Goal: Transaction & Acquisition: Book appointment/travel/reservation

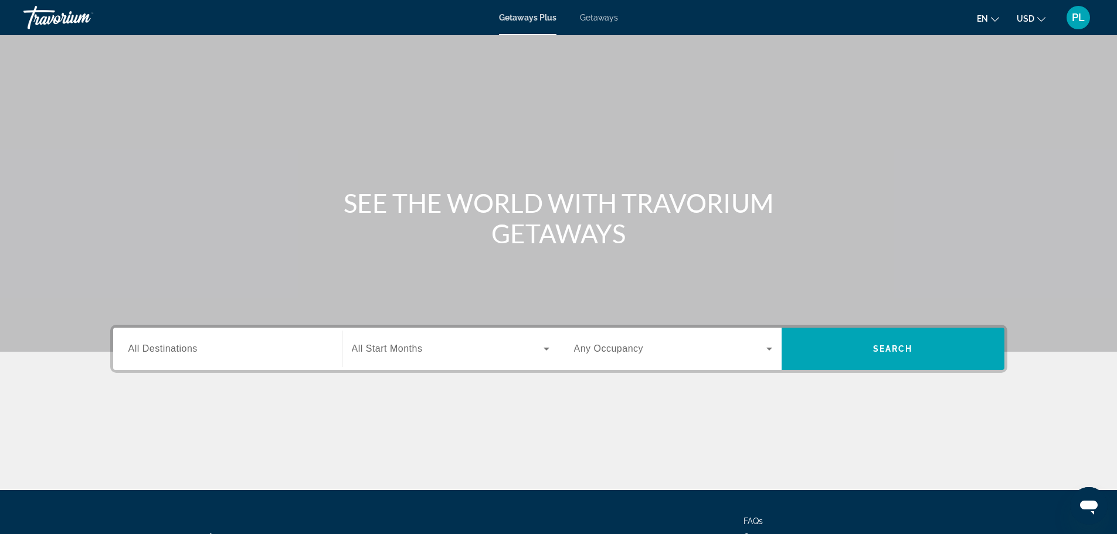
click at [235, 356] on div "Search widget" at bounding box center [227, 348] width 198 height 33
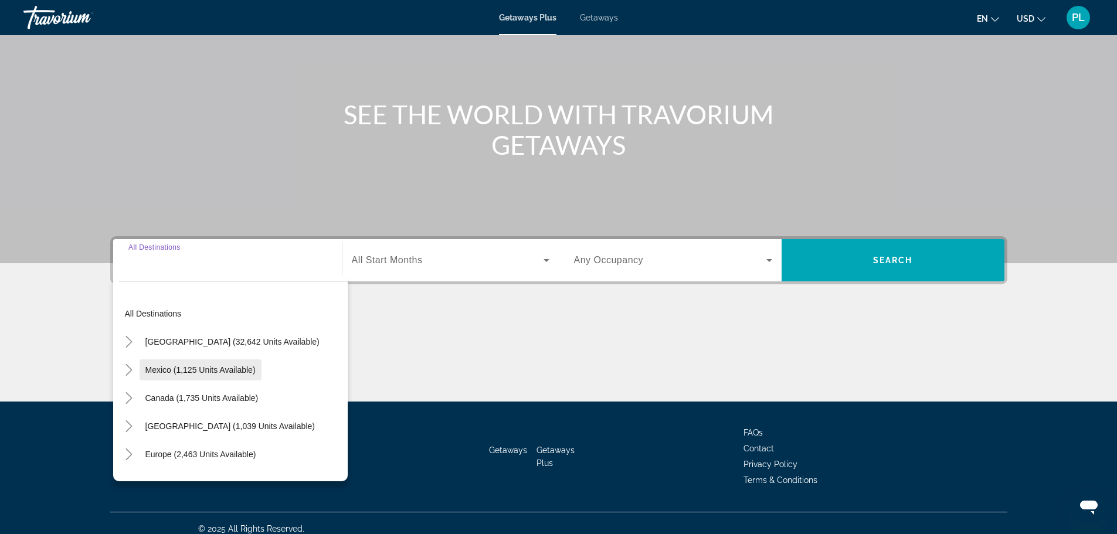
scroll to position [100, 0]
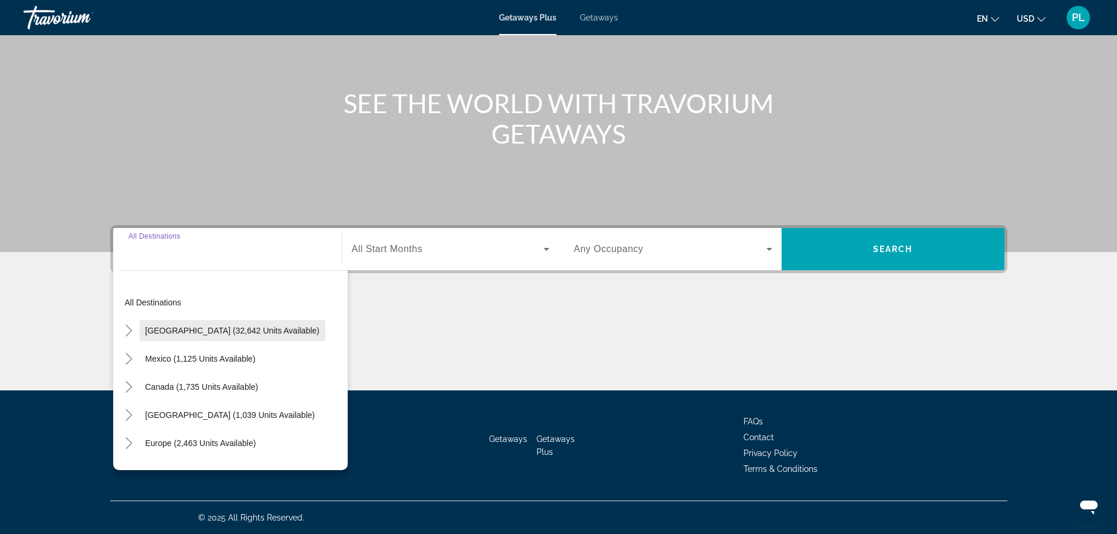
click at [207, 331] on span "[GEOGRAPHIC_DATA] (32,642 units available)" at bounding box center [232, 330] width 174 height 9
type input "**********"
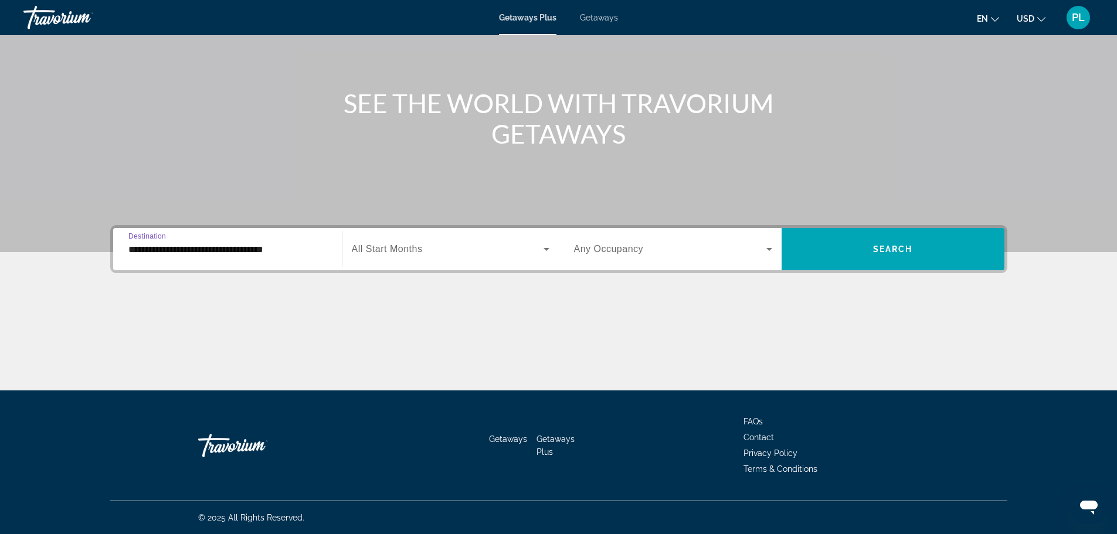
click at [447, 251] on span "Search widget" at bounding box center [448, 249] width 192 height 14
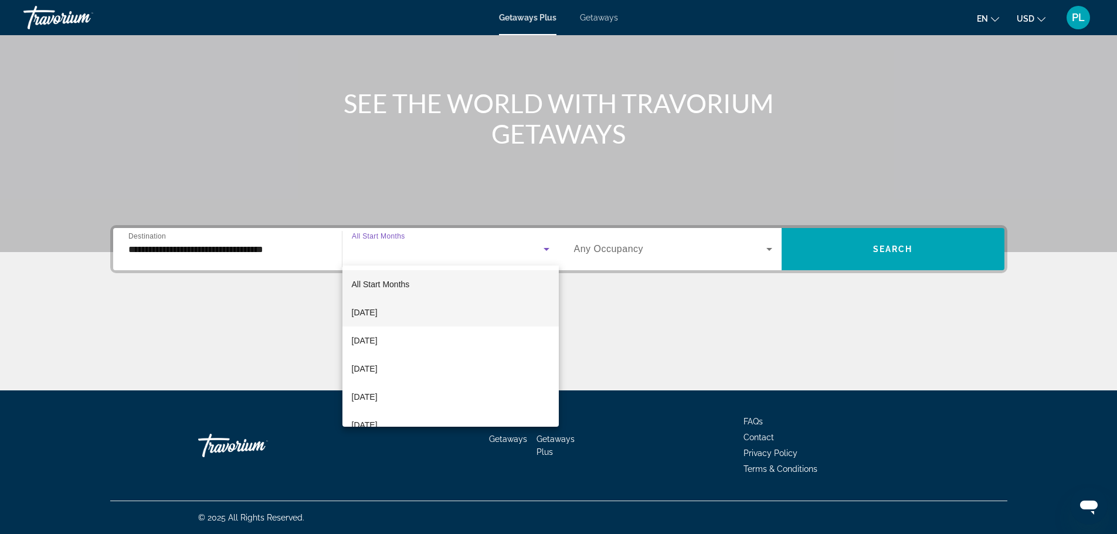
click at [377, 312] on span "[DATE]" at bounding box center [365, 312] width 26 height 14
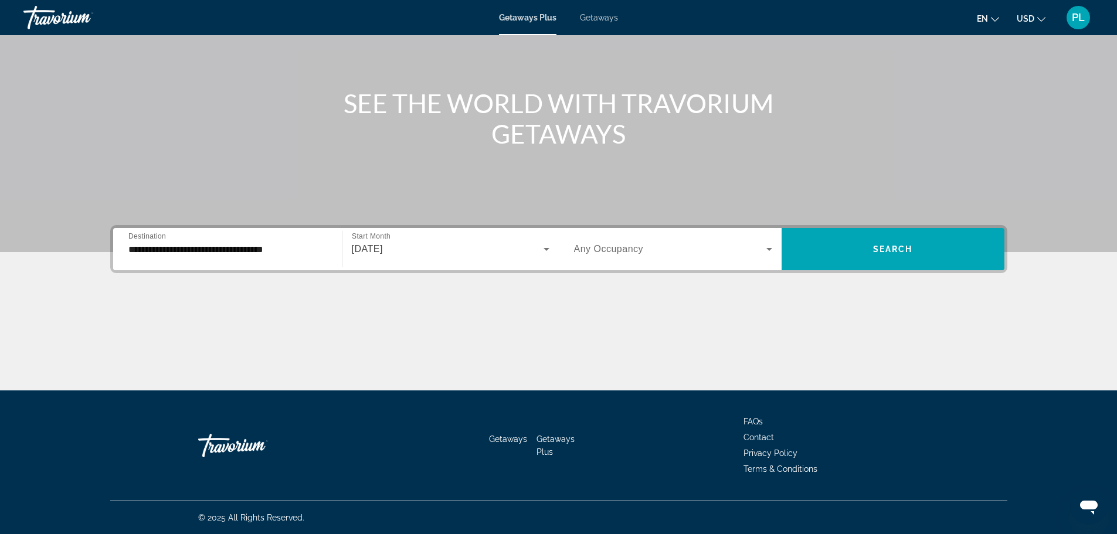
click at [605, 251] on span "Any Occupancy" at bounding box center [609, 249] width 70 height 10
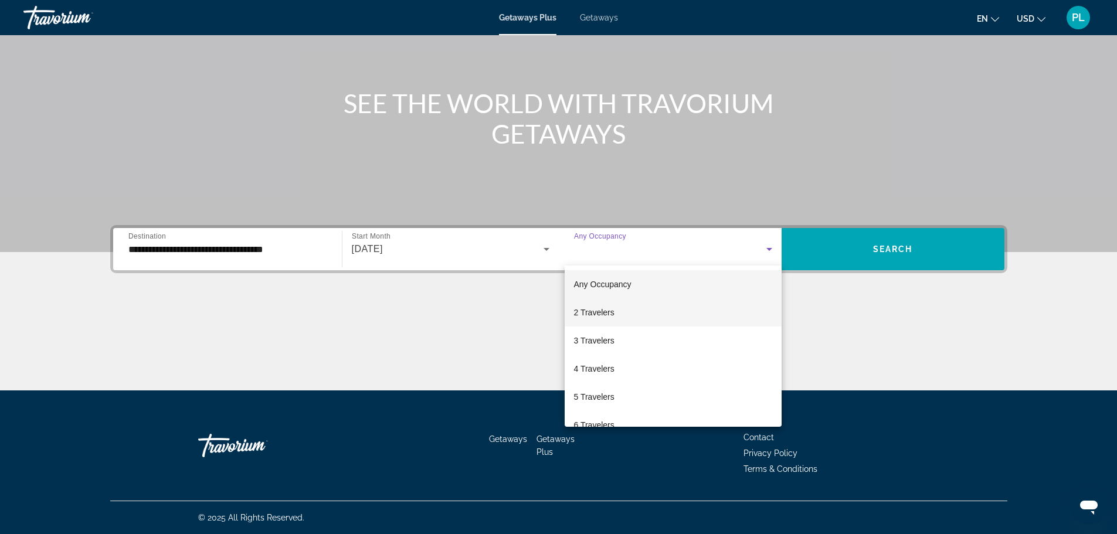
click at [603, 311] on span "2 Travelers" at bounding box center [594, 312] width 40 height 14
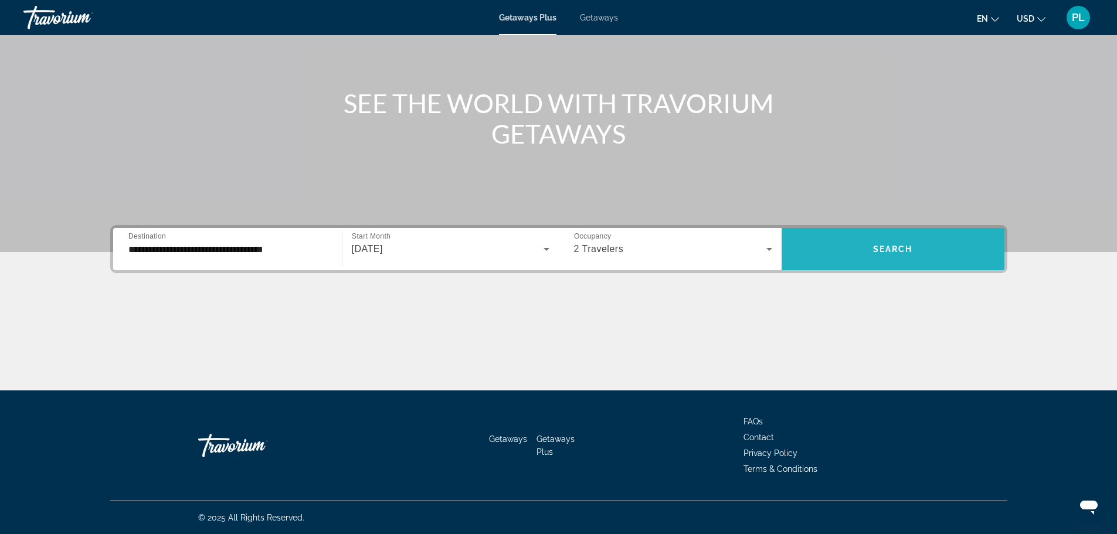
click at [871, 249] on span "Search widget" at bounding box center [892, 249] width 223 height 28
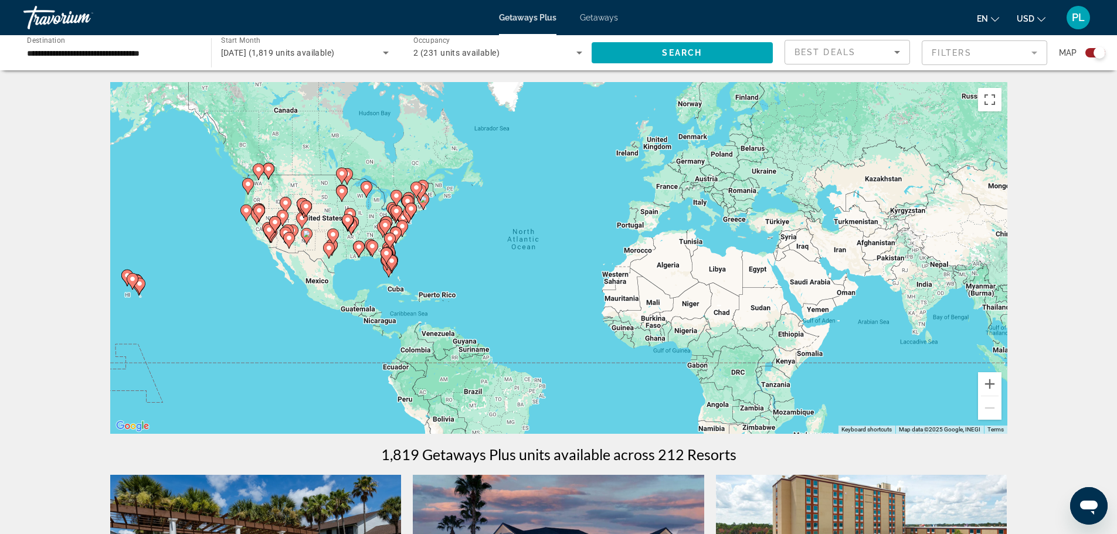
click at [944, 52] on mat-form-field "Filters" at bounding box center [983, 52] width 125 height 25
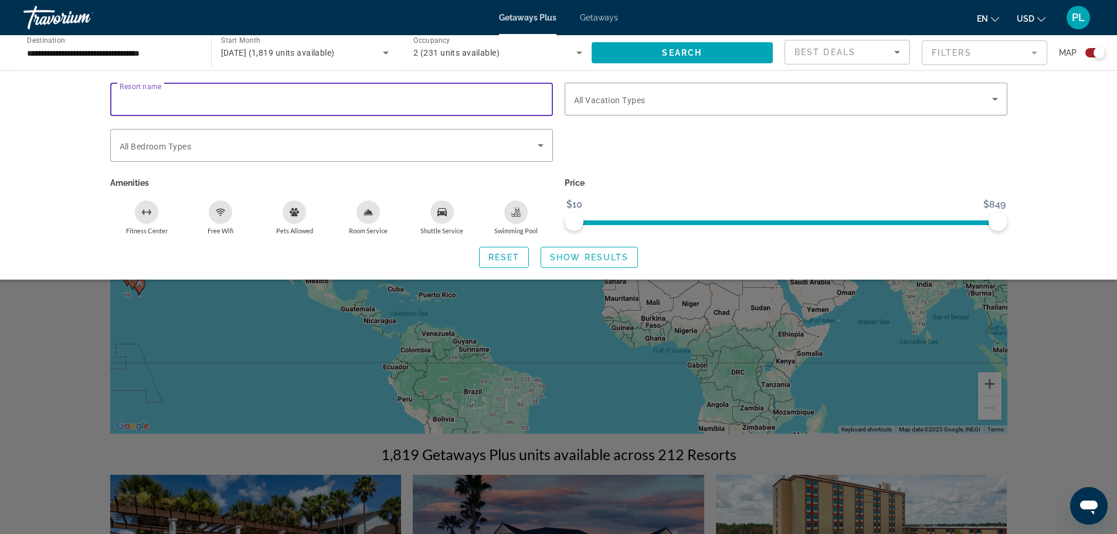
click at [192, 100] on input "Resort name" at bounding box center [332, 100] width 424 height 14
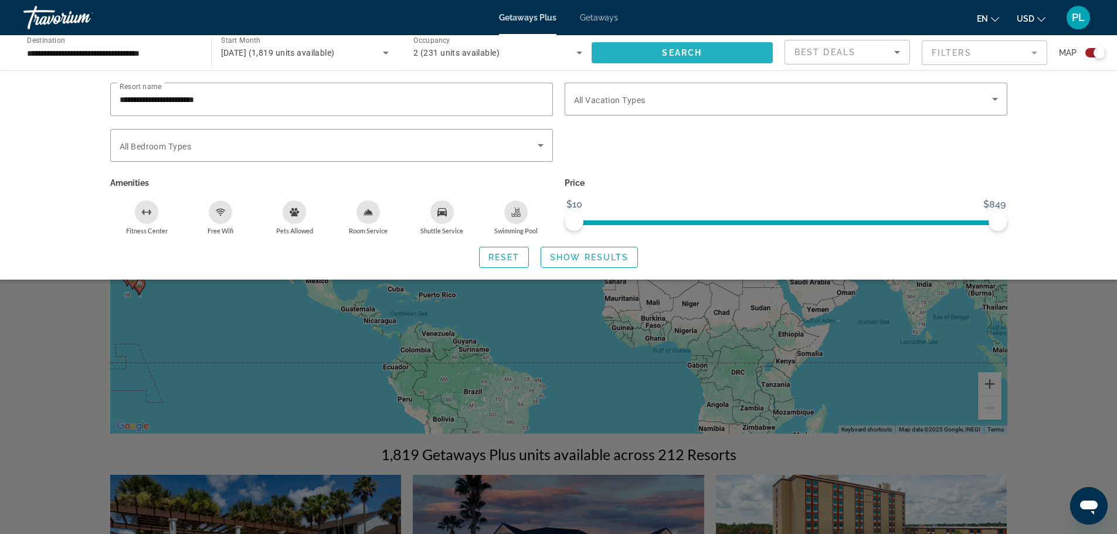
click at [674, 50] on span "Search" at bounding box center [682, 52] width 40 height 9
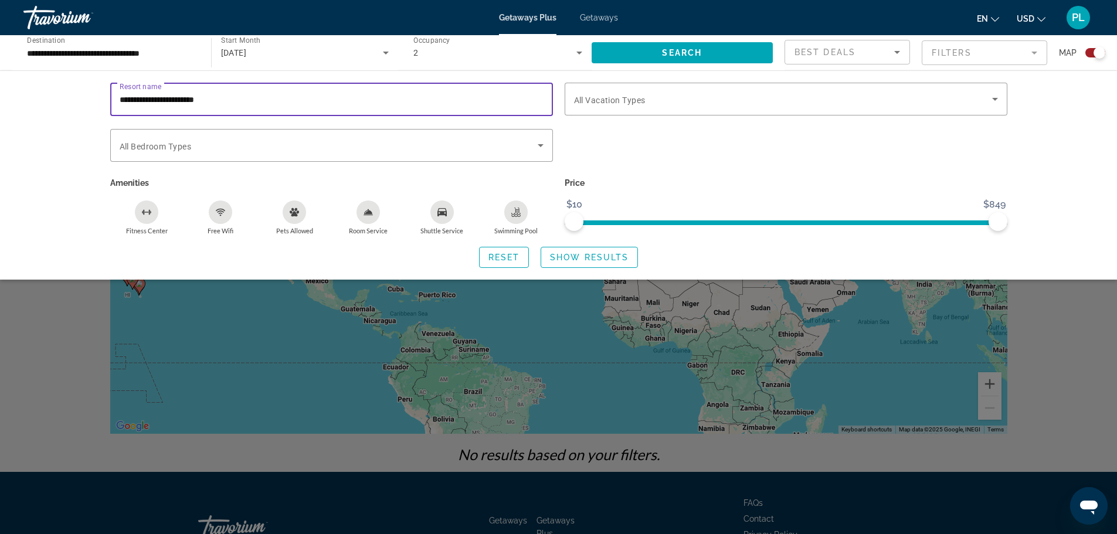
click at [249, 100] on input "**********" at bounding box center [332, 100] width 424 height 14
type input "**********"
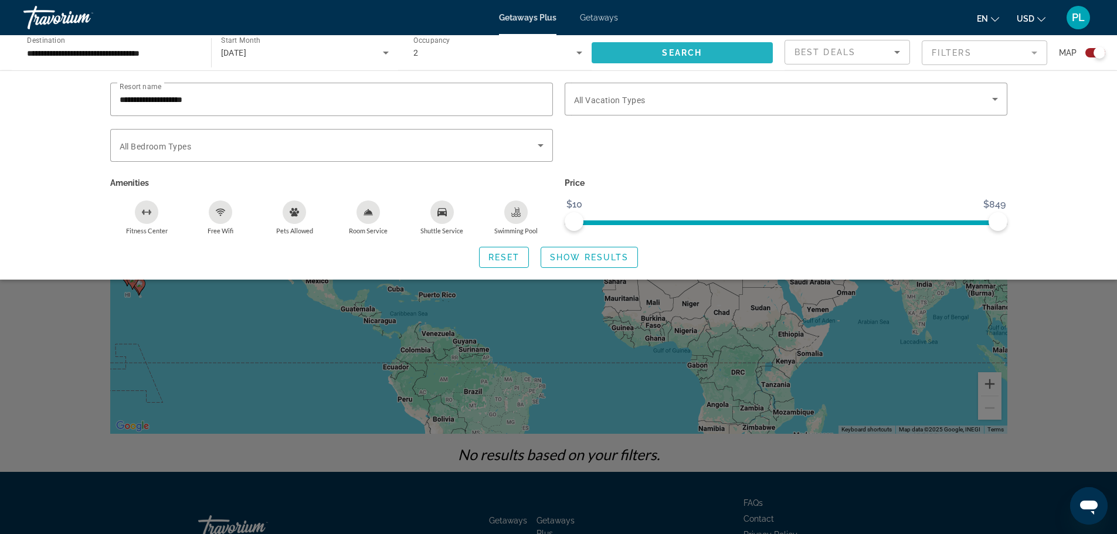
click at [677, 50] on span "Search" at bounding box center [682, 52] width 40 height 9
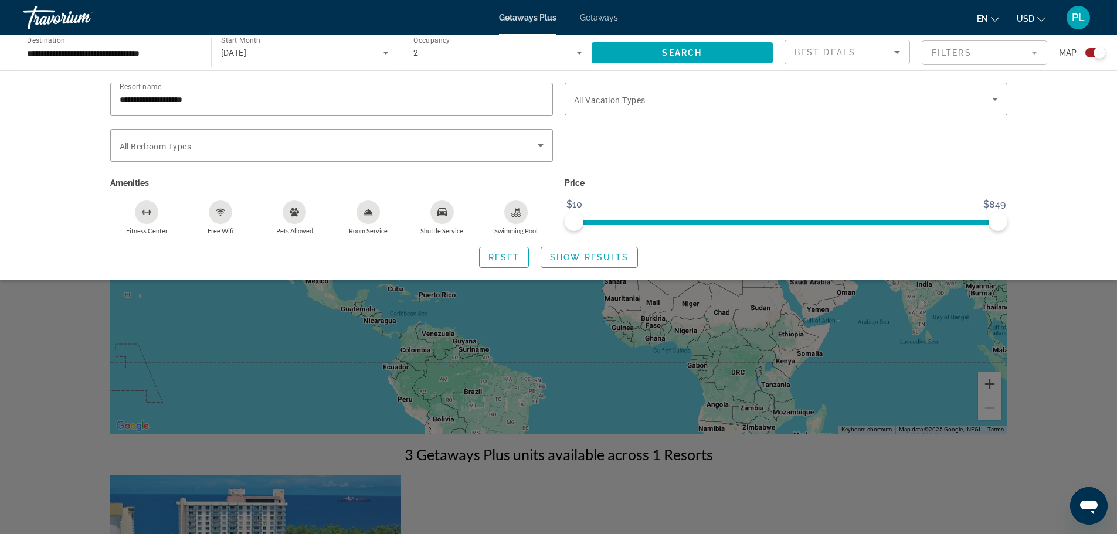
click at [601, 16] on span "Getaways" at bounding box center [599, 17] width 38 height 9
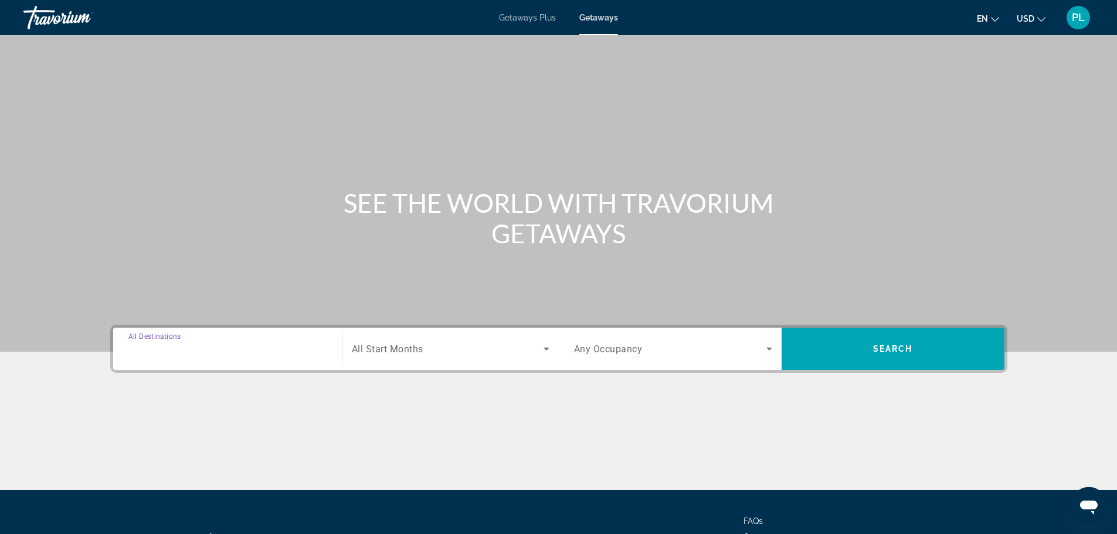
click at [232, 346] on input "Destination All Destinations" at bounding box center [227, 349] width 198 height 14
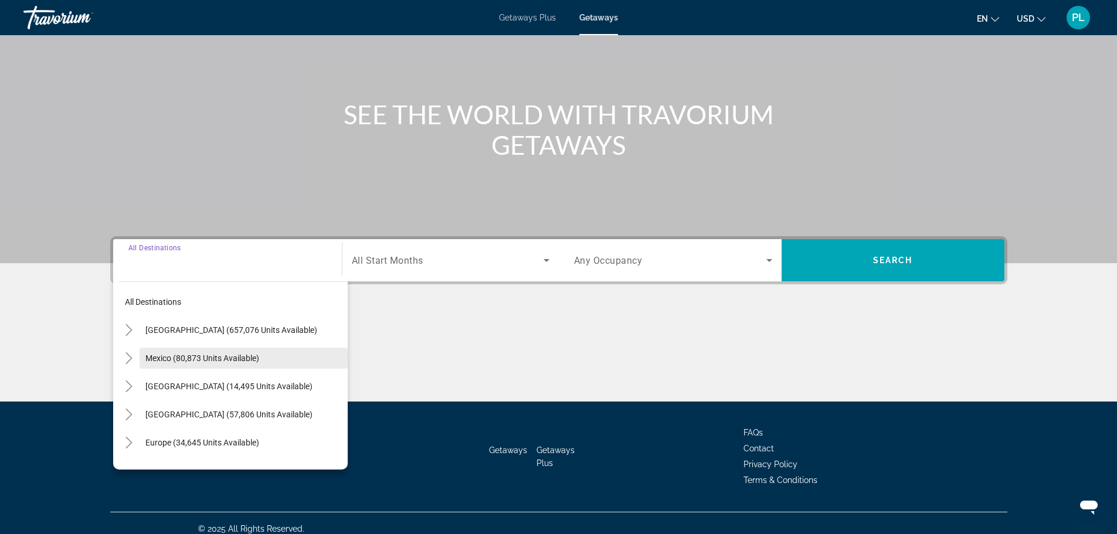
scroll to position [100, 0]
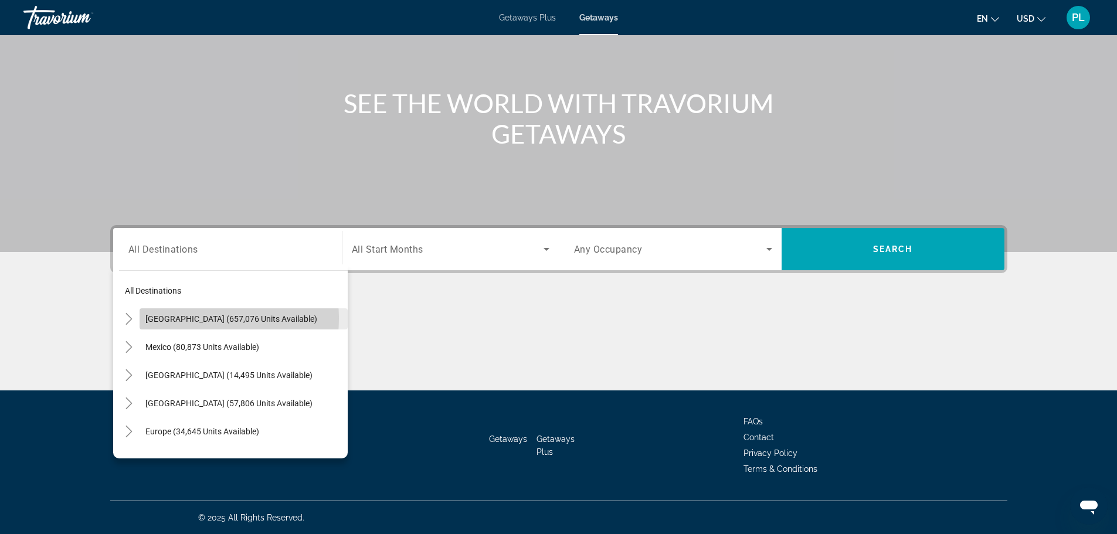
click at [188, 318] on span "[GEOGRAPHIC_DATA] (657,076 units available)" at bounding box center [231, 318] width 172 height 9
type input "**********"
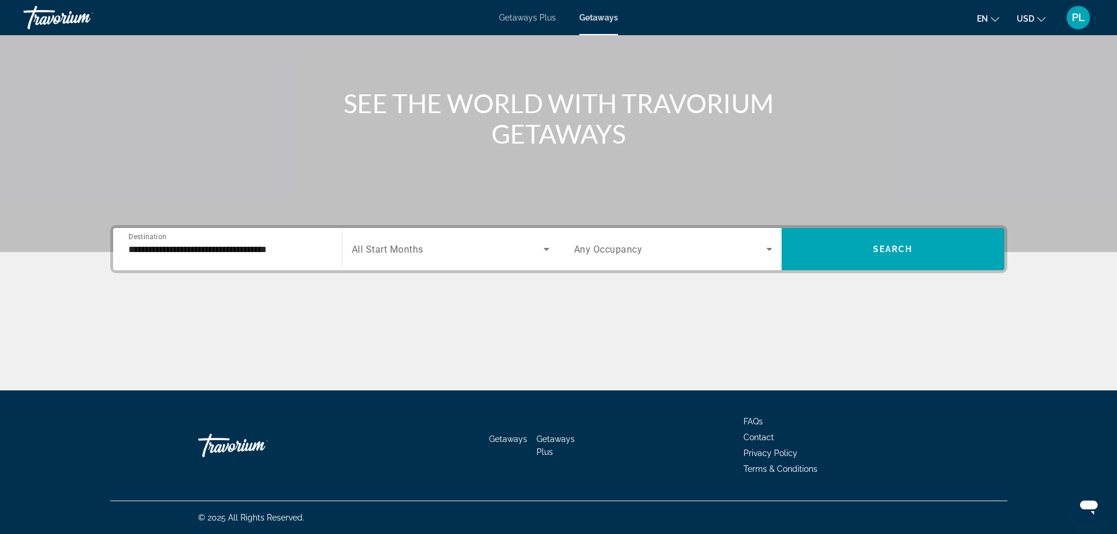
click at [391, 246] on span "All Start Months" at bounding box center [388, 249] width 72 height 11
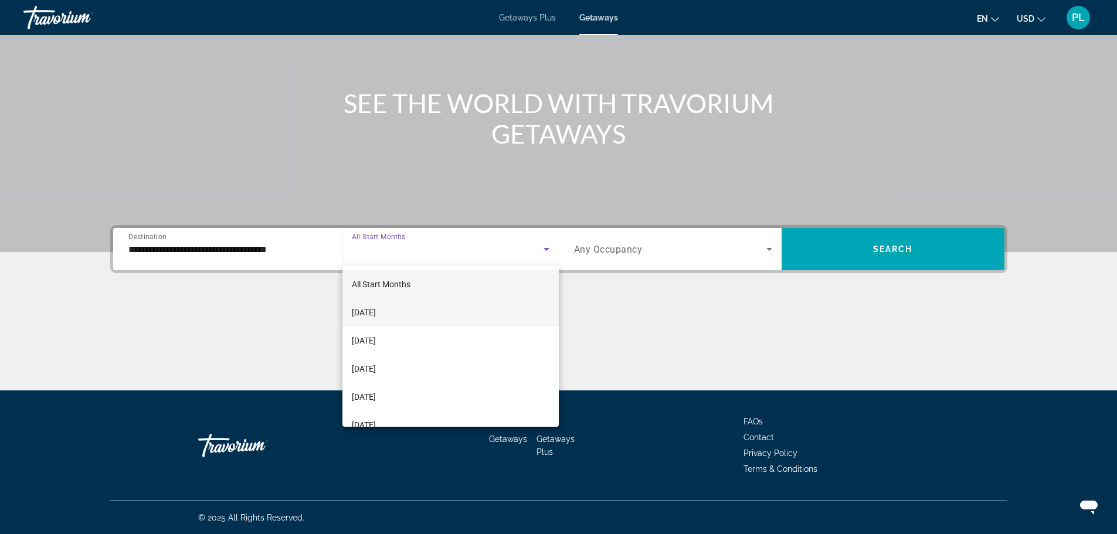
click at [376, 312] on span "[DATE]" at bounding box center [364, 312] width 24 height 14
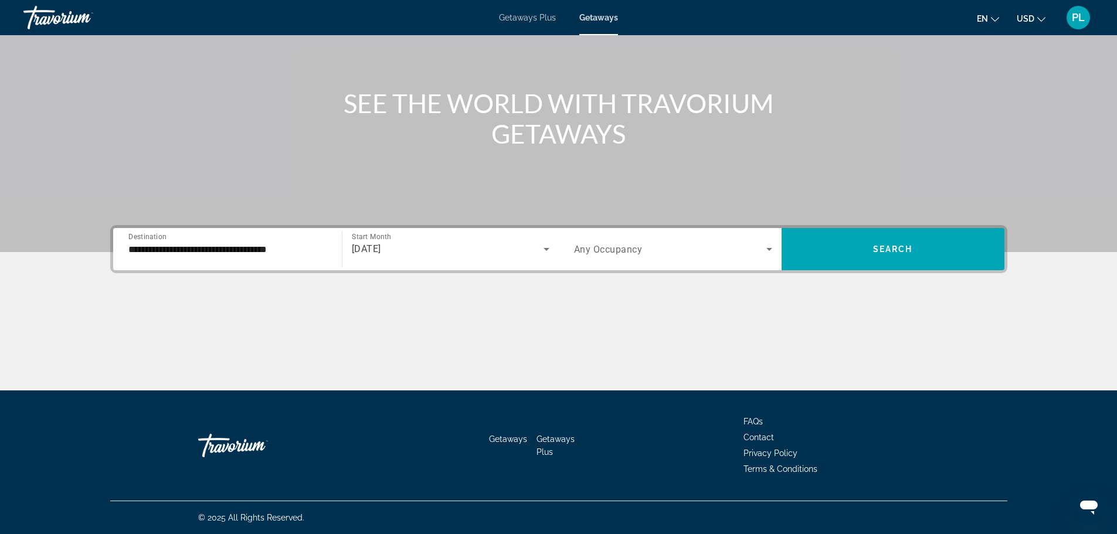
click at [598, 249] on span "Any Occupancy" at bounding box center [608, 249] width 69 height 11
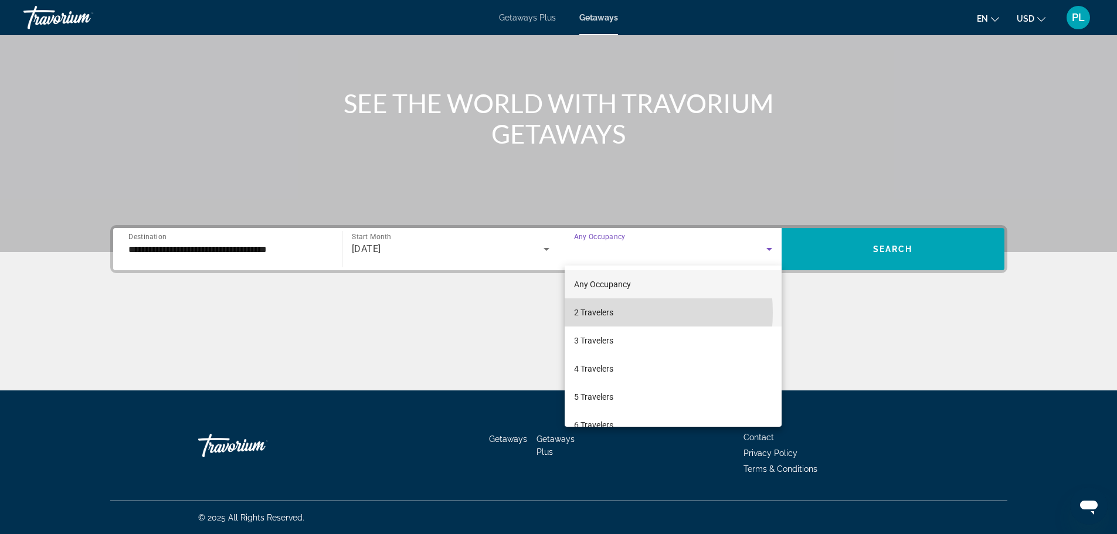
drag, startPoint x: 598, startPoint y: 312, endPoint x: 607, endPoint y: 310, distance: 9.7
click at [598, 312] on span "2 Travelers" at bounding box center [593, 312] width 39 height 14
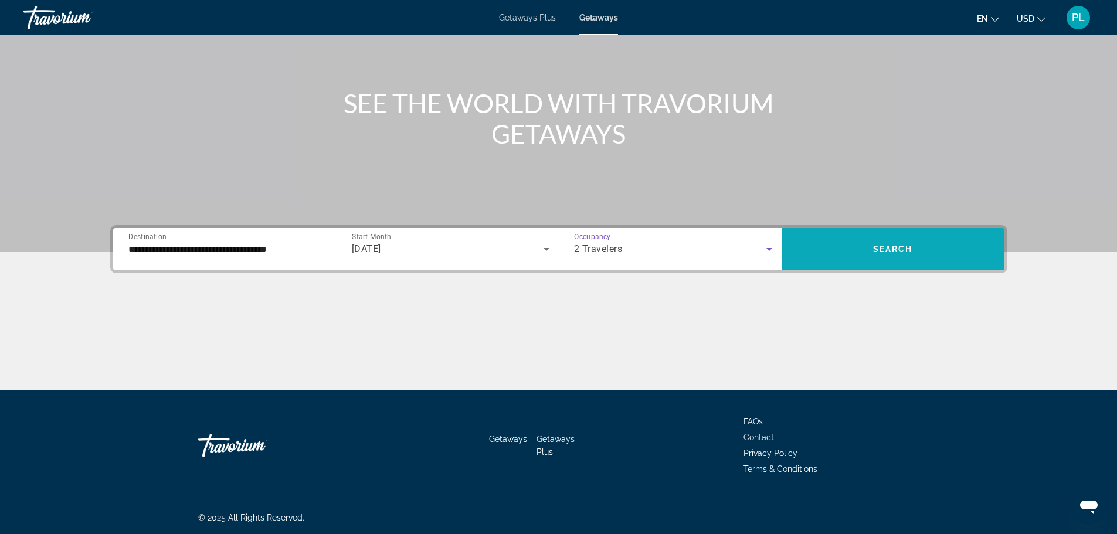
click at [887, 249] on span "Search" at bounding box center [893, 248] width 40 height 9
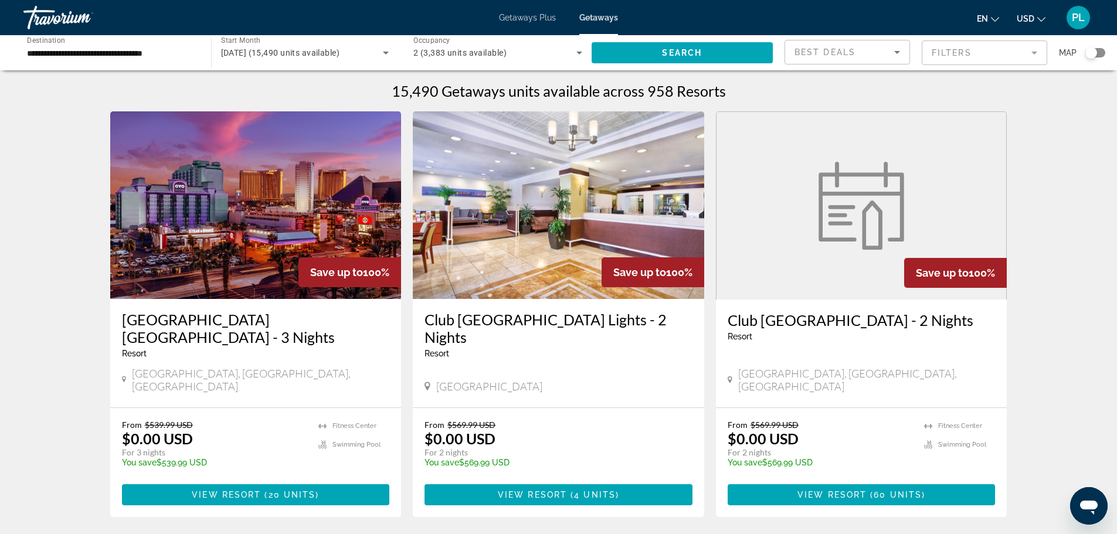
click at [968, 52] on mat-form-field "Filters" at bounding box center [983, 52] width 125 height 25
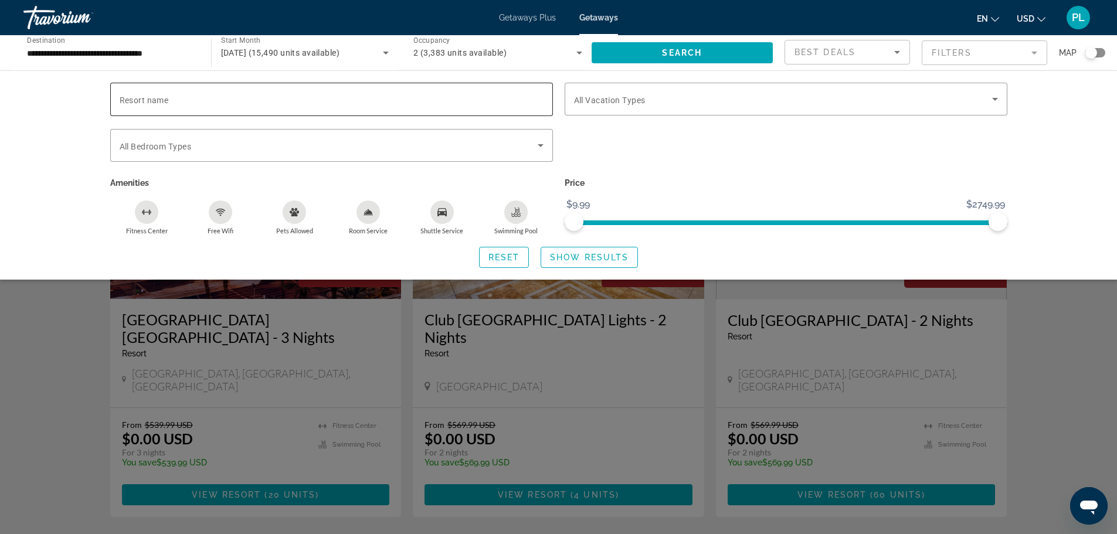
click at [222, 106] on input "Resort name" at bounding box center [332, 100] width 424 height 14
type input "**********"
click at [690, 48] on span "Search" at bounding box center [682, 52] width 40 height 9
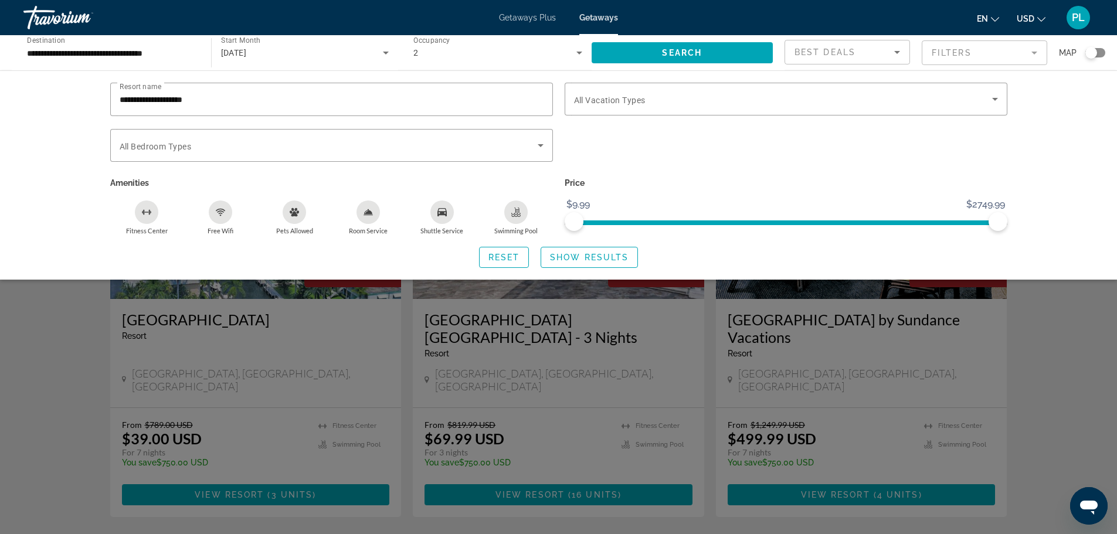
click at [457, 478] on div "Search widget" at bounding box center [558, 355] width 1117 height 358
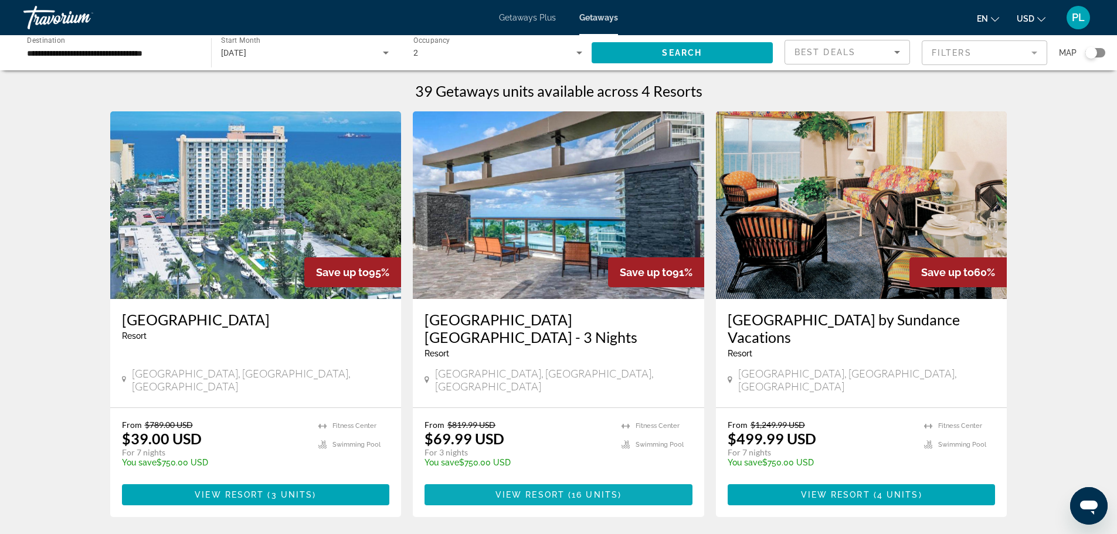
click at [527, 490] on span "View Resort" at bounding box center [529, 494] width 69 height 9
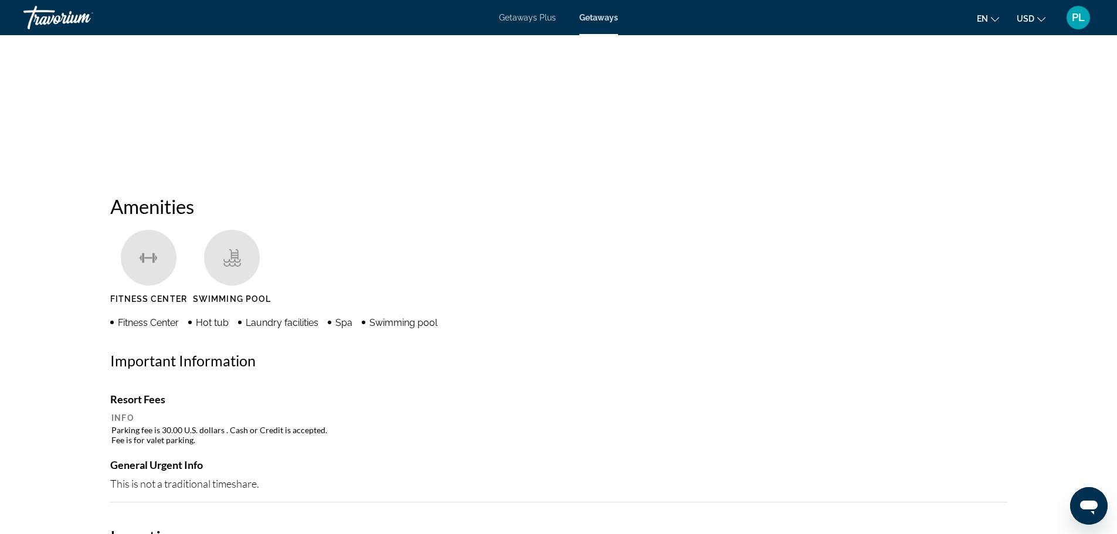
scroll to position [586, 0]
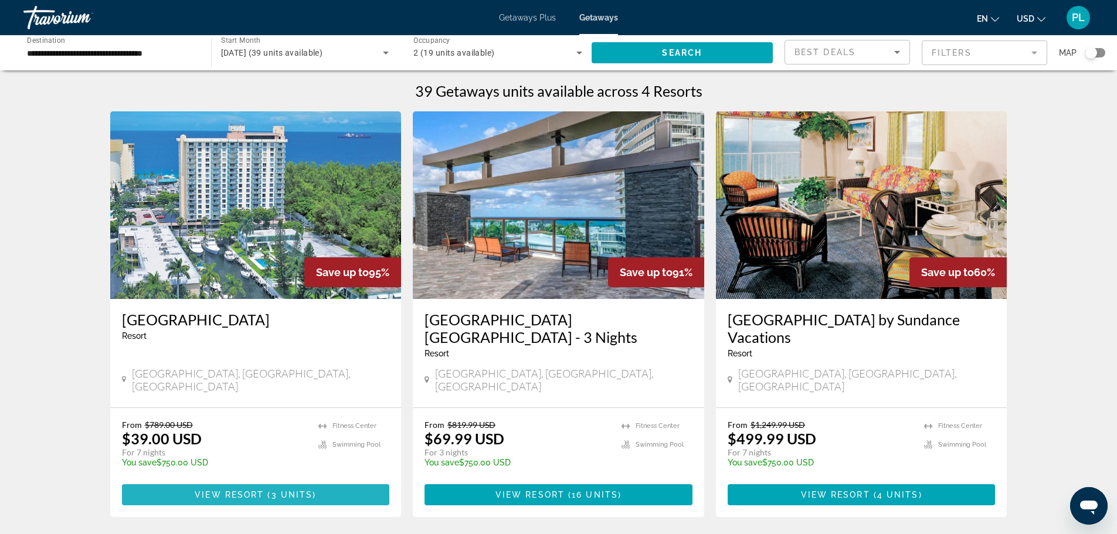
click at [260, 490] on span "View Resort" at bounding box center [229, 494] width 69 height 9
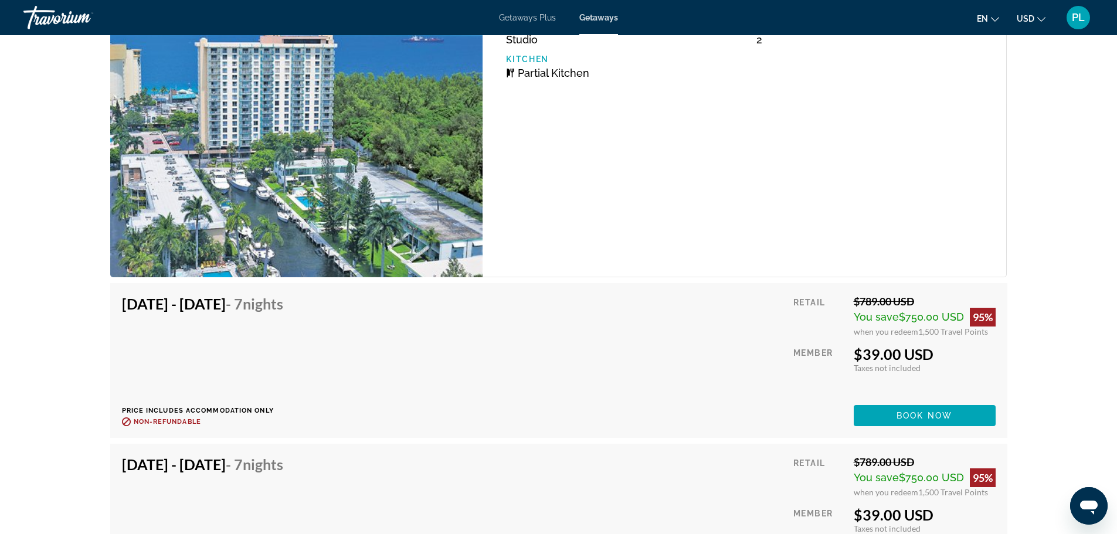
scroll to position [2282, 0]
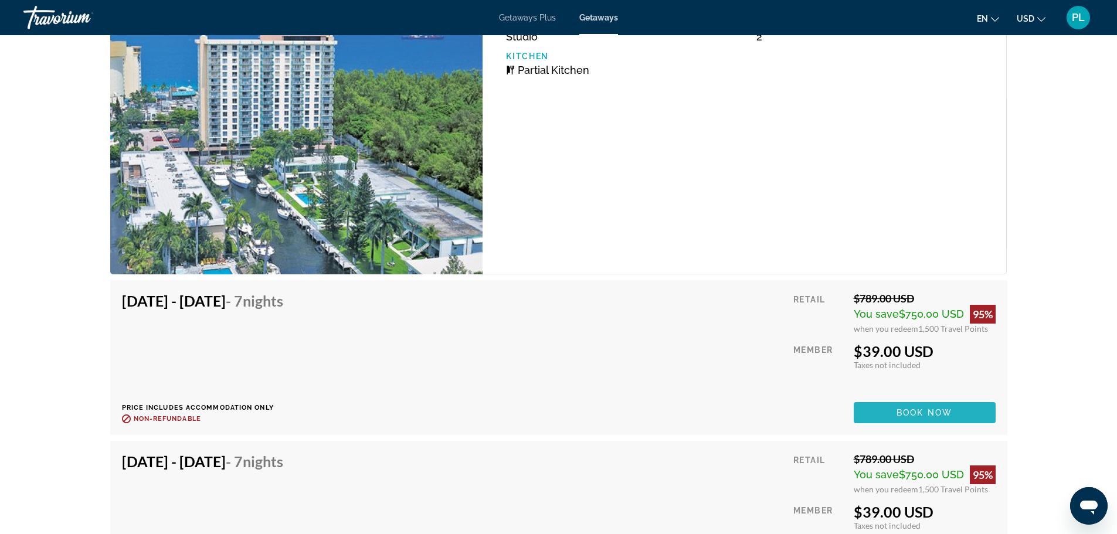
click at [913, 413] on span "Book now" at bounding box center [924, 412] width 56 height 9
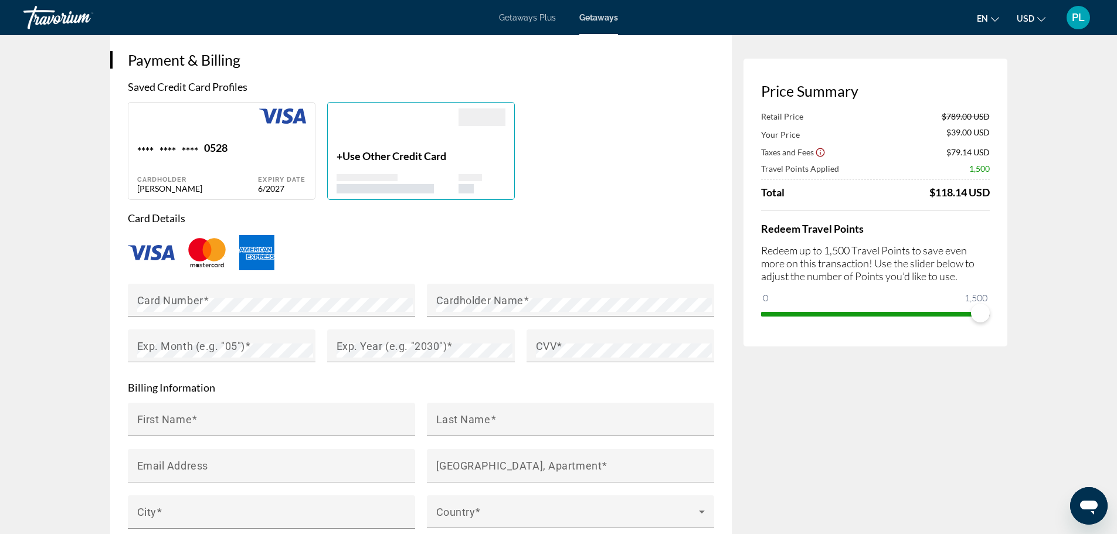
scroll to position [938, 0]
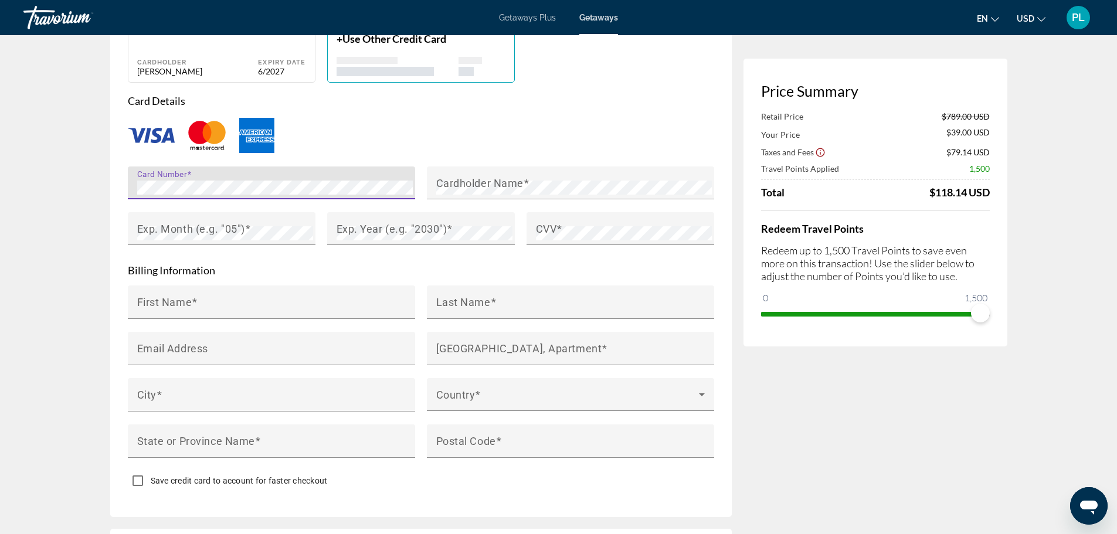
drag, startPoint x: 545, startPoint y: 257, endPoint x: 517, endPoint y: 253, distance: 28.4
click at [545, 257] on form "Card Details Card Number Cardholder Name Exp. Month (e.g. "05") Exp. Year (e.g.…" at bounding box center [421, 293] width 586 height 399
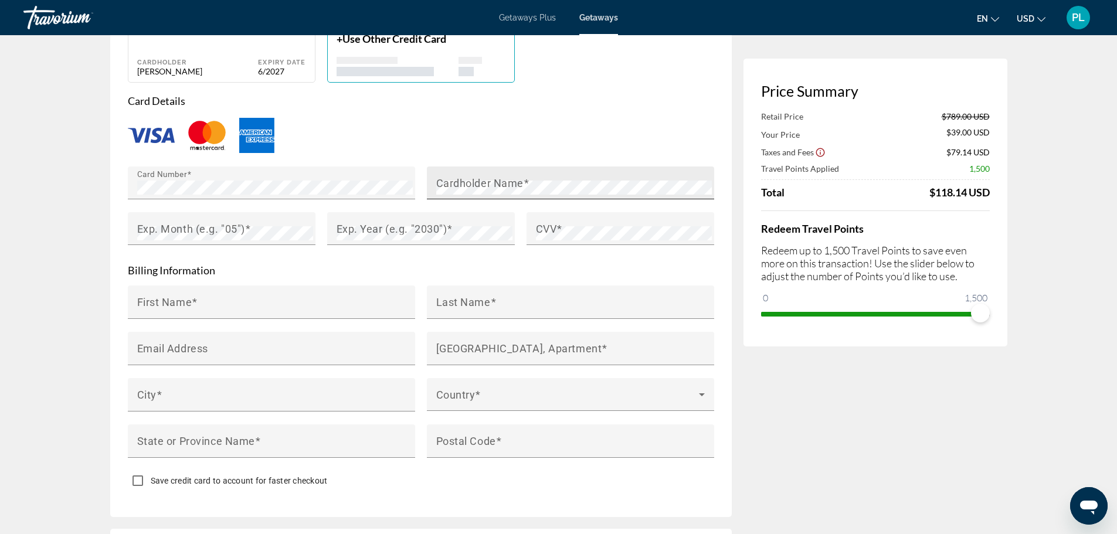
click at [475, 182] on mat-label "Cardholder Name" at bounding box center [479, 182] width 87 height 12
click at [210, 232] on mat-label "Exp. Month (e.g. "05")" at bounding box center [191, 228] width 108 height 12
click at [378, 224] on mat-label "Exp. Year (e.g. "2030")" at bounding box center [391, 228] width 111 height 12
click at [554, 227] on mat-label "CVV" at bounding box center [546, 228] width 21 height 12
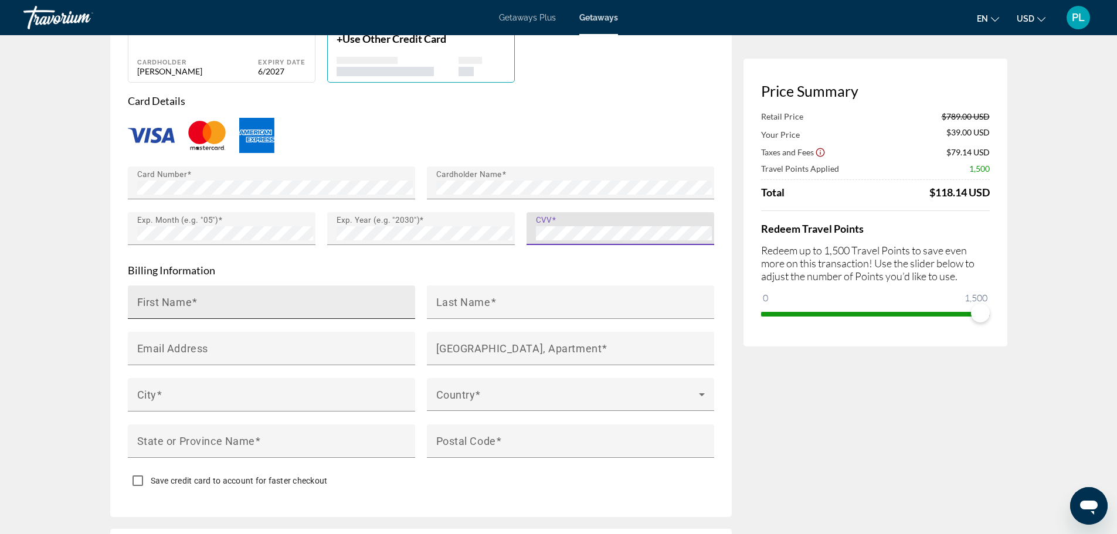
click at [215, 300] on input "First Name" at bounding box center [274, 307] width 275 height 14
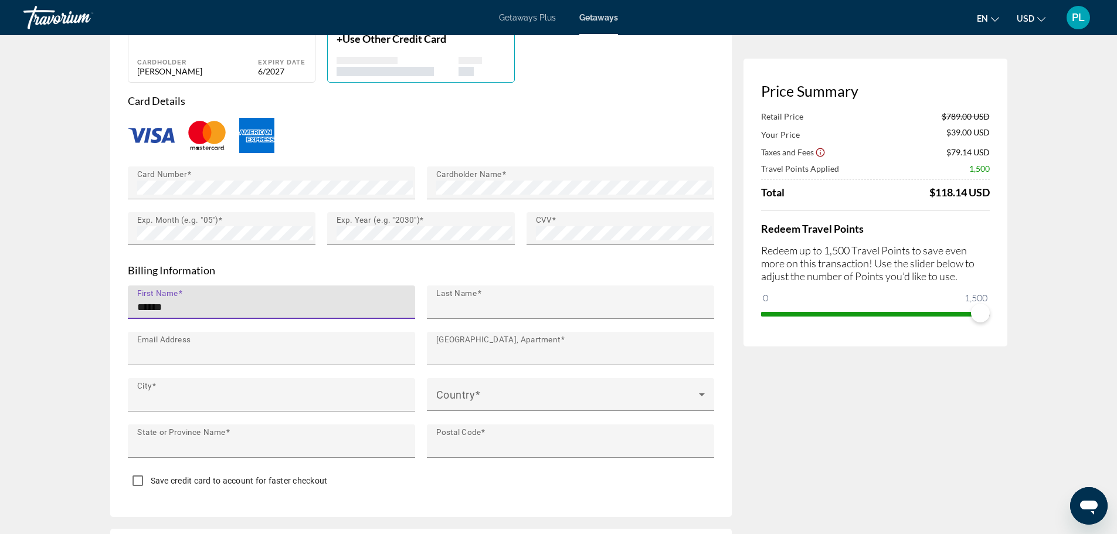
type input "**********"
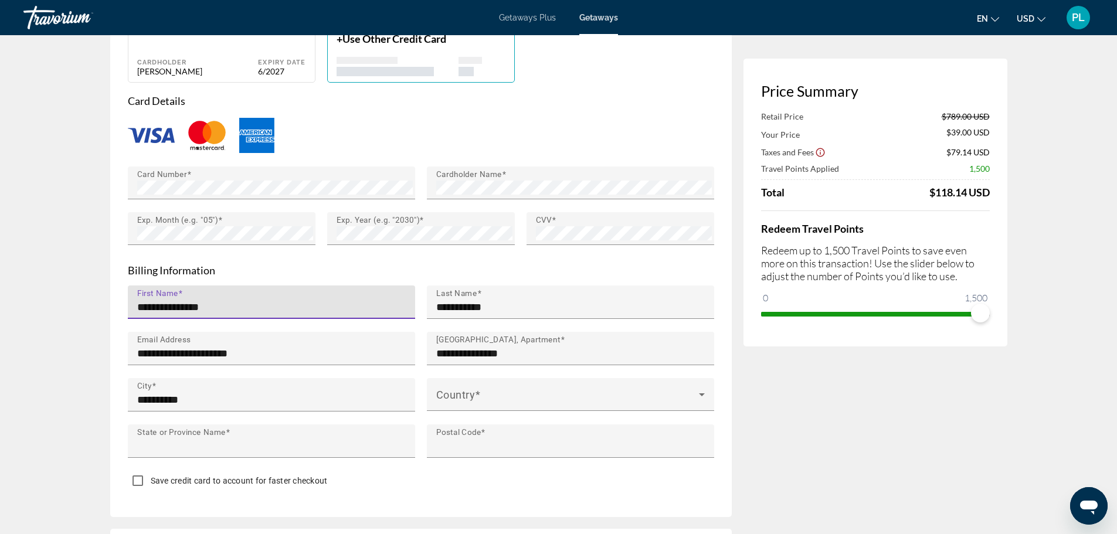
type input "*******"
type input "*****"
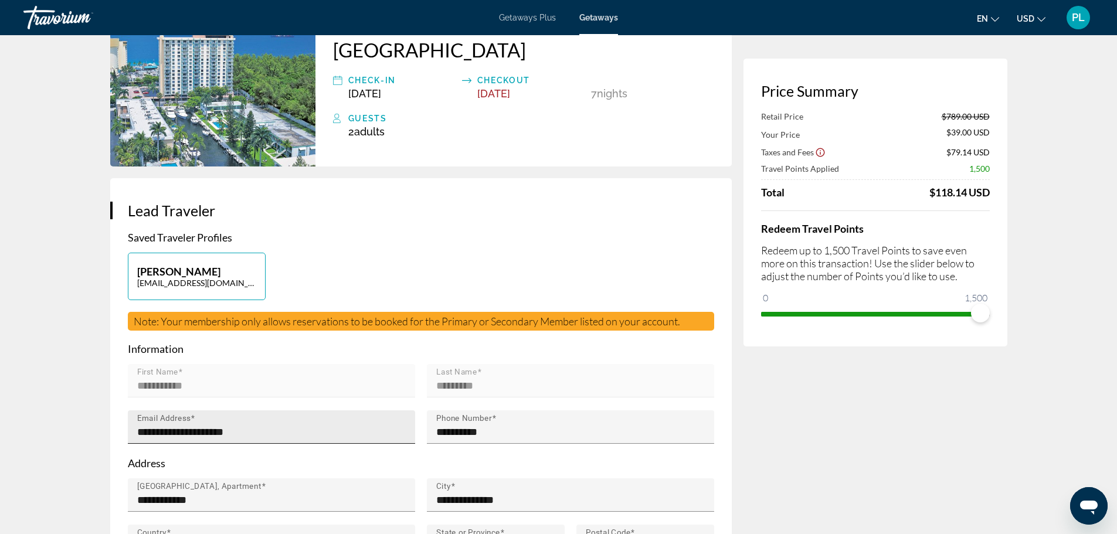
scroll to position [0, 0]
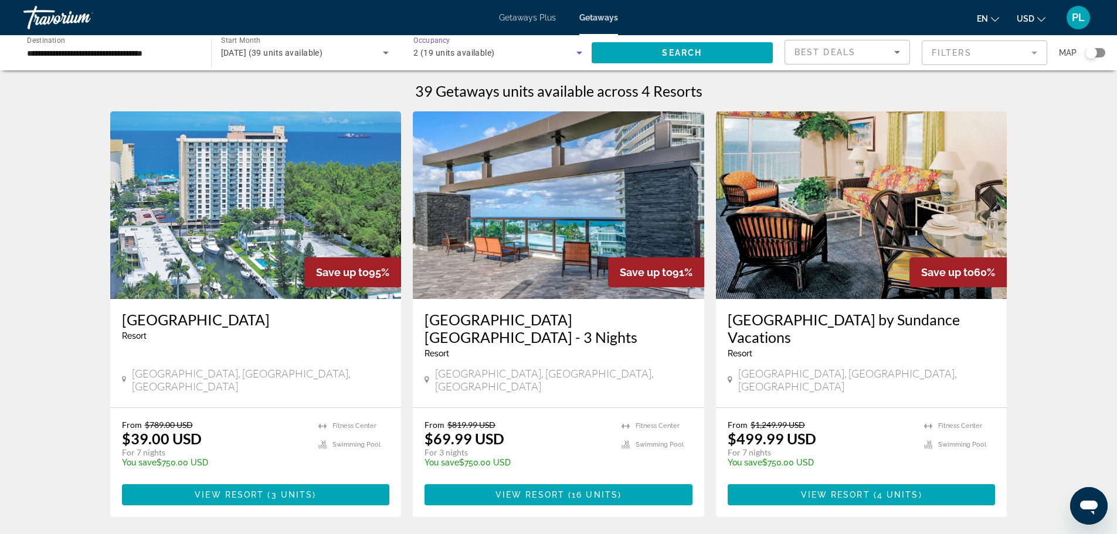
click at [579, 52] on icon "Search widget" at bounding box center [579, 53] width 6 height 3
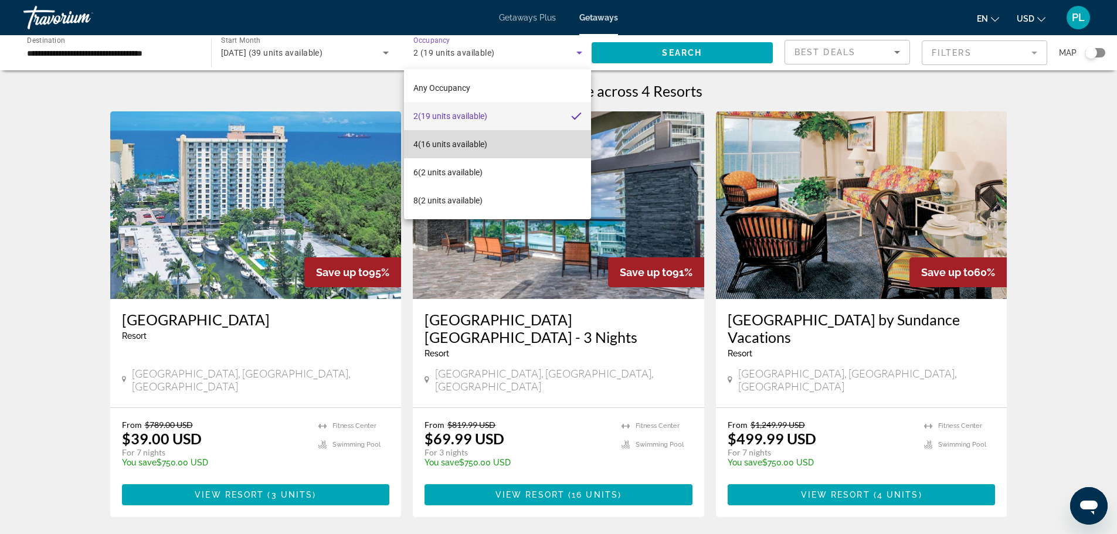
click at [438, 144] on span "4 (16 units available)" at bounding box center [450, 144] width 74 height 14
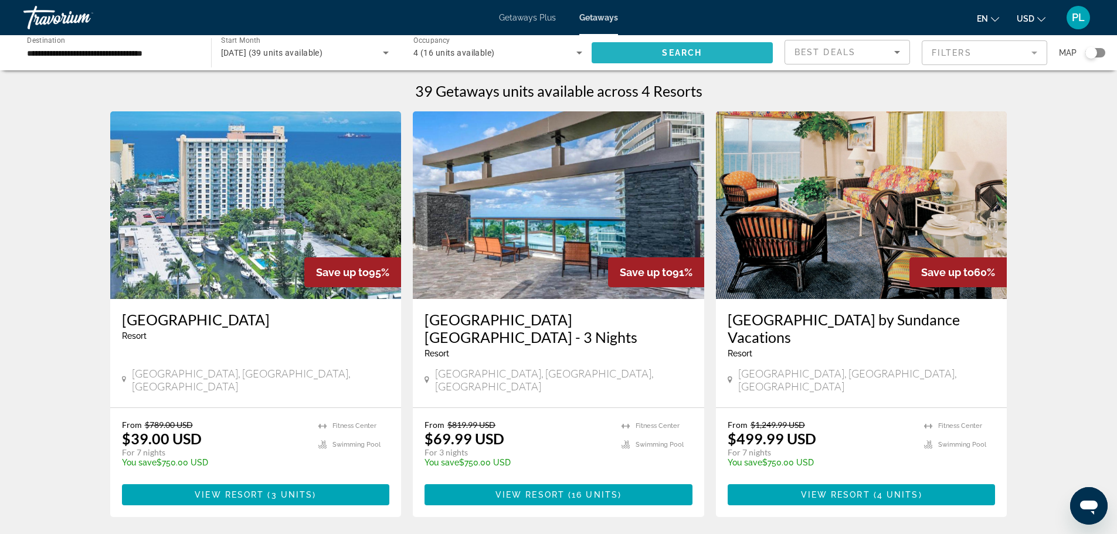
click at [720, 50] on span "Search widget" at bounding box center [682, 53] width 182 height 28
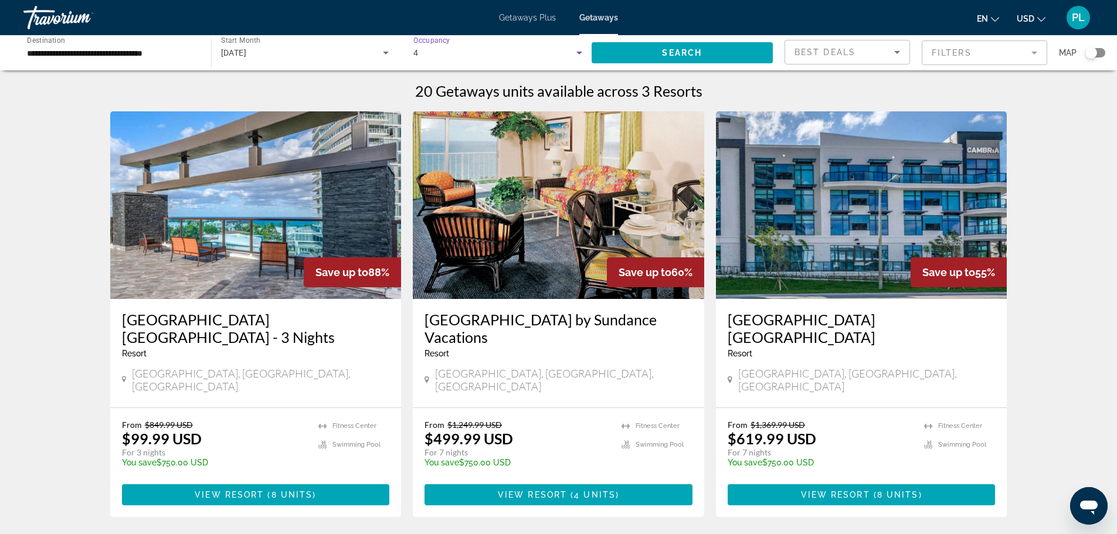
click at [577, 50] on icon "Search widget" at bounding box center [579, 53] width 14 height 14
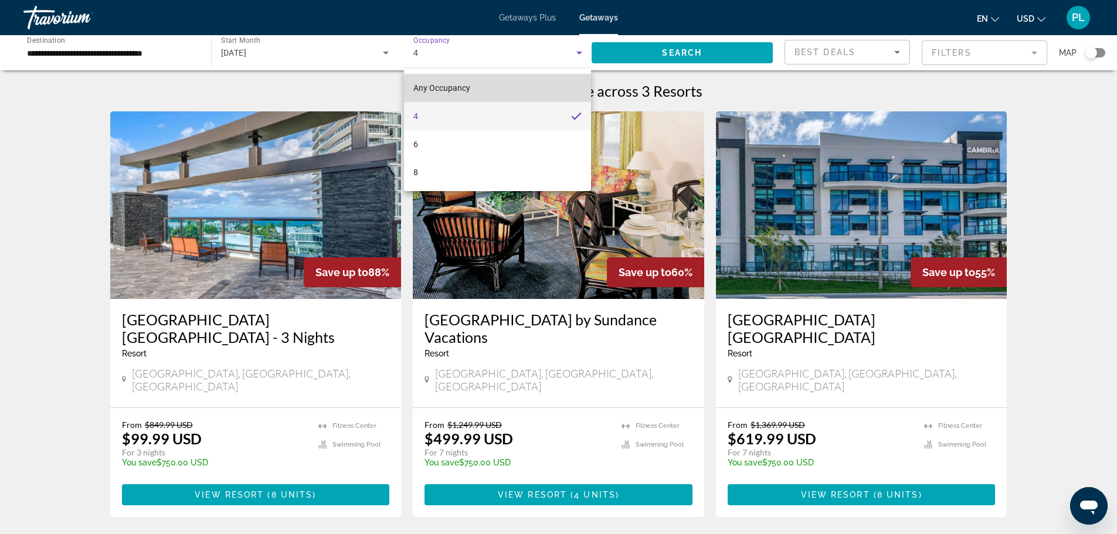
click at [424, 86] on span "Any Occupancy" at bounding box center [441, 87] width 57 height 9
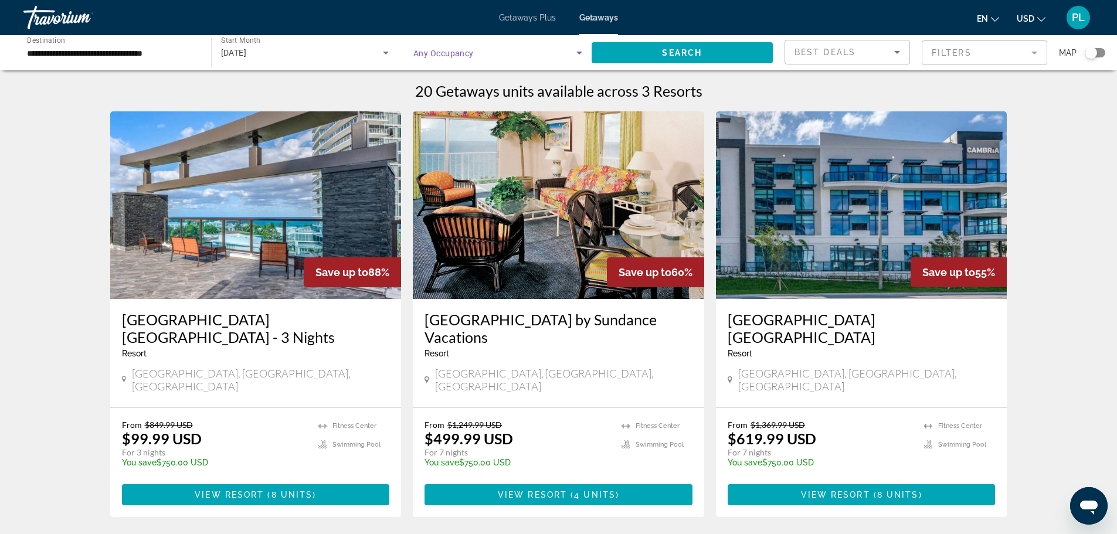
click at [508, 52] on span "Search widget" at bounding box center [494, 53] width 163 height 14
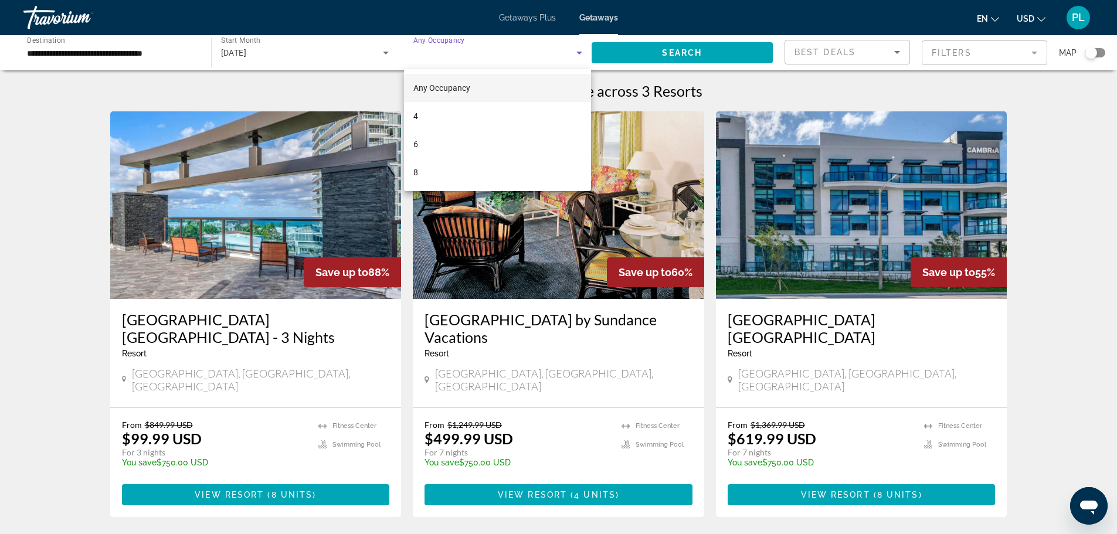
click at [383, 51] on div at bounding box center [558, 267] width 1117 height 534
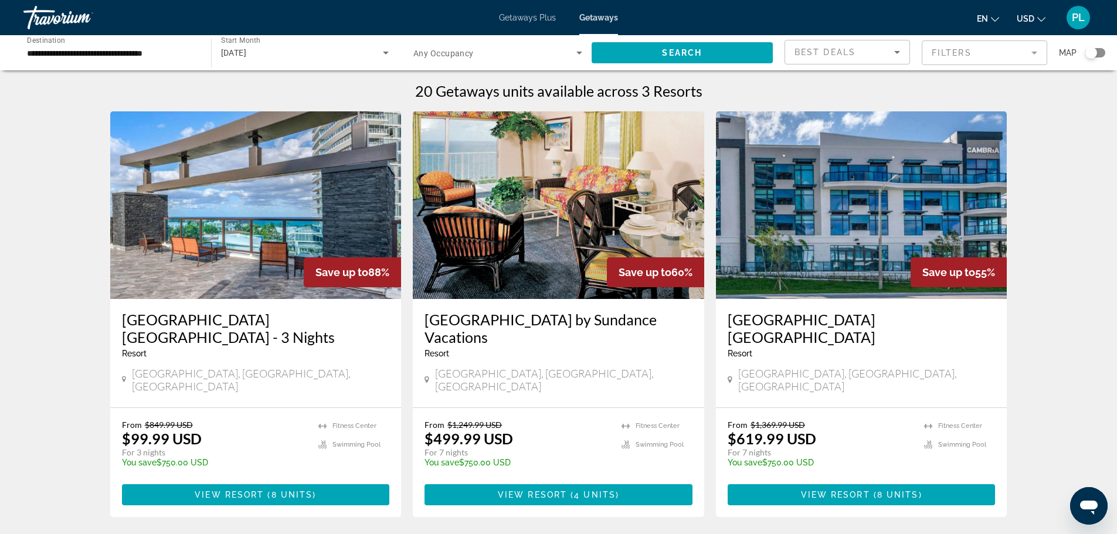
click at [539, 17] on span "Getaways Plus" at bounding box center [527, 17] width 57 height 9
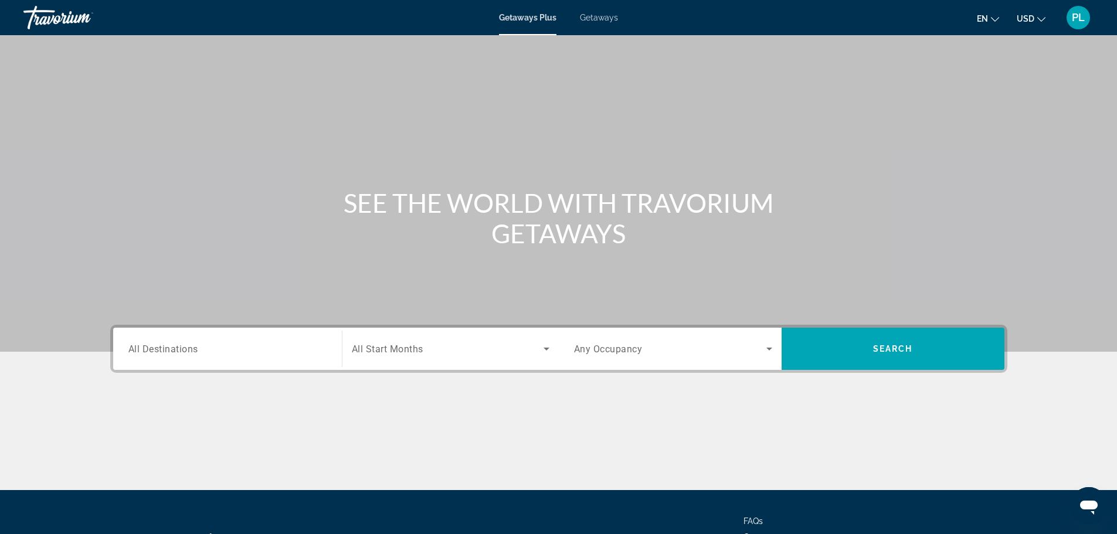
click at [600, 18] on span "Getaways" at bounding box center [599, 17] width 38 height 9
click at [259, 348] on input "Destination All Destinations" at bounding box center [227, 349] width 198 height 14
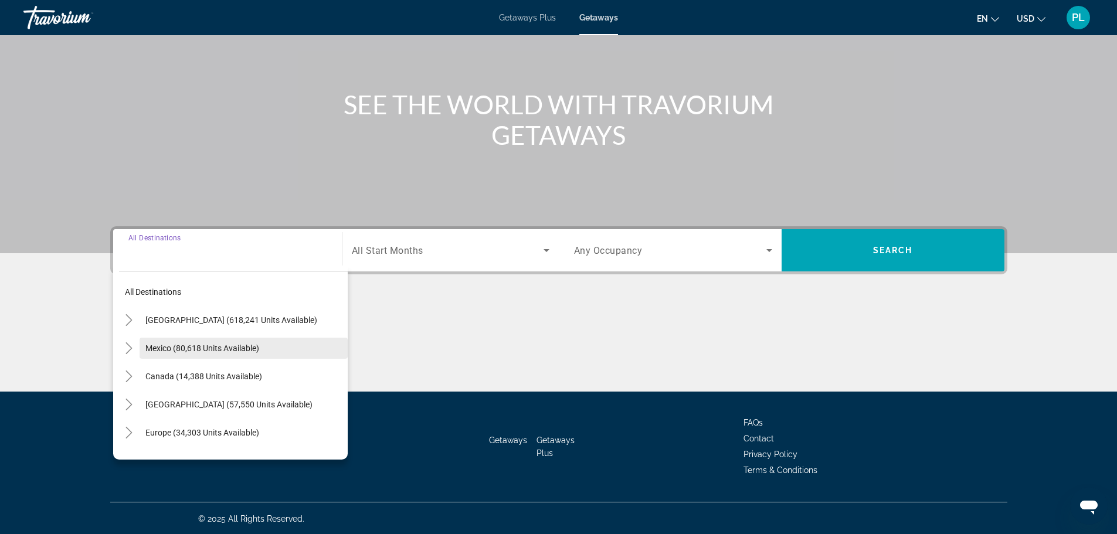
scroll to position [100, 0]
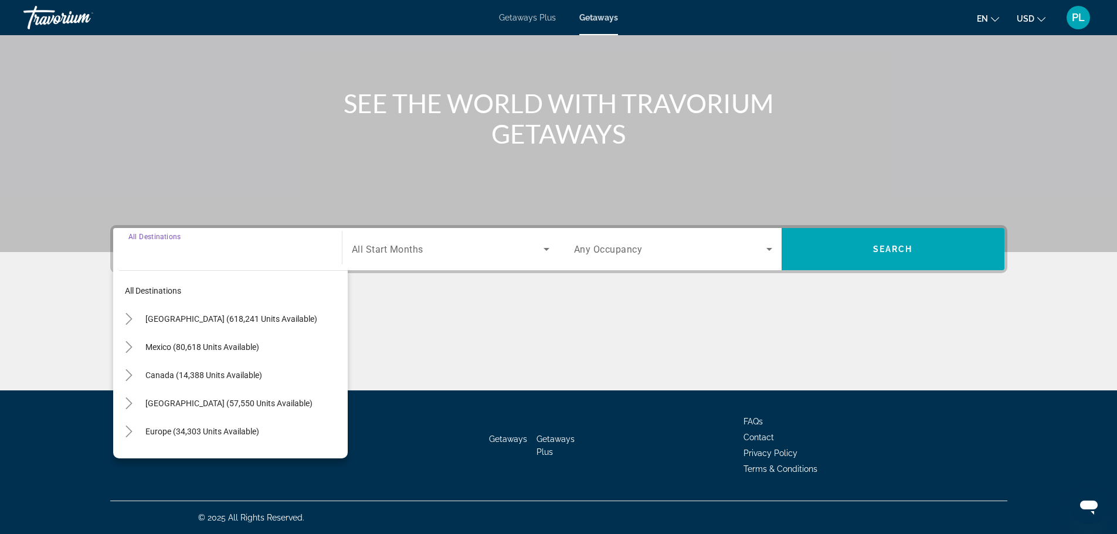
click at [184, 316] on span "[GEOGRAPHIC_DATA] (618,241 units available)" at bounding box center [231, 318] width 172 height 9
type input "**********"
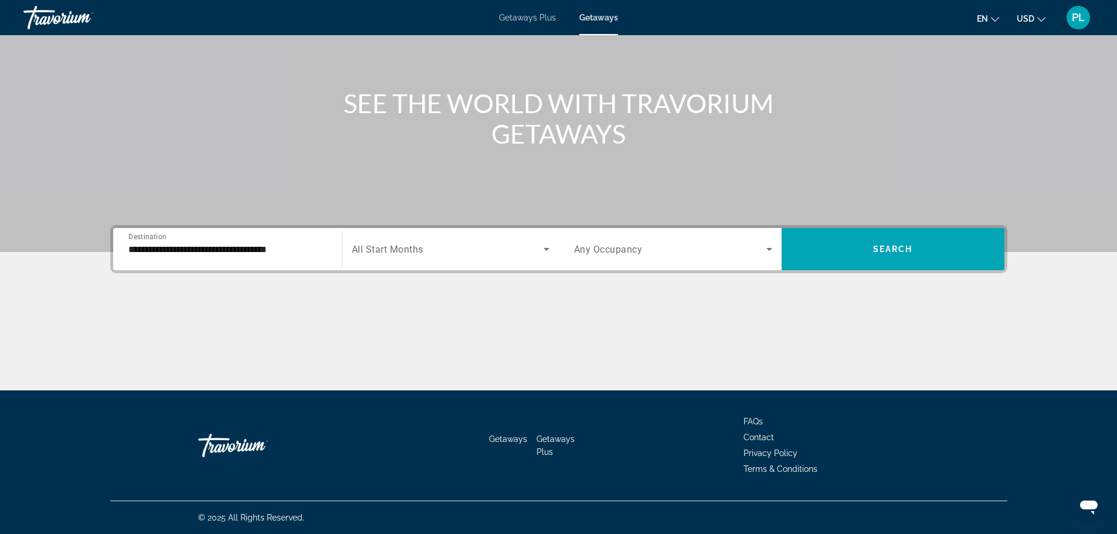
click at [391, 251] on span "All Start Months" at bounding box center [388, 249] width 72 height 11
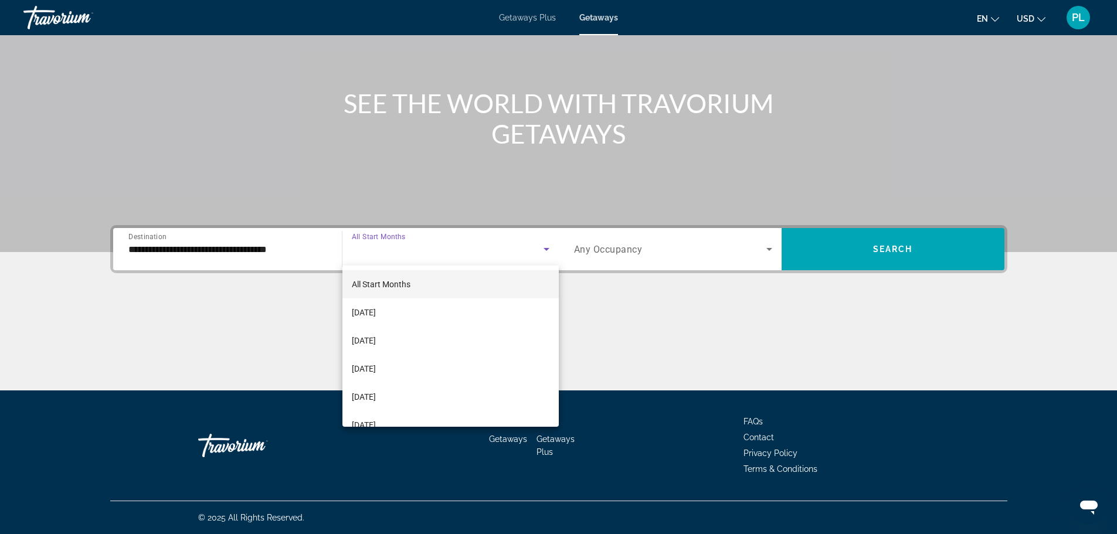
drag, startPoint x: 386, startPoint y: 287, endPoint x: 400, endPoint y: 280, distance: 15.7
click at [387, 286] on span "All Start Months" at bounding box center [381, 284] width 59 height 9
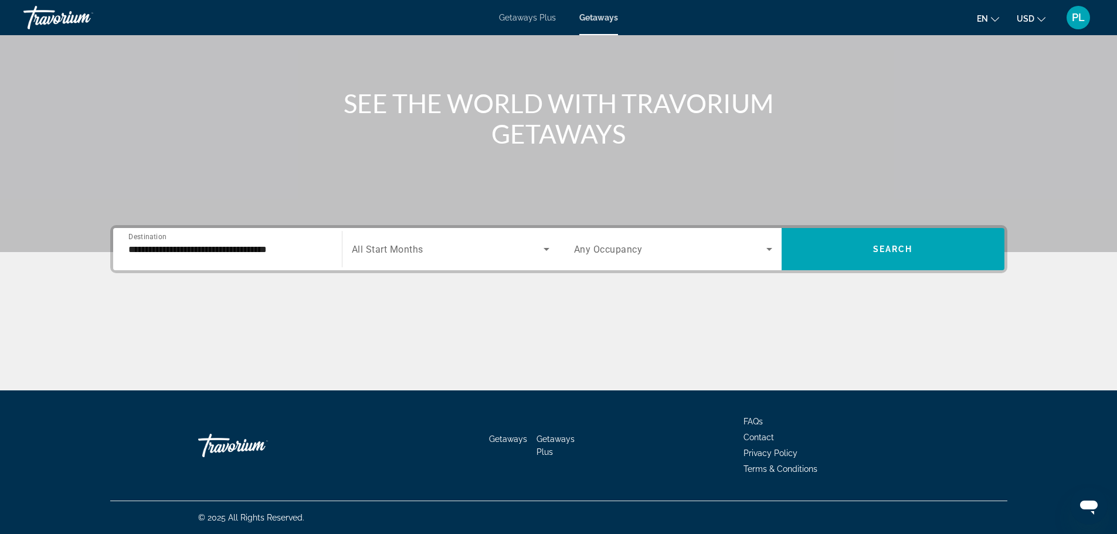
click at [584, 251] on span "Any Occupancy" at bounding box center [608, 249] width 69 height 11
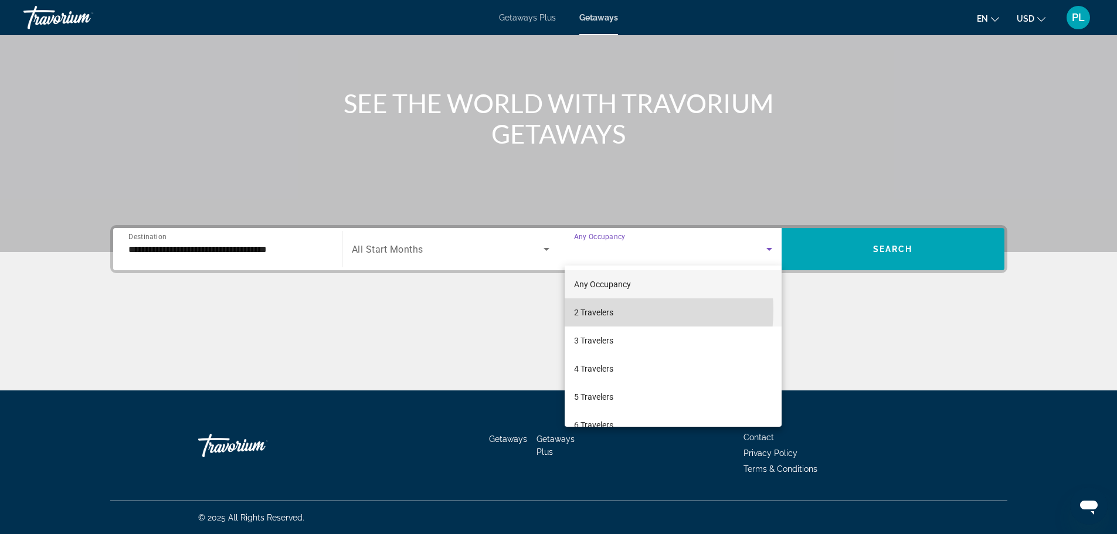
click at [602, 310] on span "2 Travelers" at bounding box center [593, 312] width 39 height 14
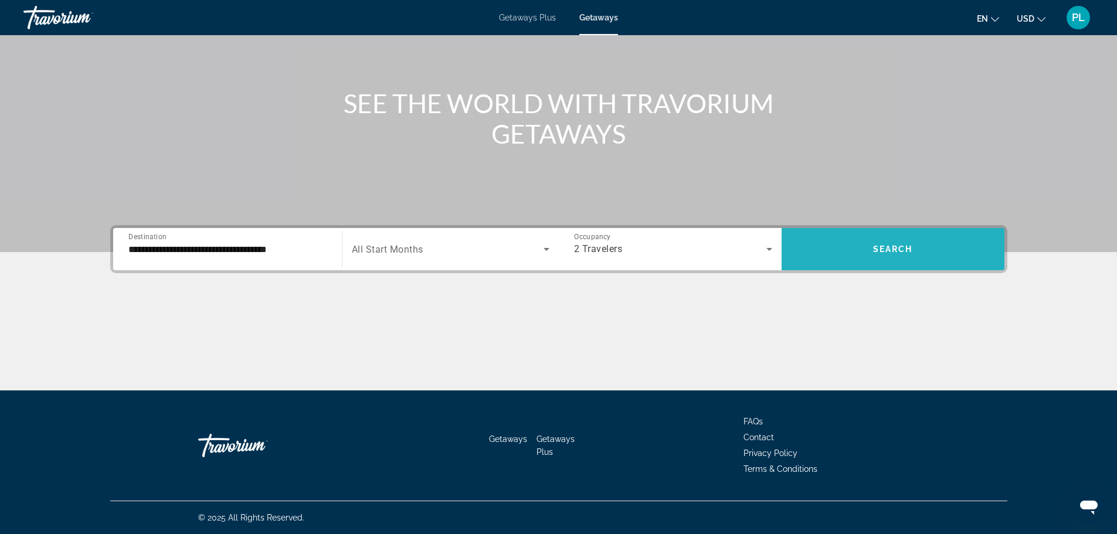
click at [883, 247] on span "Search" at bounding box center [893, 248] width 40 height 9
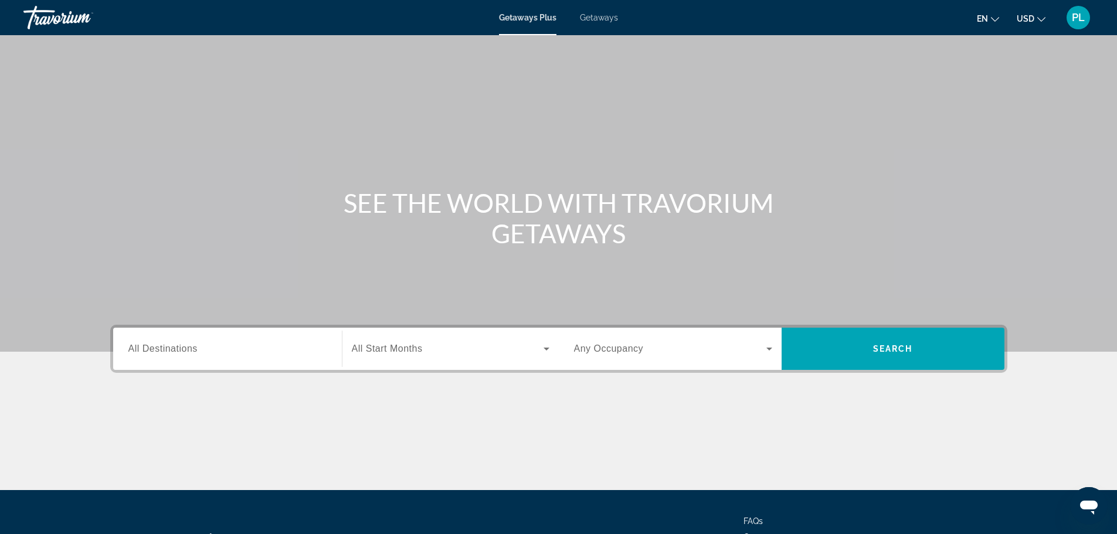
click at [593, 19] on span "Getaways" at bounding box center [599, 17] width 38 height 9
click at [230, 353] on input "Destination All Destinations" at bounding box center [227, 349] width 198 height 14
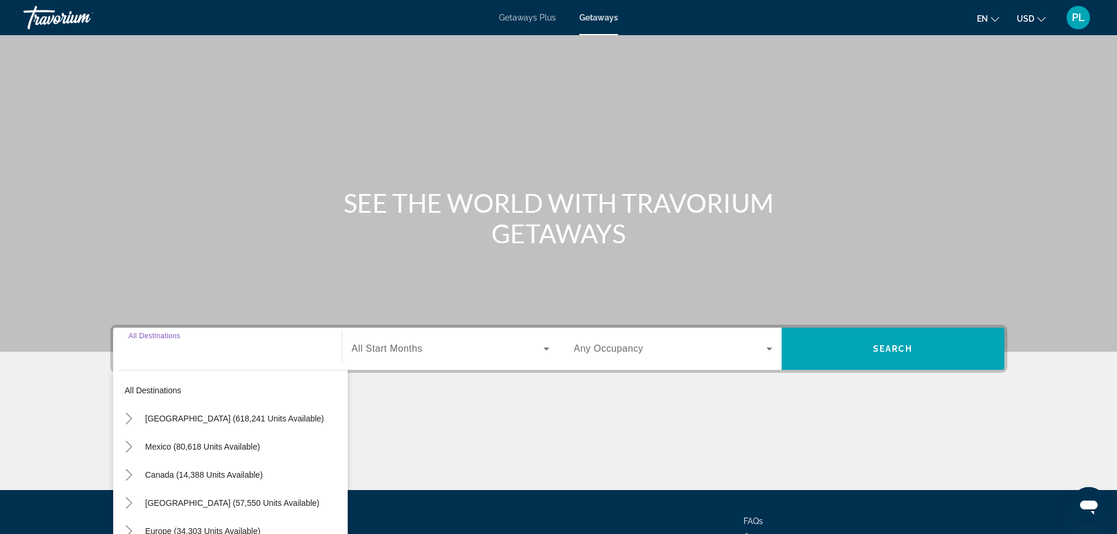
scroll to position [100, 0]
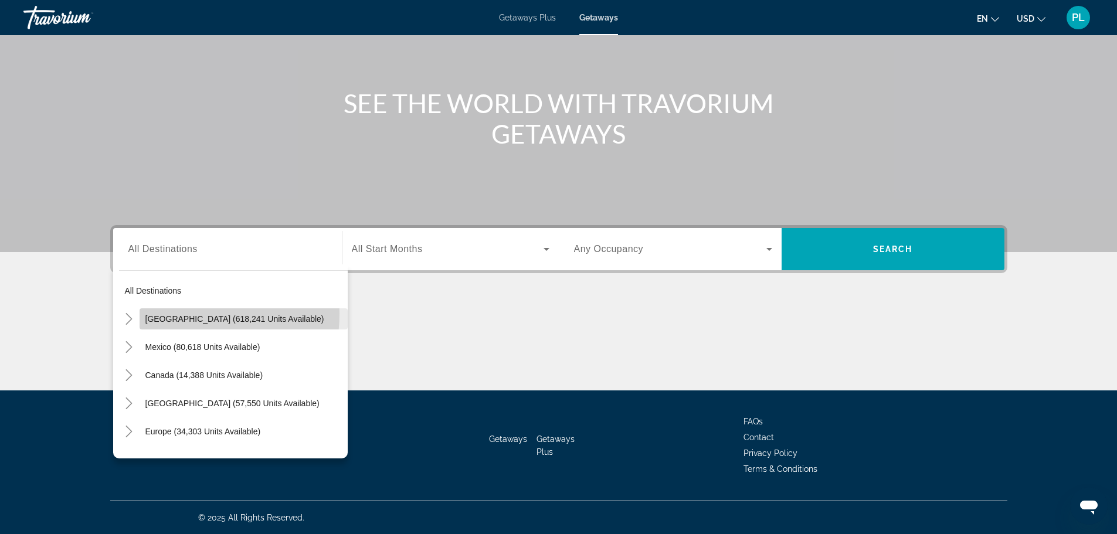
click at [179, 314] on span "Search widget" at bounding box center [243, 319] width 208 height 28
type input "**********"
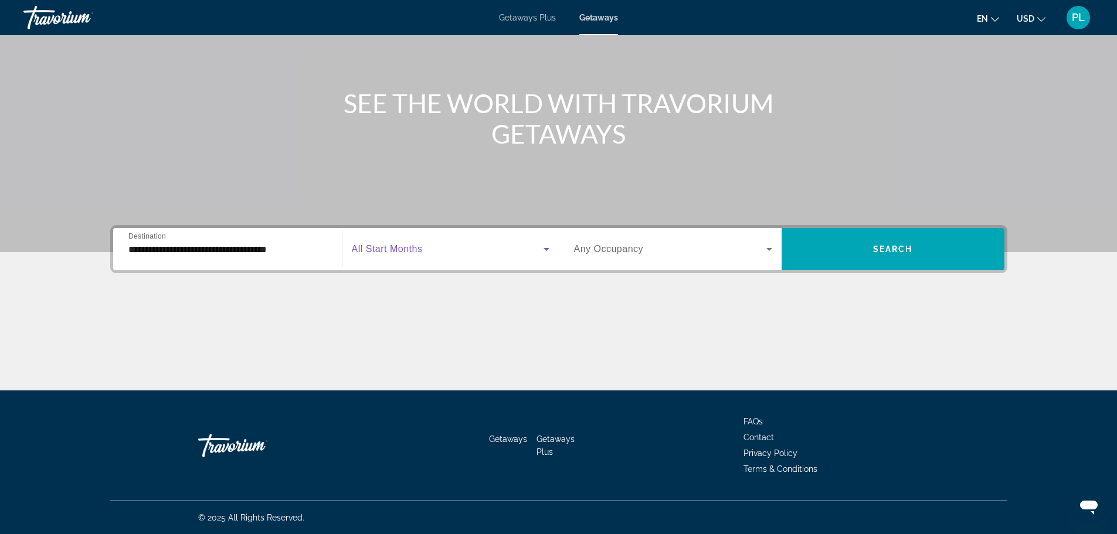
click at [469, 252] on span "Search widget" at bounding box center [448, 249] width 192 height 14
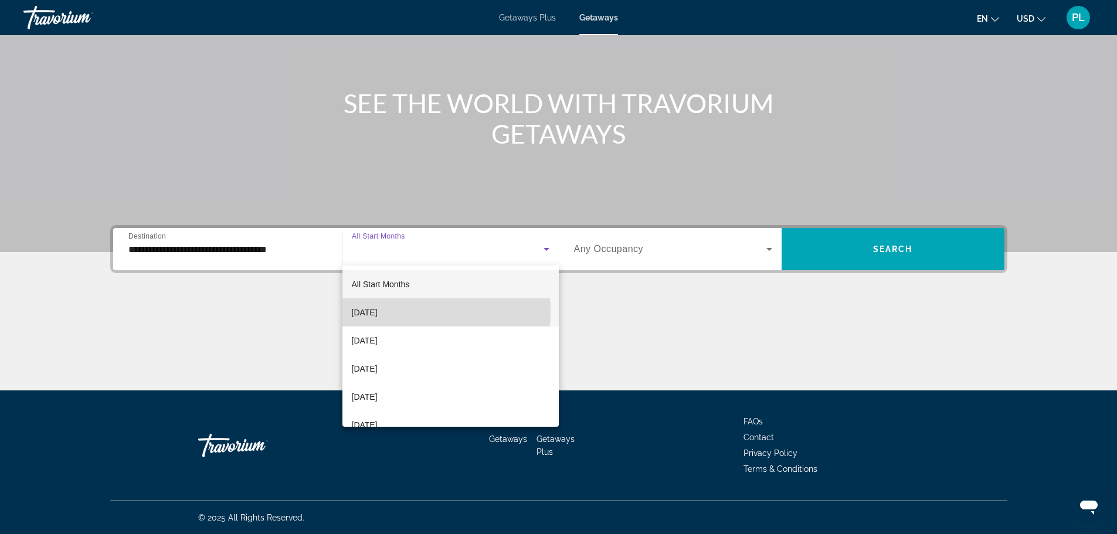
click at [377, 311] on span "[DATE]" at bounding box center [365, 312] width 26 height 14
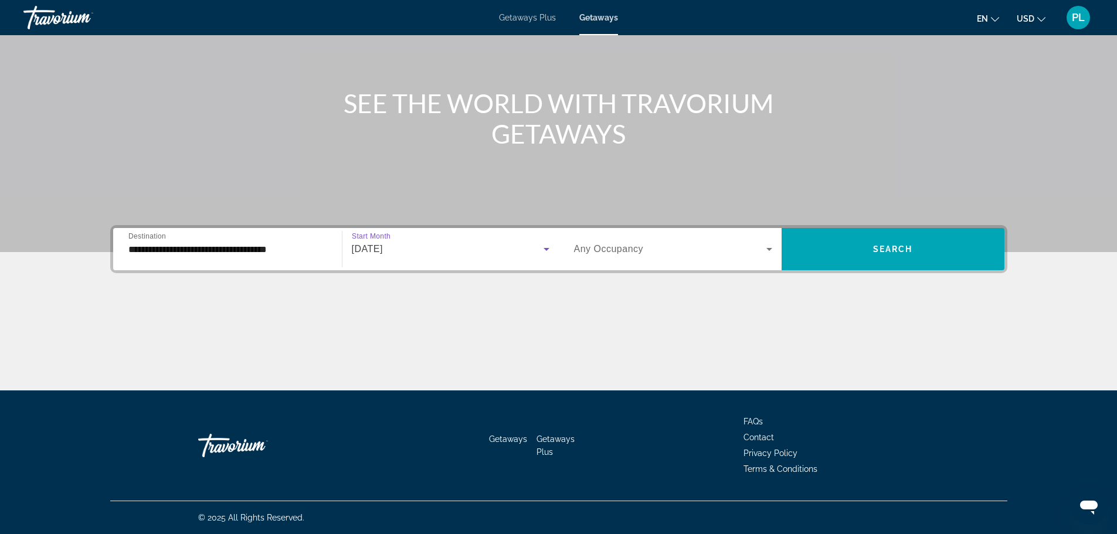
click at [595, 253] on span "Any Occupancy" at bounding box center [609, 249] width 70 height 10
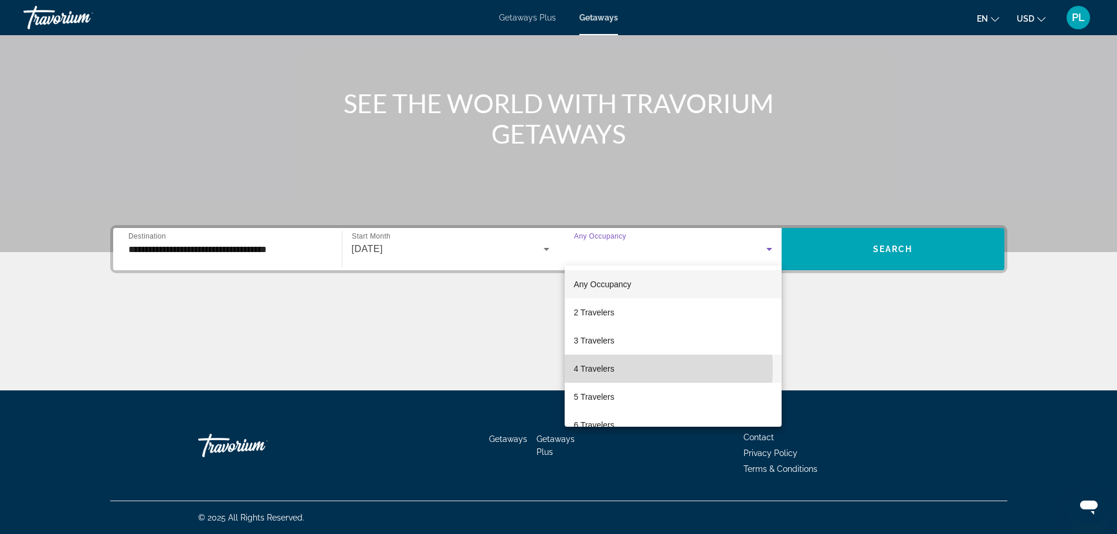
click at [594, 369] on span "4 Travelers" at bounding box center [594, 369] width 40 height 14
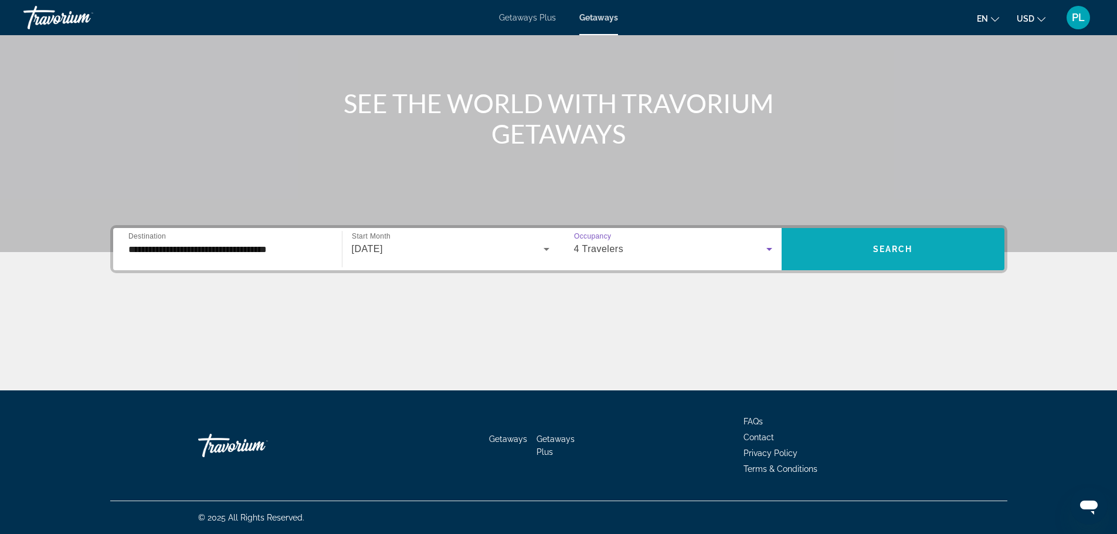
click at [876, 249] on span "Search" at bounding box center [893, 248] width 40 height 9
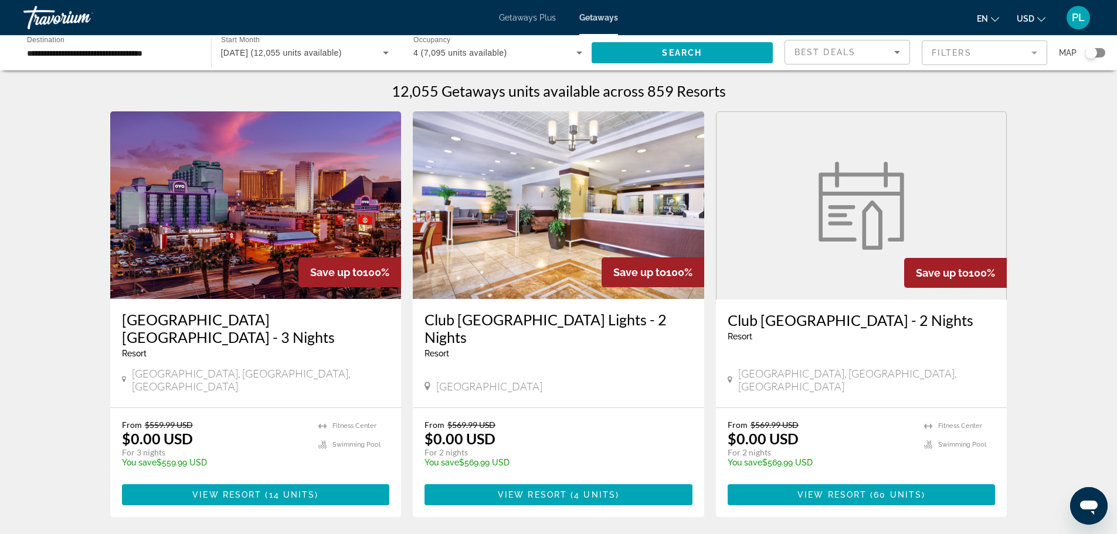
click at [945, 53] on mat-form-field "Filters" at bounding box center [983, 52] width 125 height 25
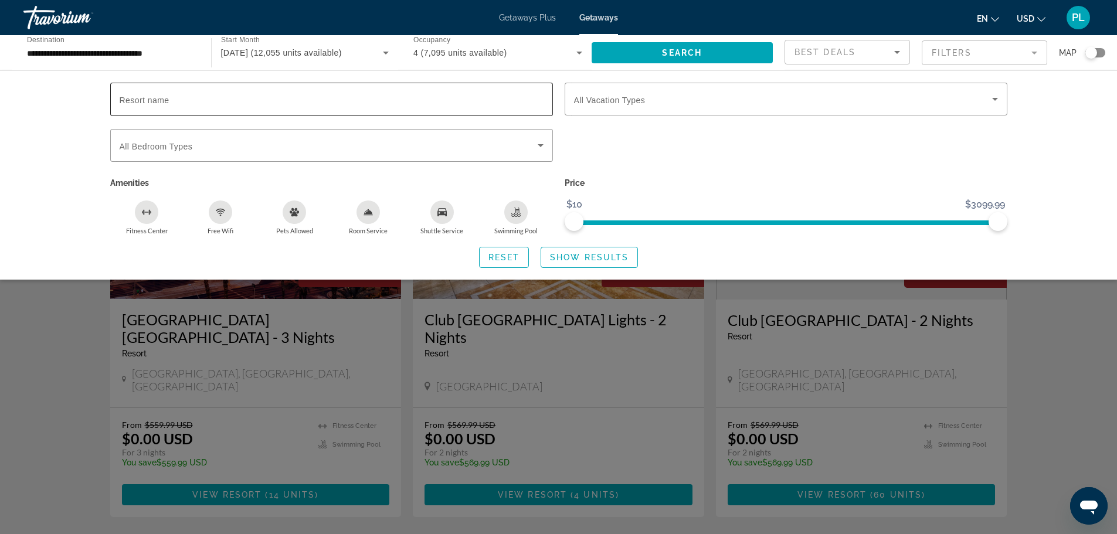
click at [123, 98] on span "Resort name" at bounding box center [145, 100] width 50 height 9
click at [123, 98] on input "Resort name" at bounding box center [332, 100] width 424 height 14
type input "**********"
click at [676, 53] on span "Search" at bounding box center [682, 52] width 40 height 9
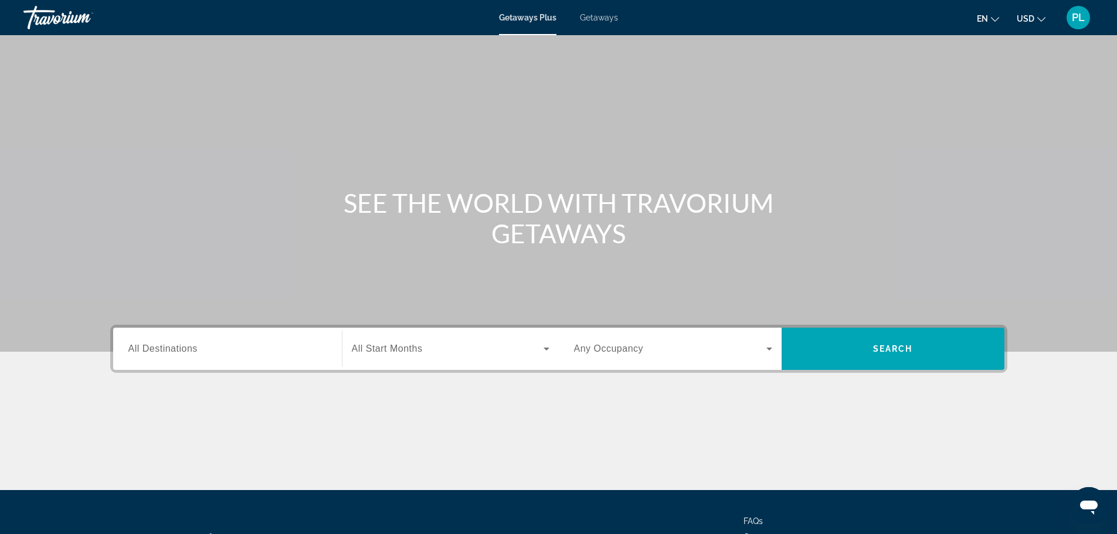
click at [246, 352] on input "Destination All Destinations" at bounding box center [227, 349] width 198 height 14
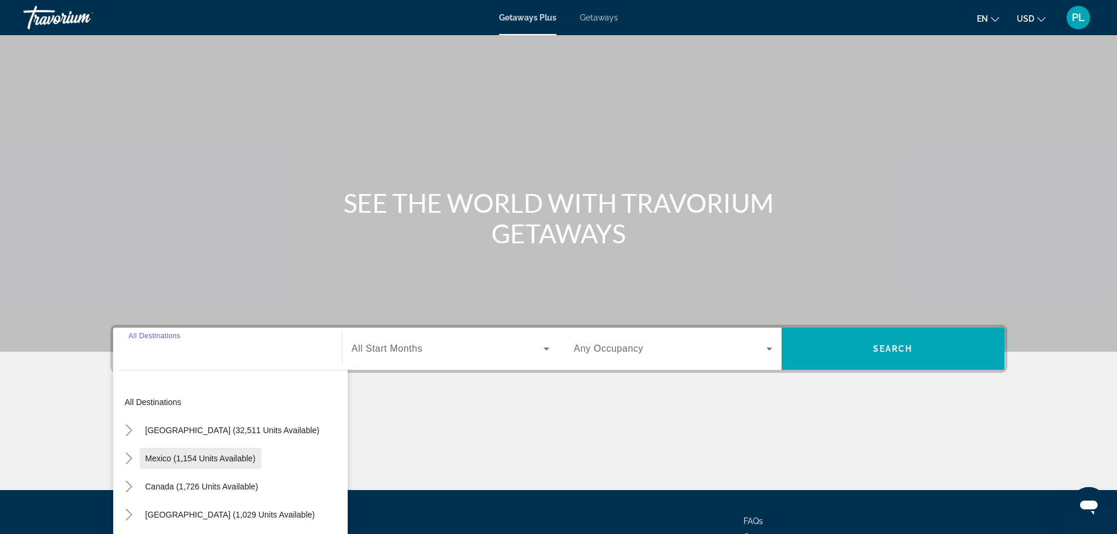
scroll to position [100, 0]
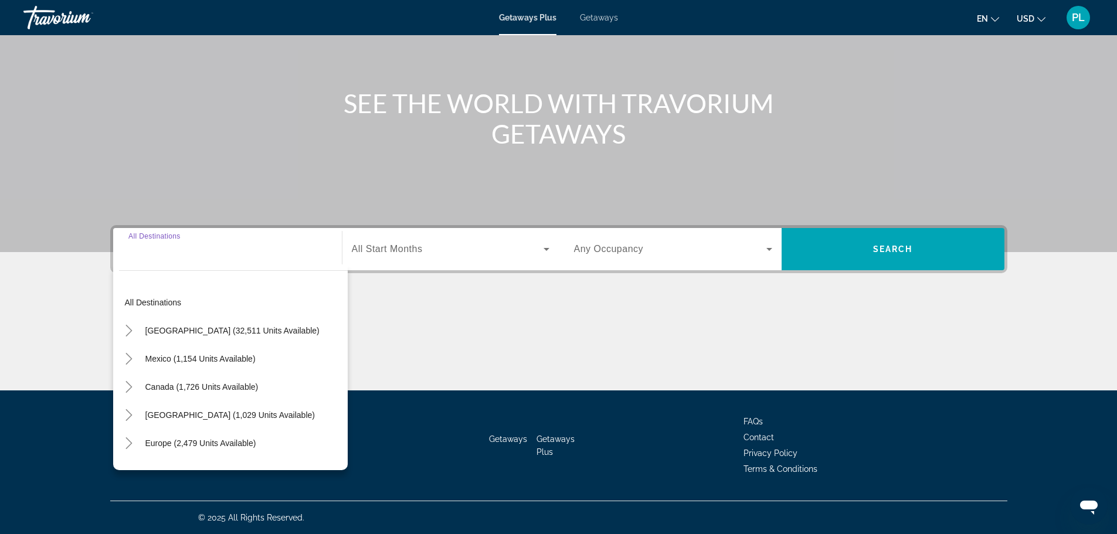
click at [195, 331] on span "[GEOGRAPHIC_DATA] (32,511 units available)" at bounding box center [232, 330] width 174 height 9
type input "**********"
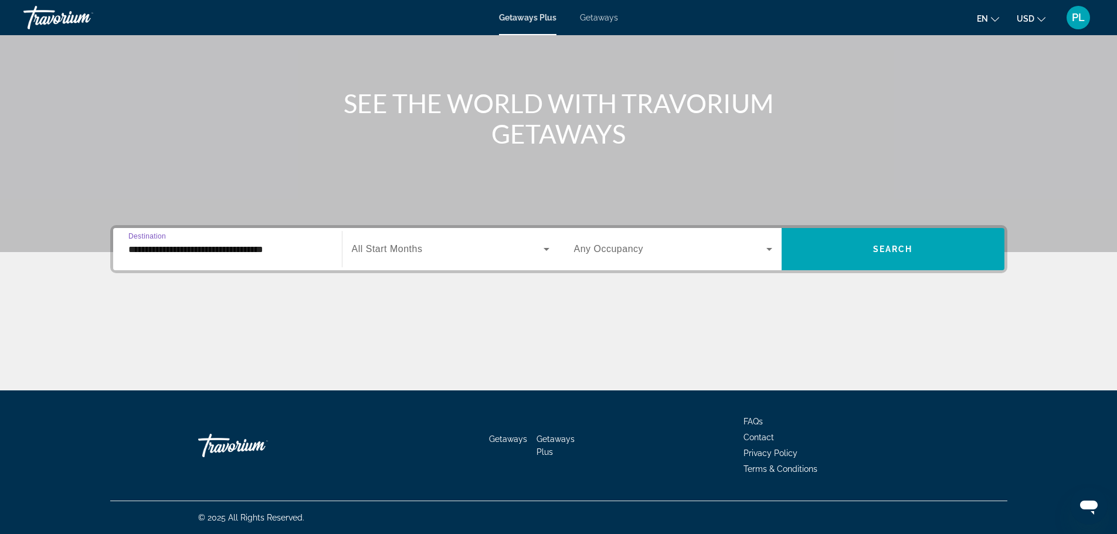
click at [375, 251] on span "All Start Months" at bounding box center [387, 249] width 71 height 10
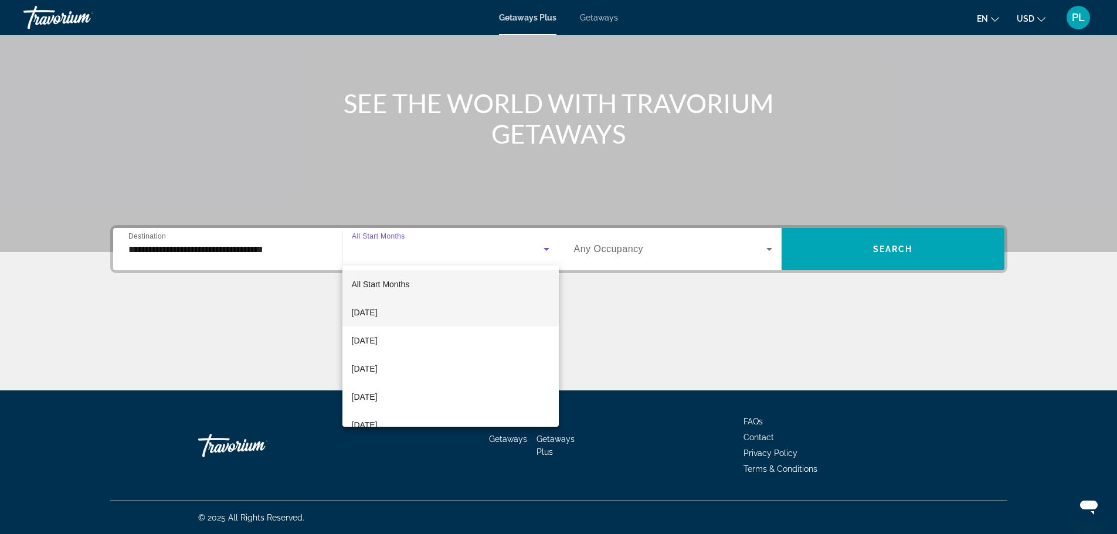
click at [377, 311] on span "[DATE]" at bounding box center [365, 312] width 26 height 14
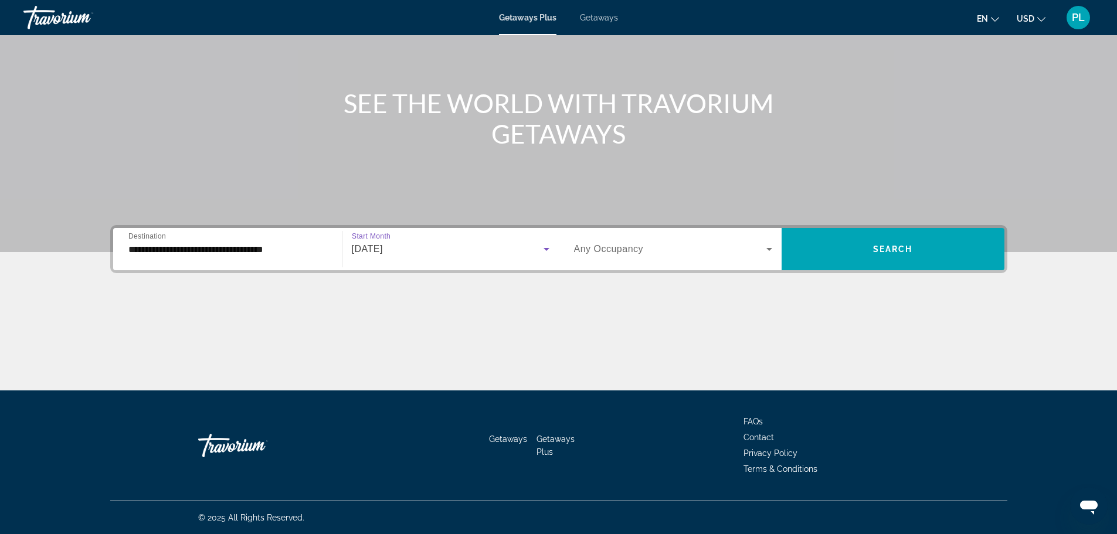
click at [649, 251] on span "Search widget" at bounding box center [670, 249] width 192 height 14
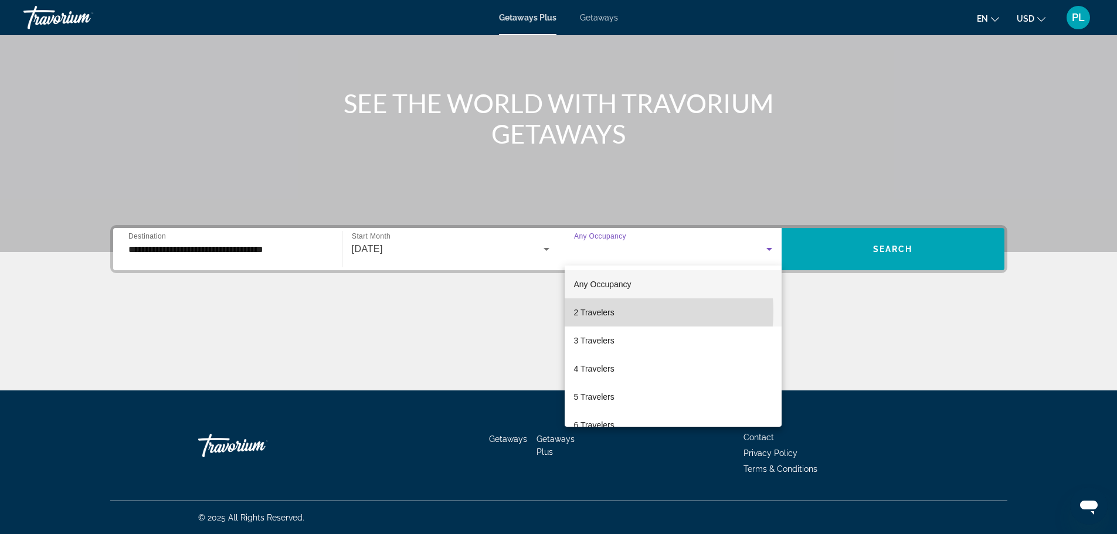
click at [594, 311] on span "2 Travelers" at bounding box center [594, 312] width 40 height 14
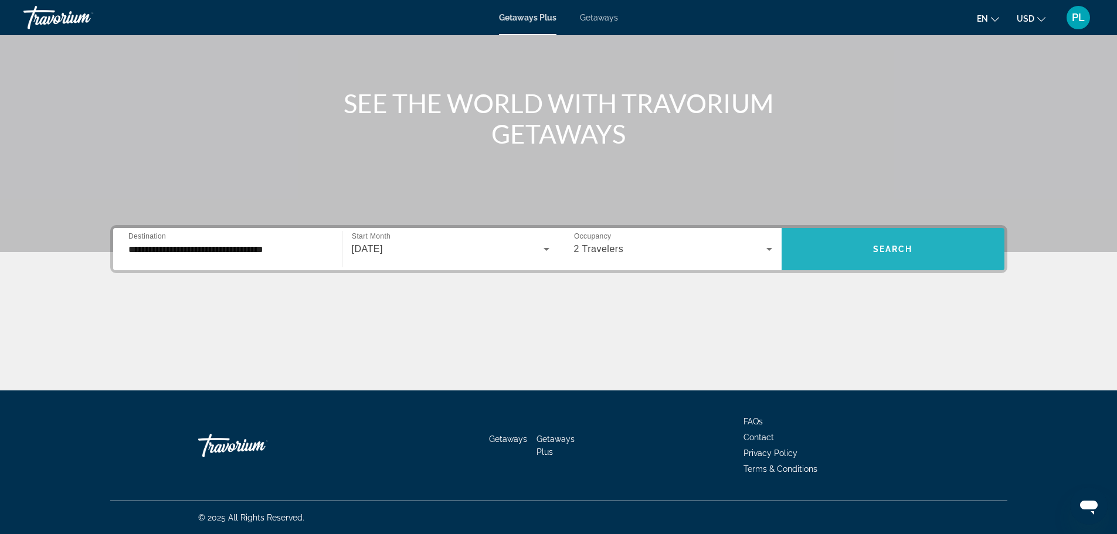
click at [907, 240] on span "Search widget" at bounding box center [892, 249] width 223 height 28
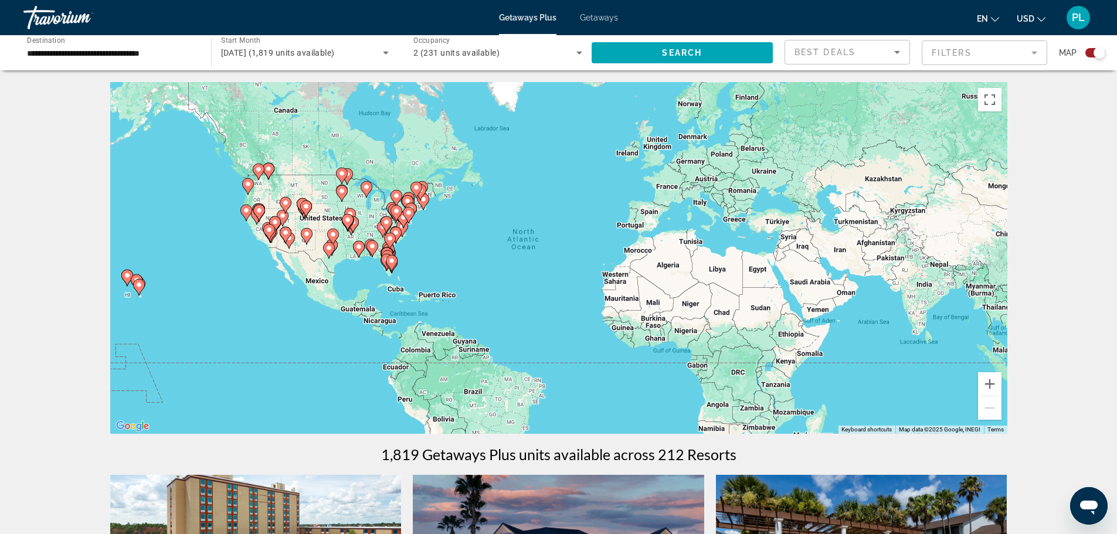
click at [968, 52] on mat-form-field "Filters" at bounding box center [983, 52] width 125 height 25
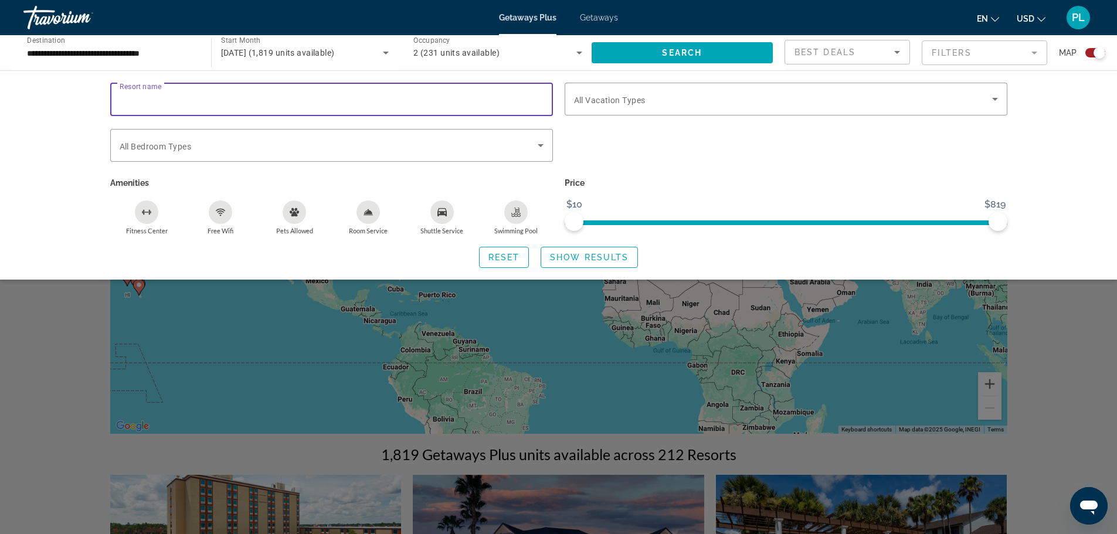
click at [271, 97] on input "Resort name" at bounding box center [332, 100] width 424 height 14
type input "**********"
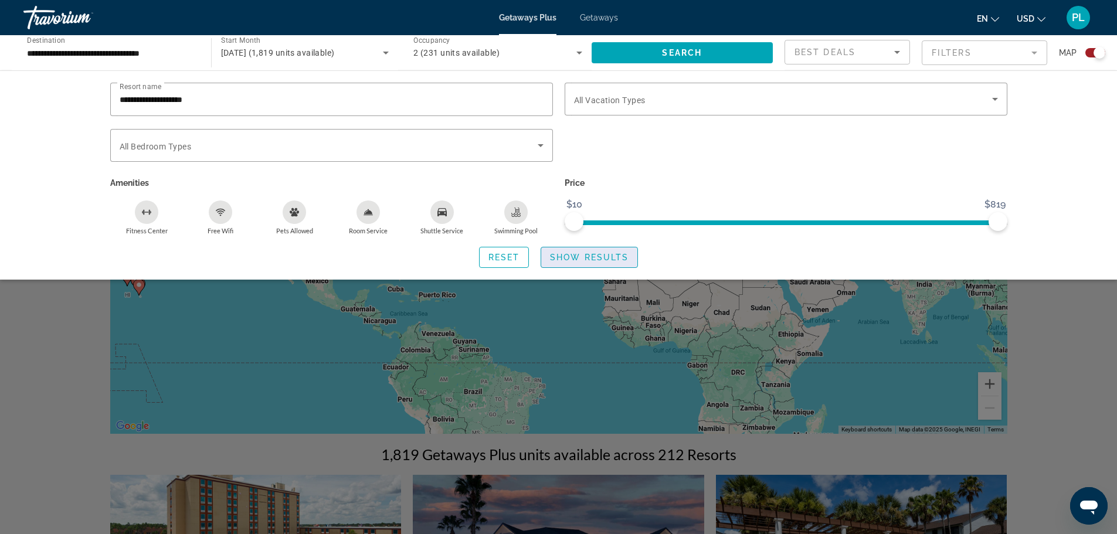
click at [580, 257] on span "Show Results" at bounding box center [589, 257] width 79 height 9
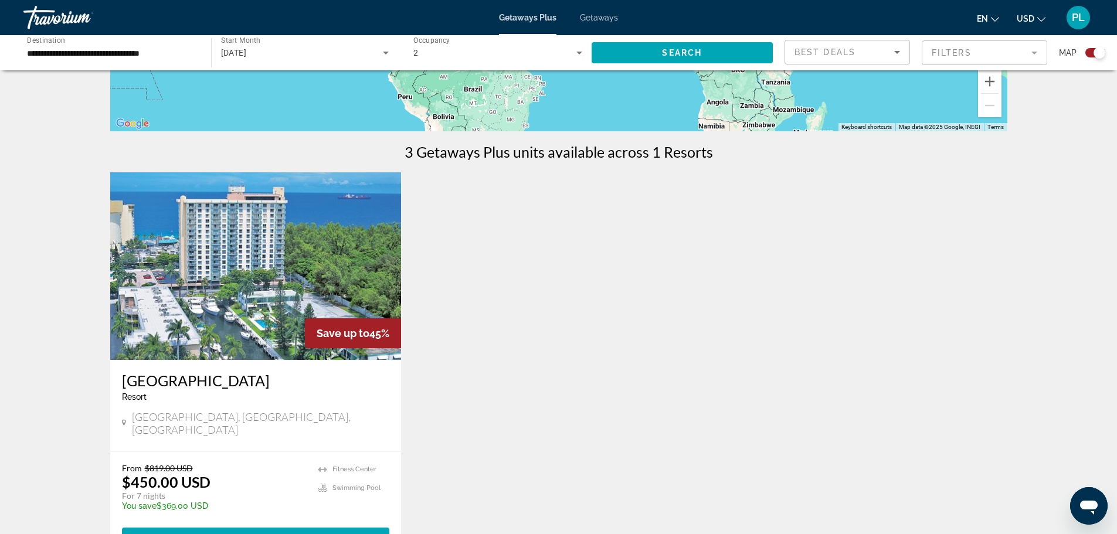
scroll to position [352, 0]
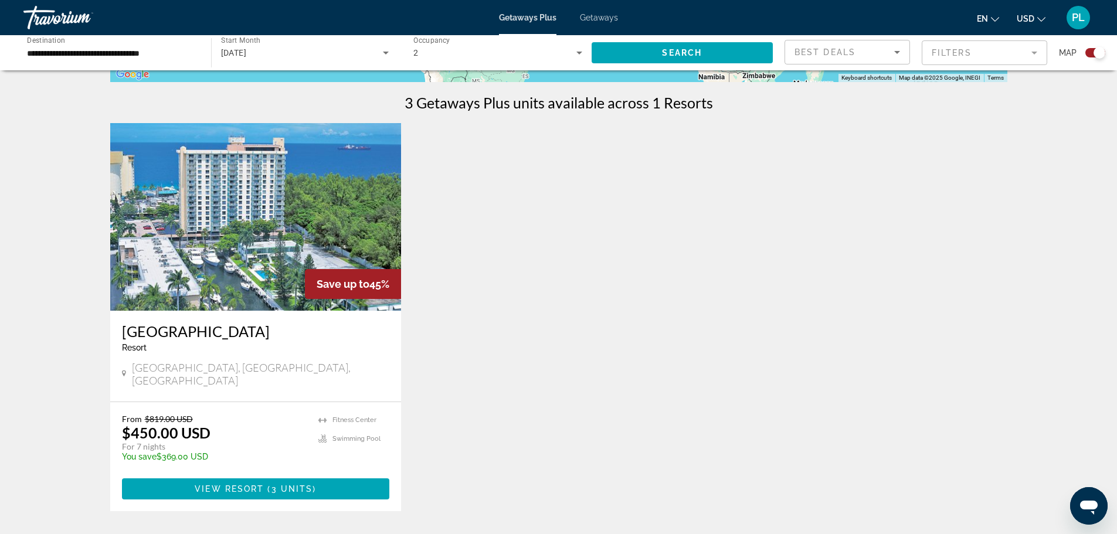
click at [604, 19] on span "Getaways" at bounding box center [599, 17] width 38 height 9
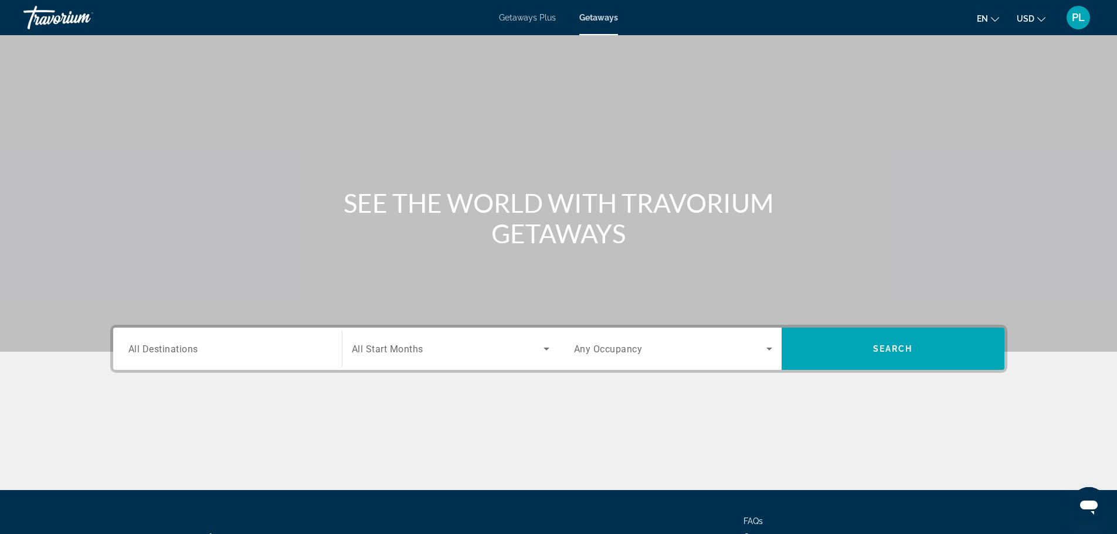
click at [268, 355] on input "Destination All Destinations" at bounding box center [227, 349] width 198 height 14
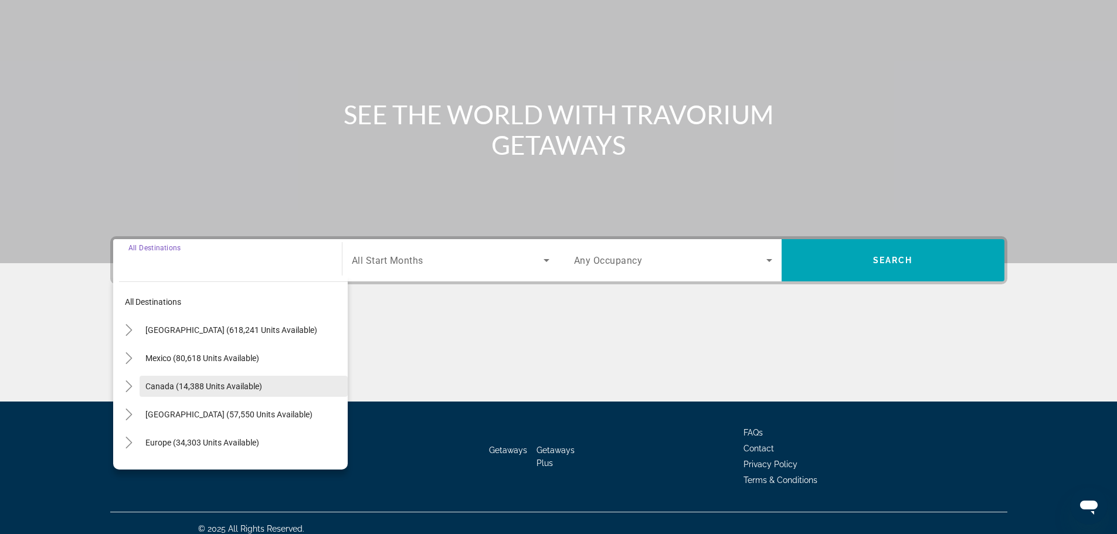
scroll to position [100, 0]
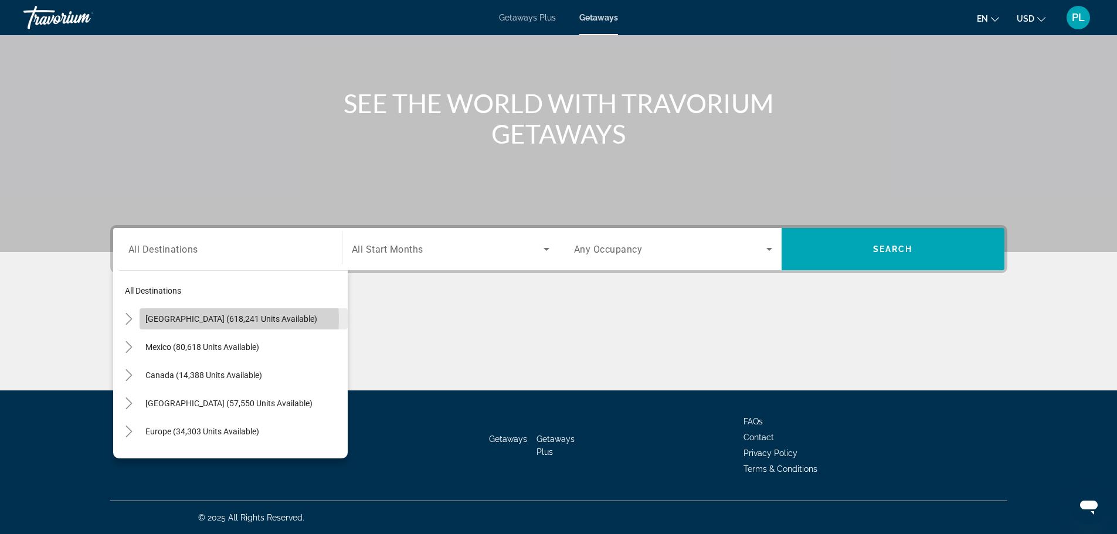
click at [193, 319] on span "[GEOGRAPHIC_DATA] (618,241 units available)" at bounding box center [231, 318] width 172 height 9
type input "**********"
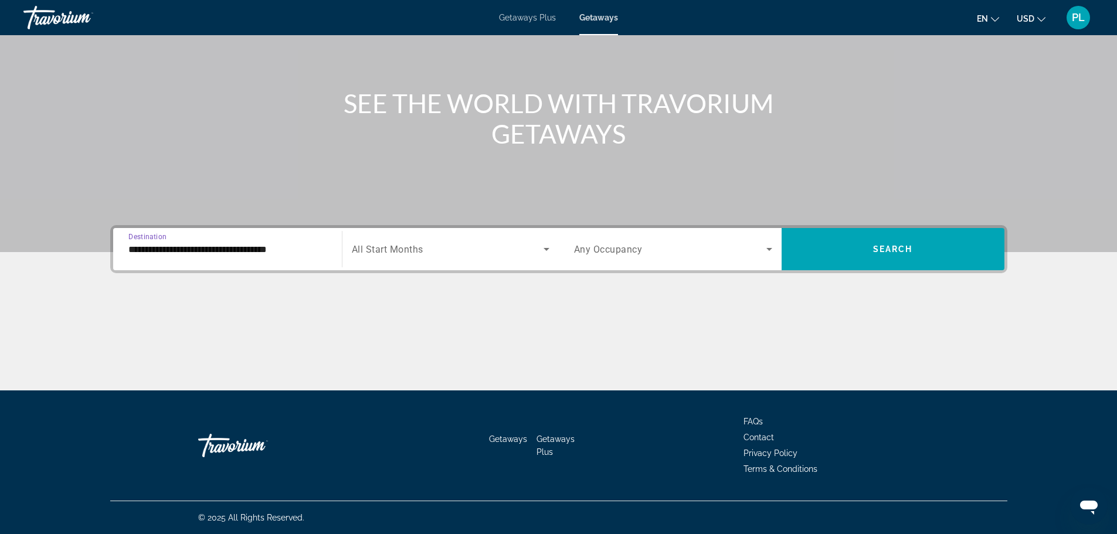
click at [435, 251] on span "Search widget" at bounding box center [448, 249] width 192 height 14
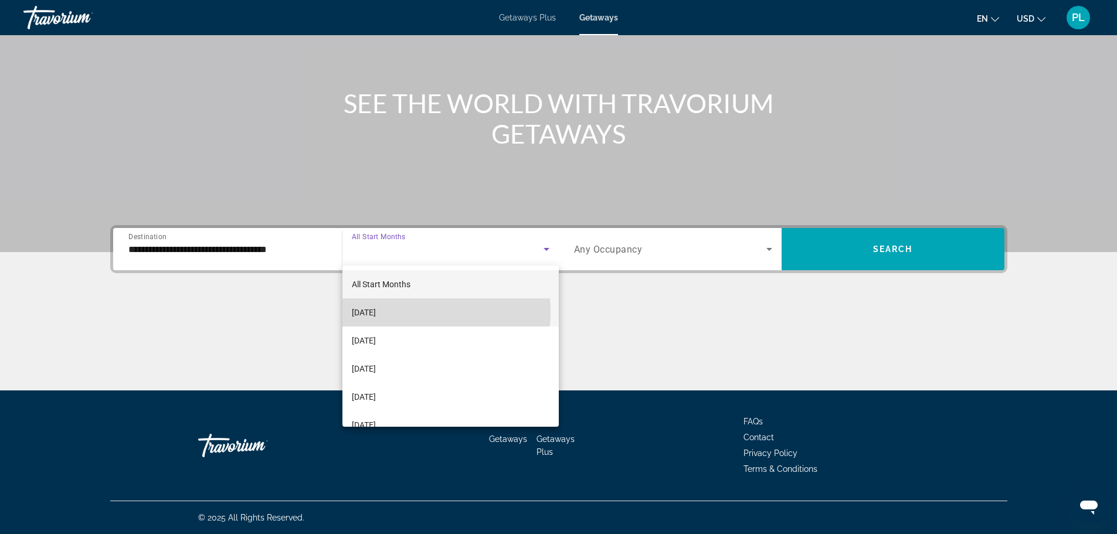
click at [376, 312] on span "[DATE]" at bounding box center [364, 312] width 24 height 14
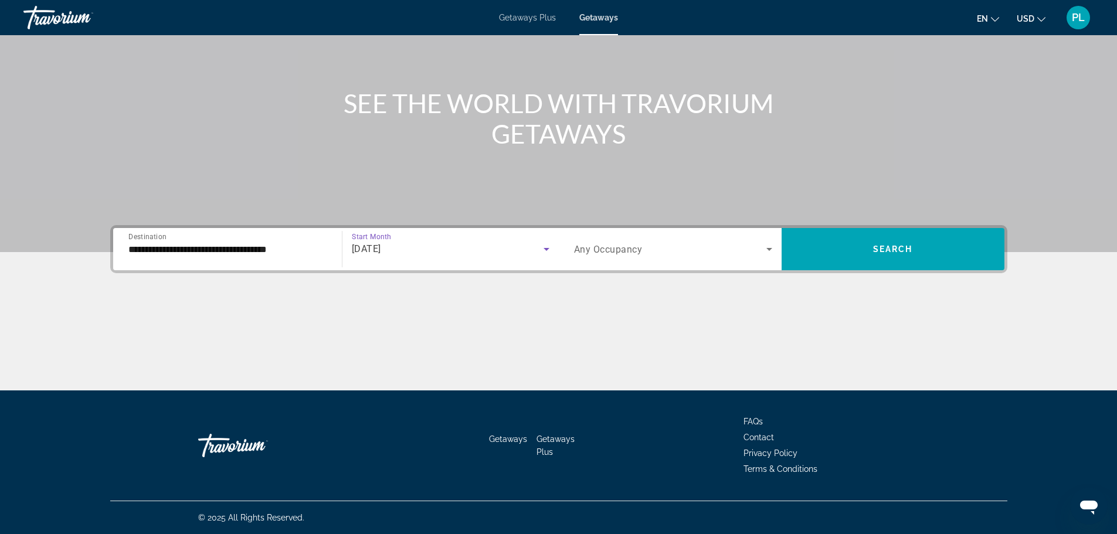
click at [600, 247] on span "Any Occupancy" at bounding box center [608, 249] width 69 height 11
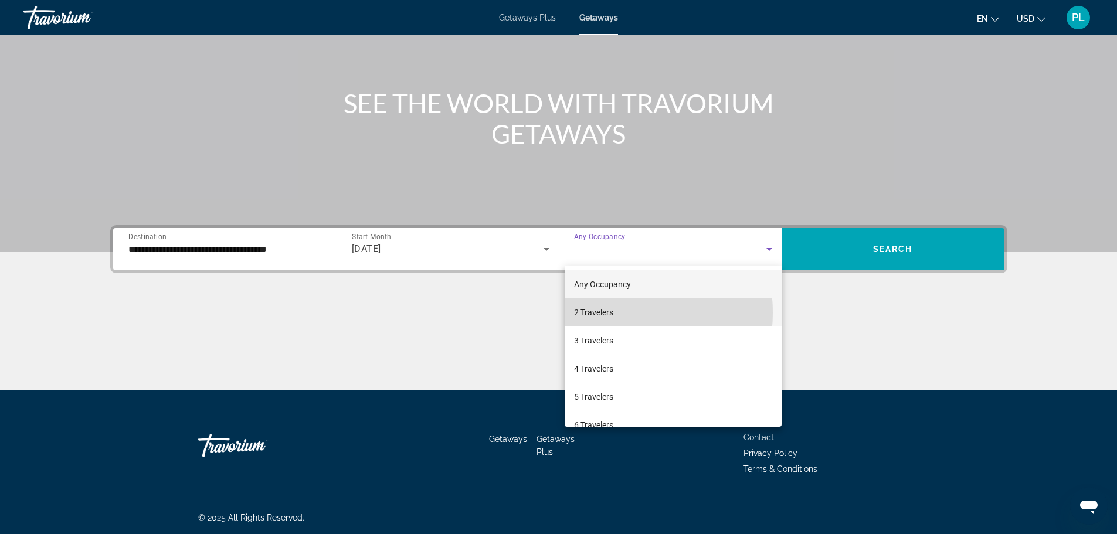
click at [598, 312] on span "2 Travelers" at bounding box center [593, 312] width 39 height 14
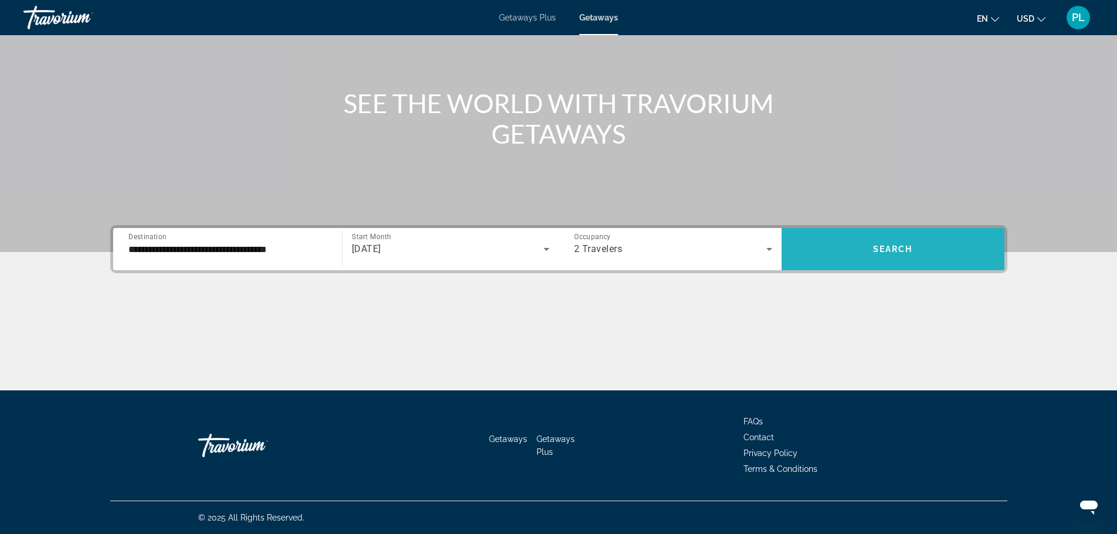
click at [873, 253] on span "Search" at bounding box center [893, 248] width 40 height 9
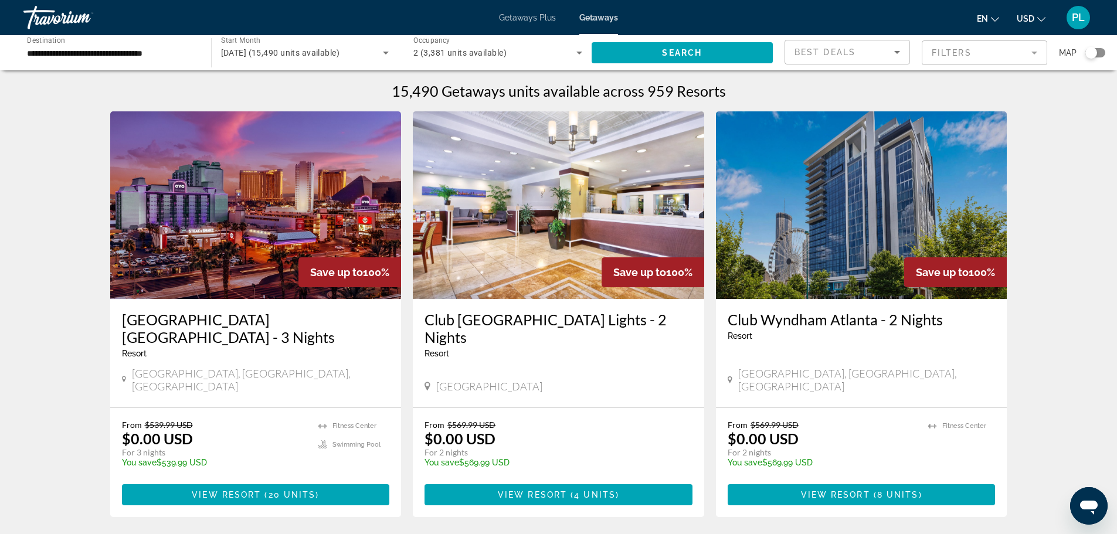
click at [954, 49] on mat-form-field "Filters" at bounding box center [983, 52] width 125 height 25
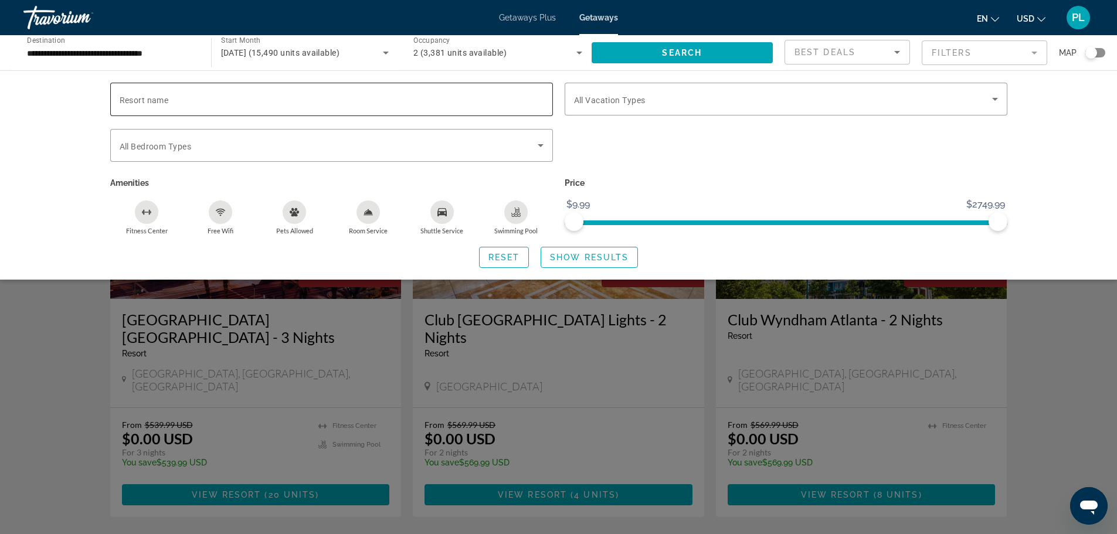
click at [483, 106] on input "Resort name" at bounding box center [332, 100] width 424 height 14
type input "**********"
click at [590, 254] on span "Show Results" at bounding box center [589, 257] width 79 height 9
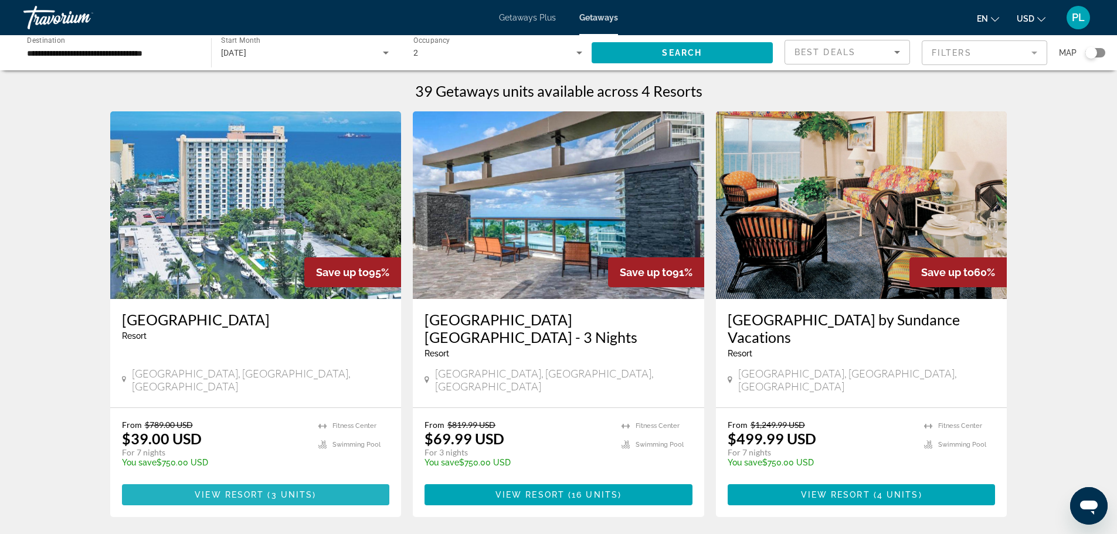
click at [236, 490] on span "View Resort" at bounding box center [229, 494] width 69 height 9
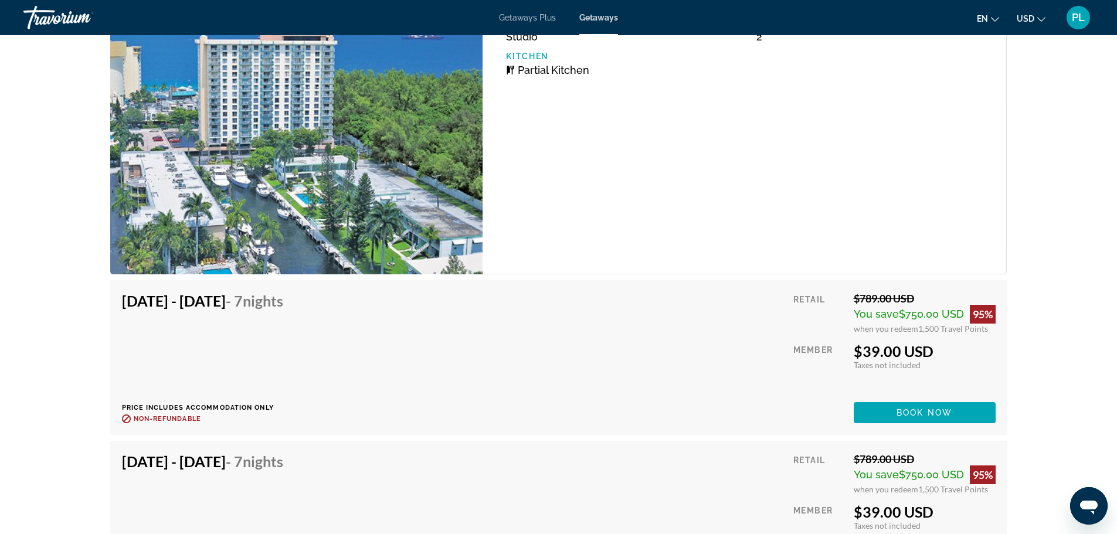
scroll to position [2286, 0]
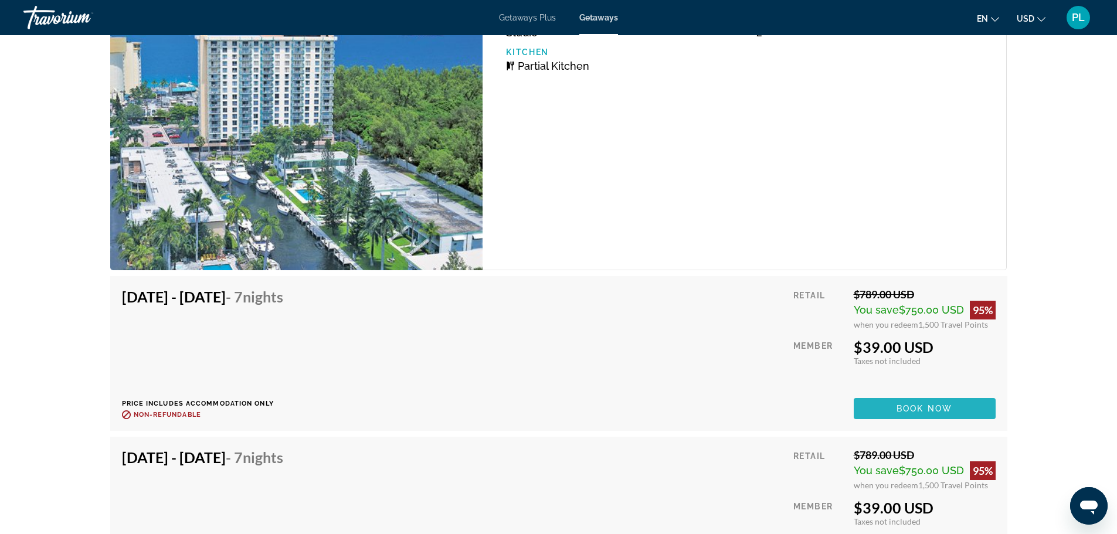
click at [910, 407] on span "Book now" at bounding box center [924, 408] width 56 height 9
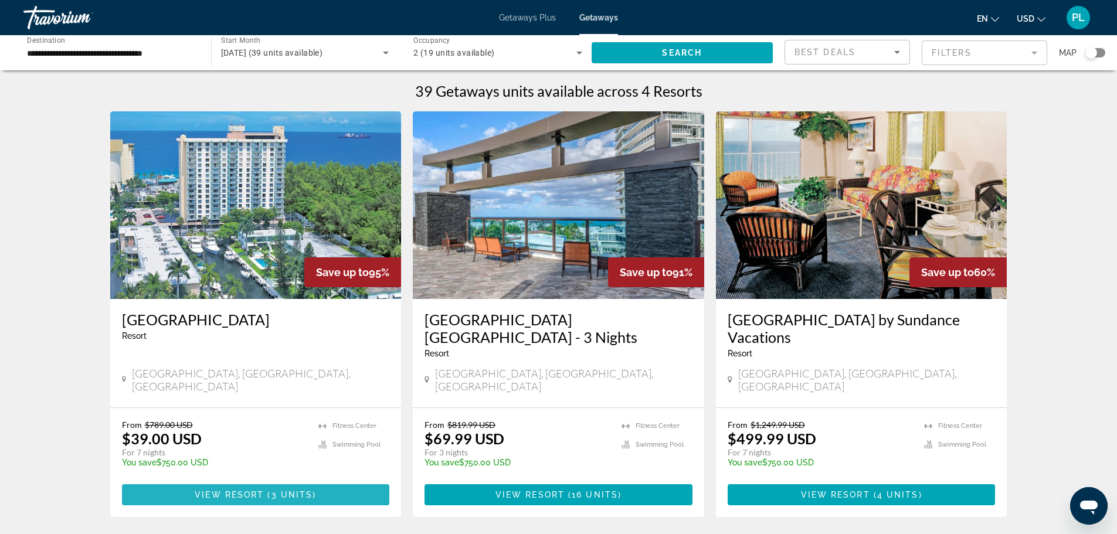
click at [251, 490] on span "View Resort" at bounding box center [229, 494] width 69 height 9
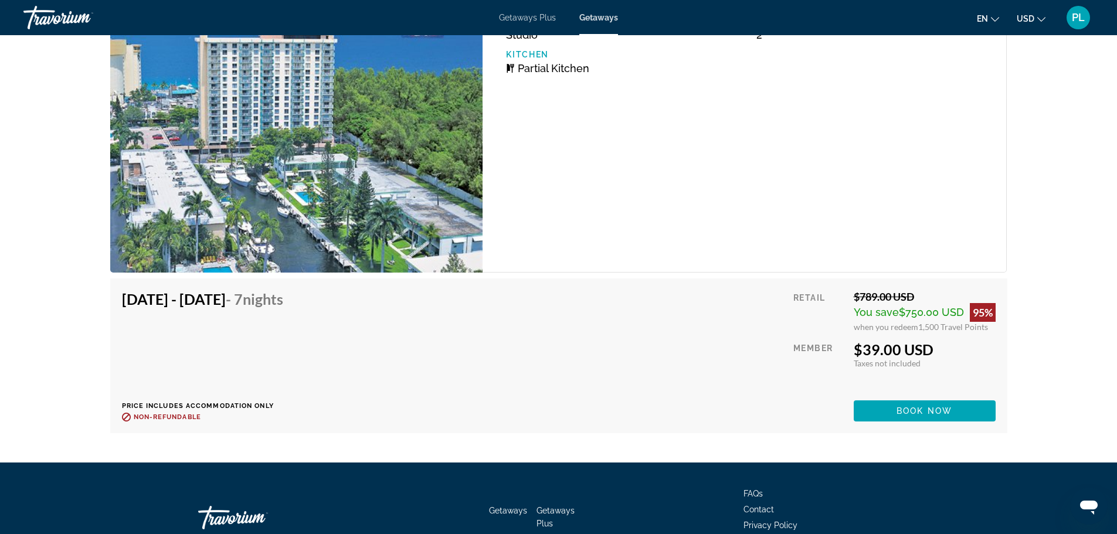
scroll to position [2286, 0]
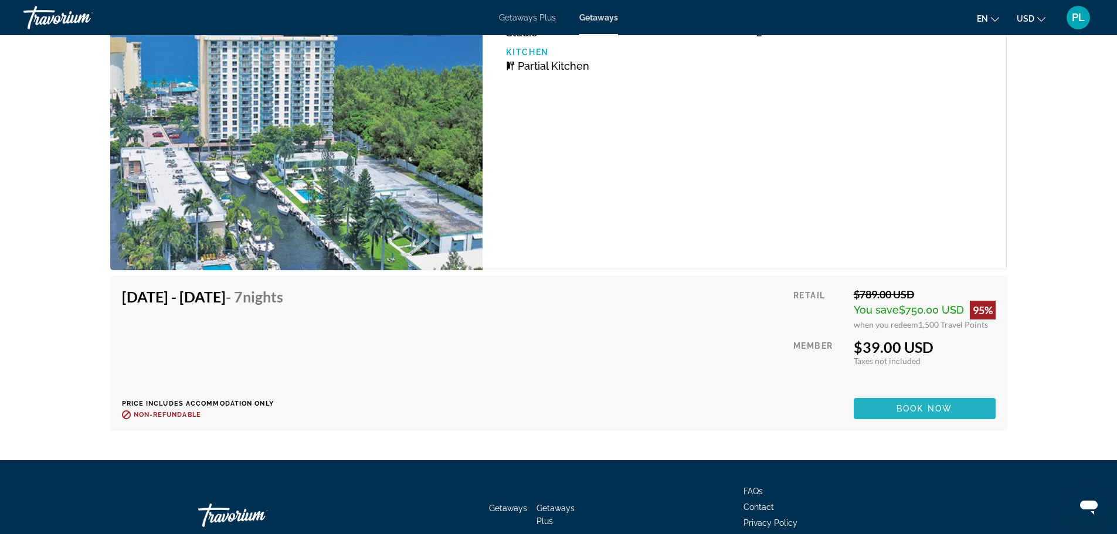
click at [909, 406] on span "Book now" at bounding box center [924, 408] width 56 height 9
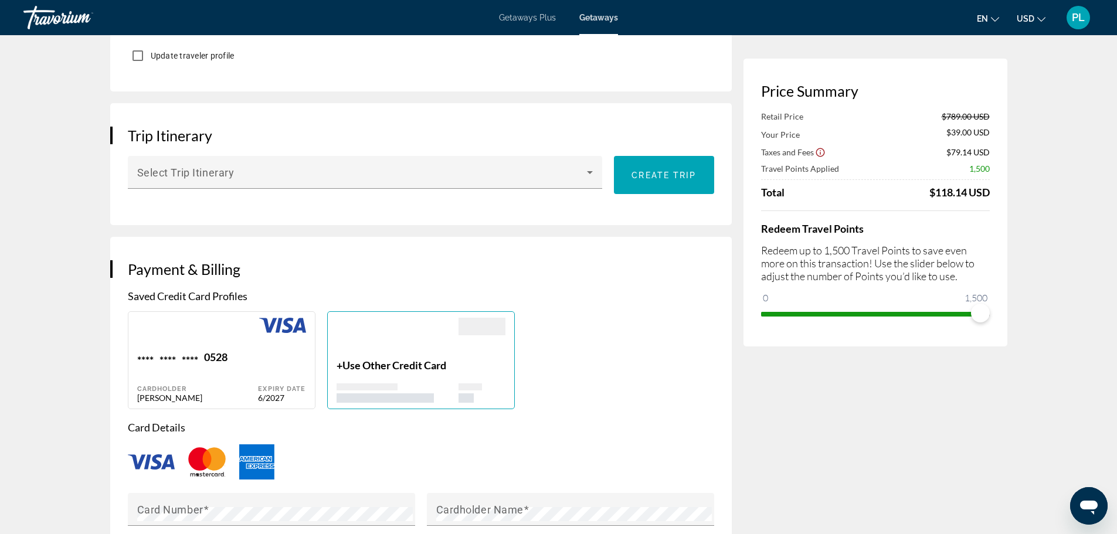
scroll to position [762, 0]
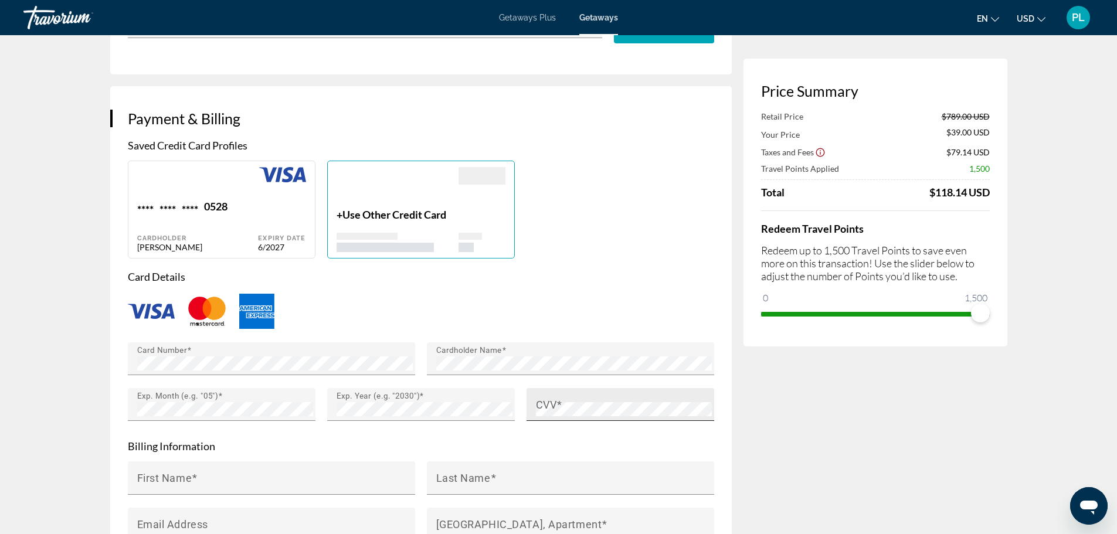
click at [549, 400] on mat-label "CVV" at bounding box center [546, 404] width 21 height 12
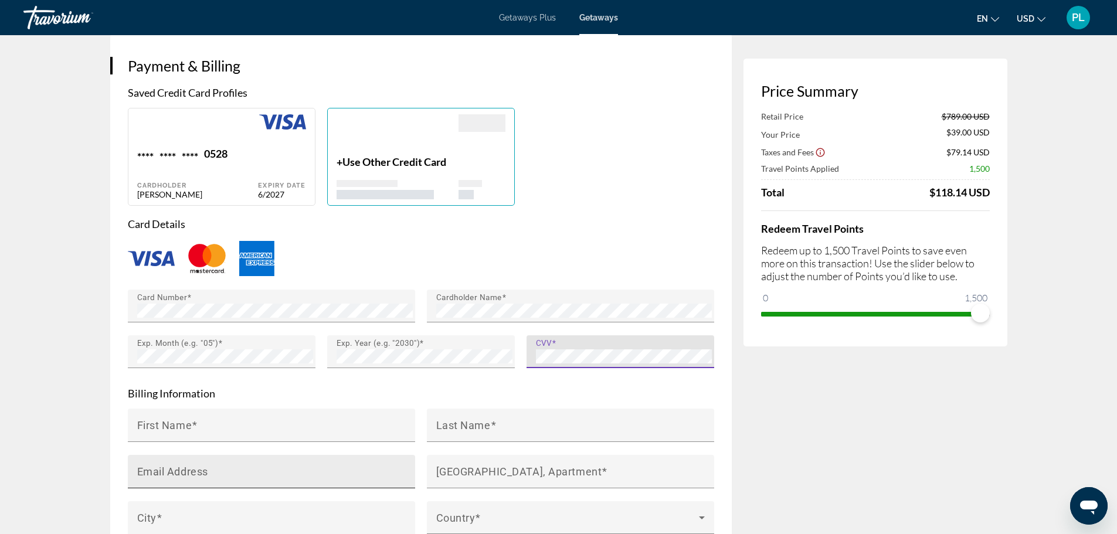
scroll to position [879, 0]
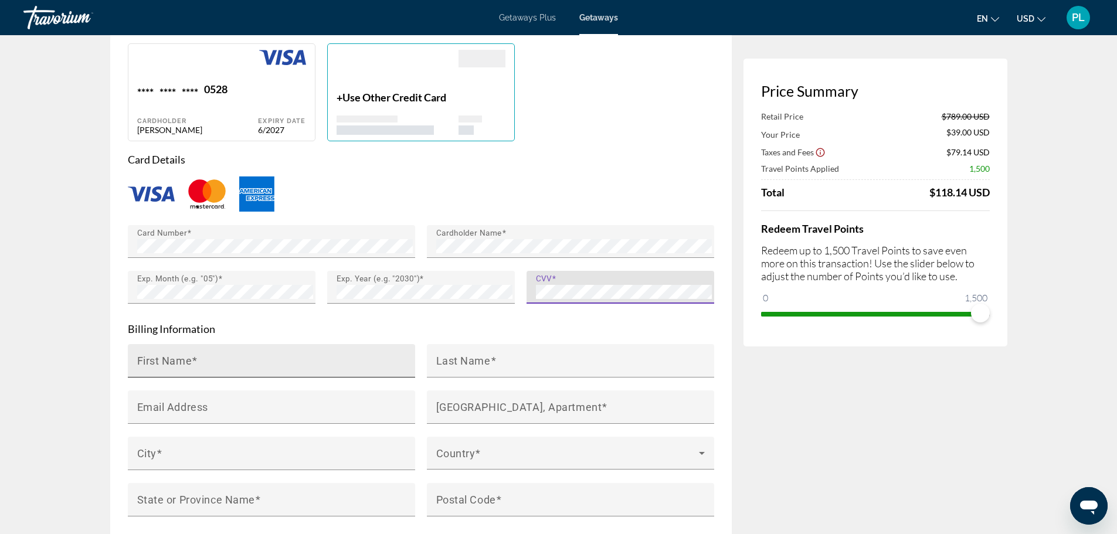
click at [193, 356] on span "Main content" at bounding box center [195, 360] width 6 height 12
click at [193, 359] on input "First Name" at bounding box center [274, 366] width 275 height 14
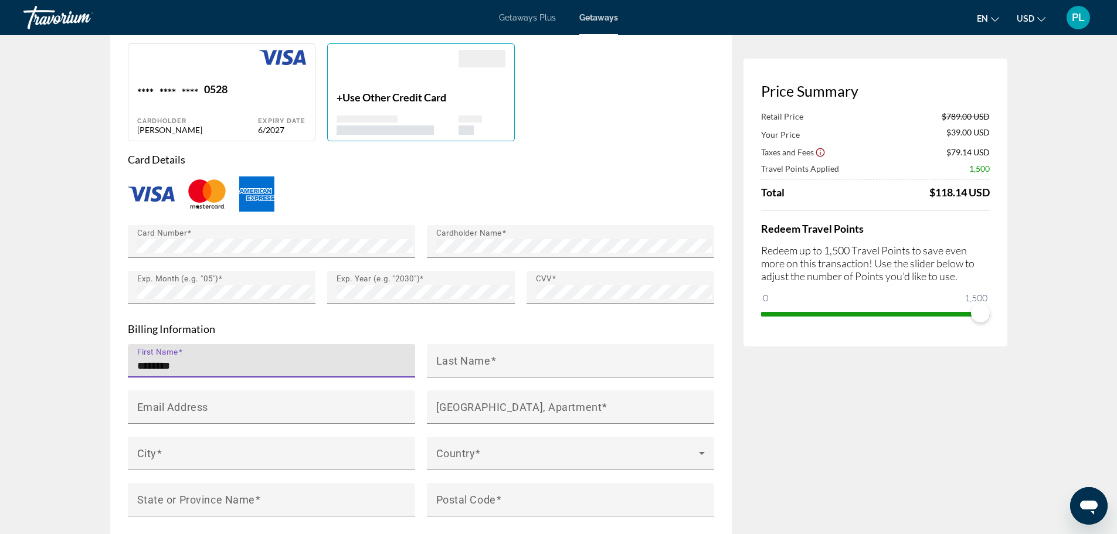
type input "********"
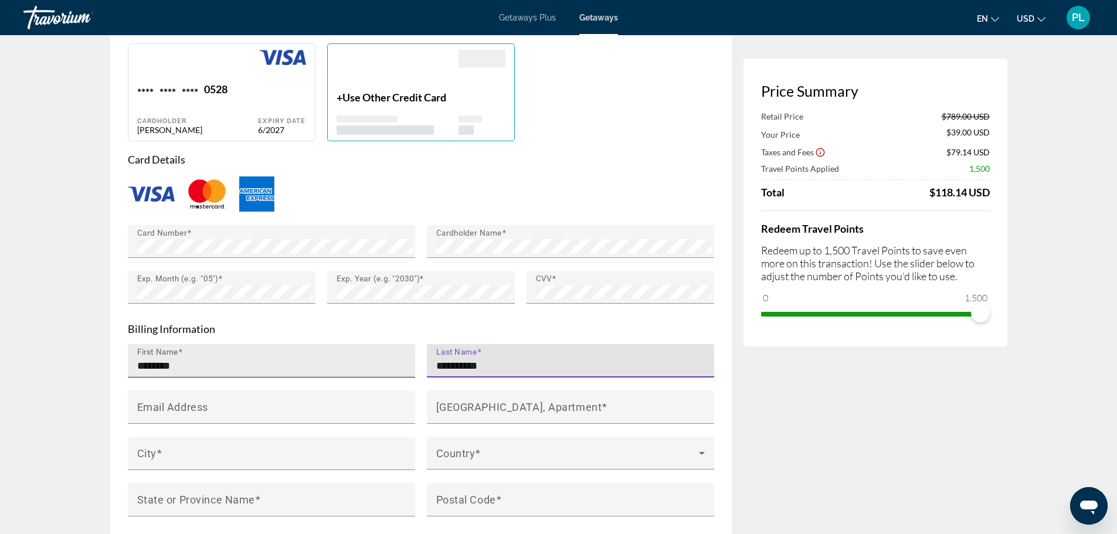
type input "**********"
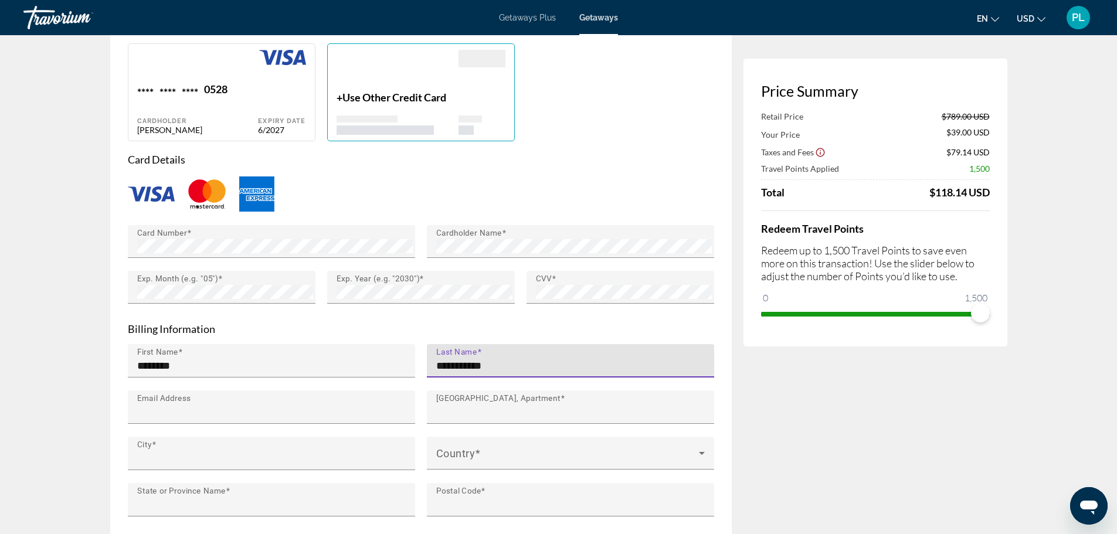
type input "**********"
type input "*******"
type input "*****"
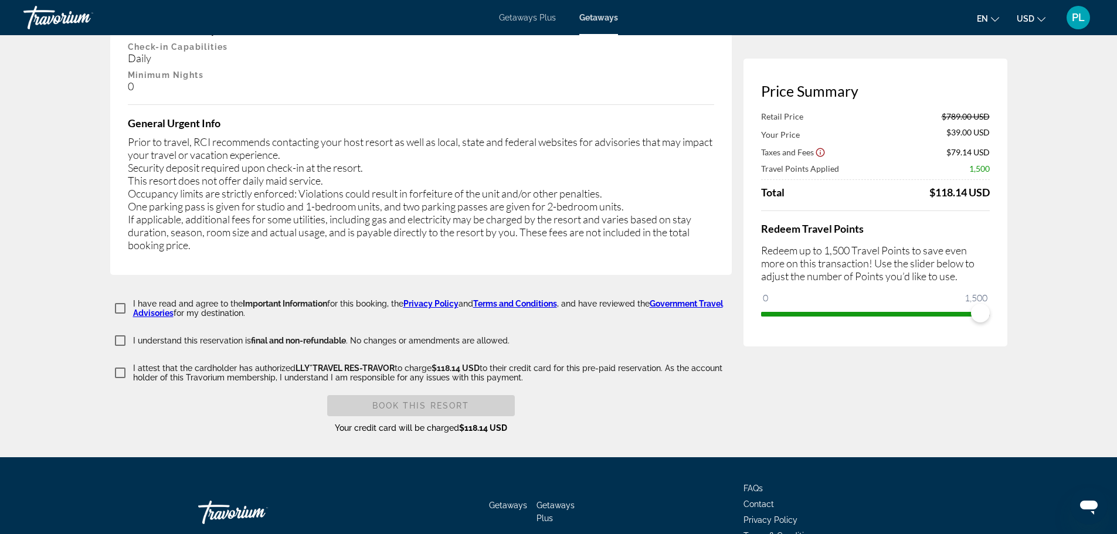
scroll to position [2227, 0]
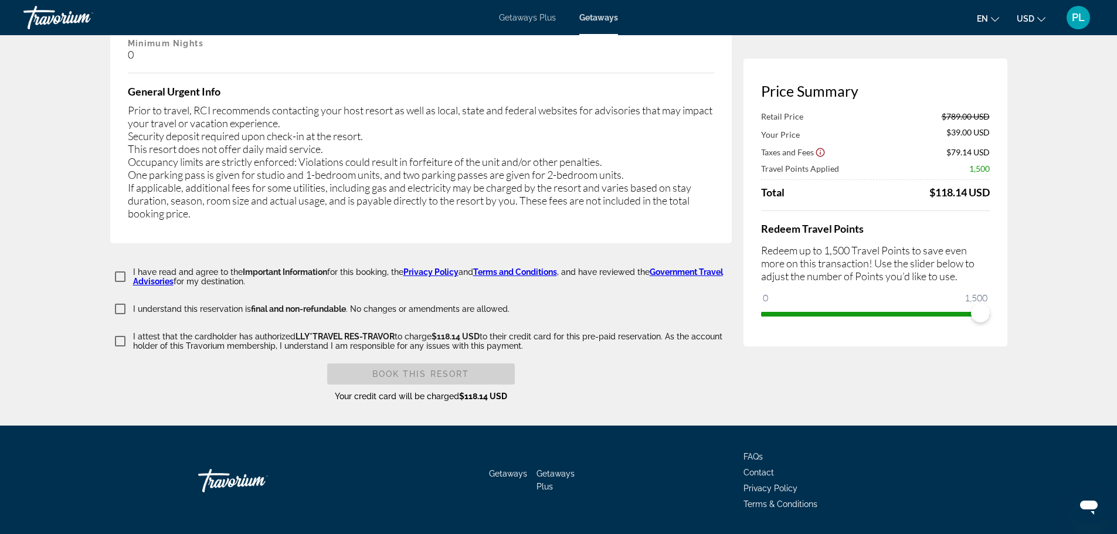
type input "**********"
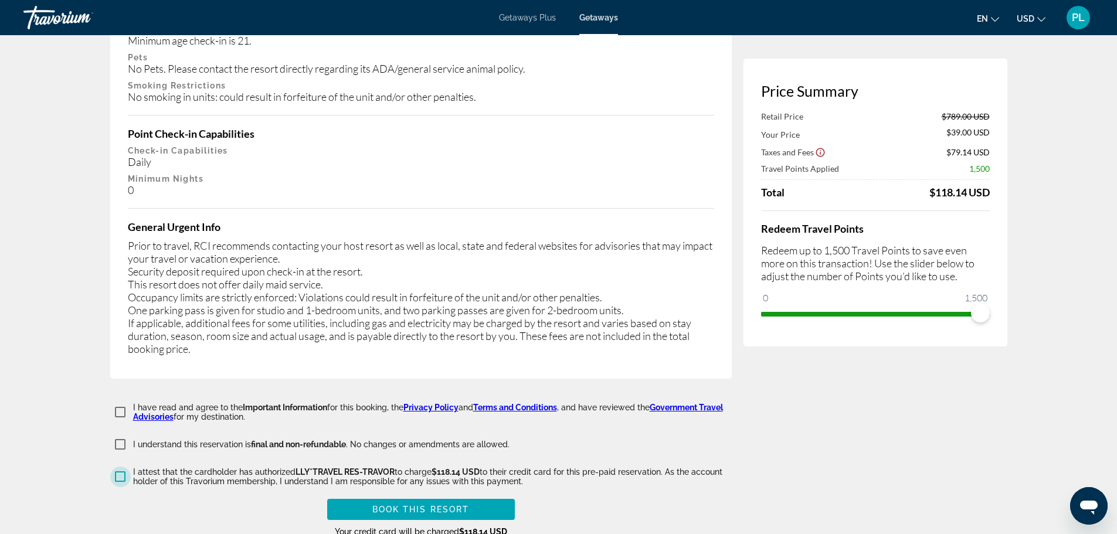
scroll to position [2254, 0]
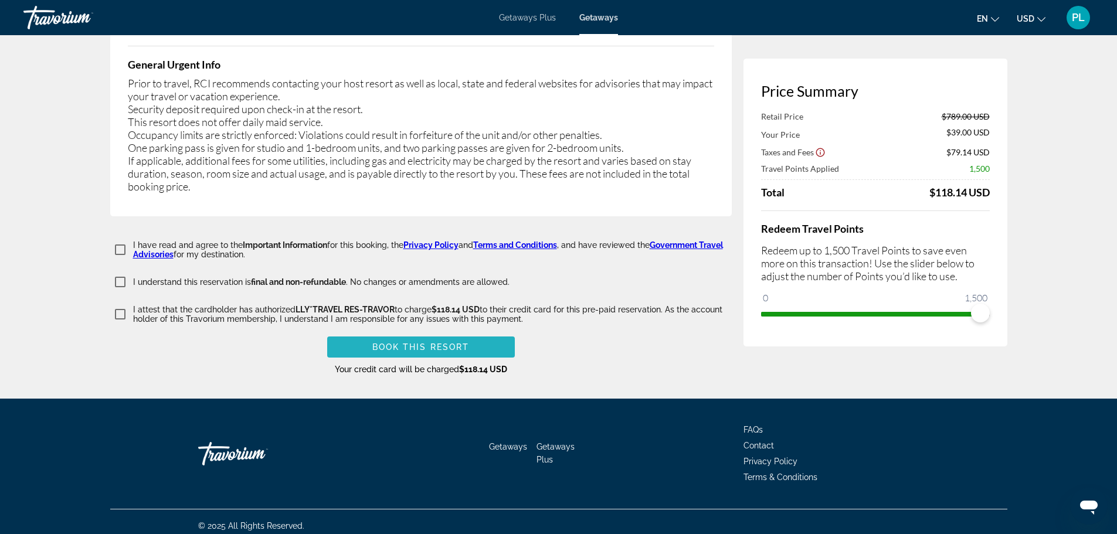
click at [413, 342] on span "Book this Resort" at bounding box center [420, 346] width 97 height 9
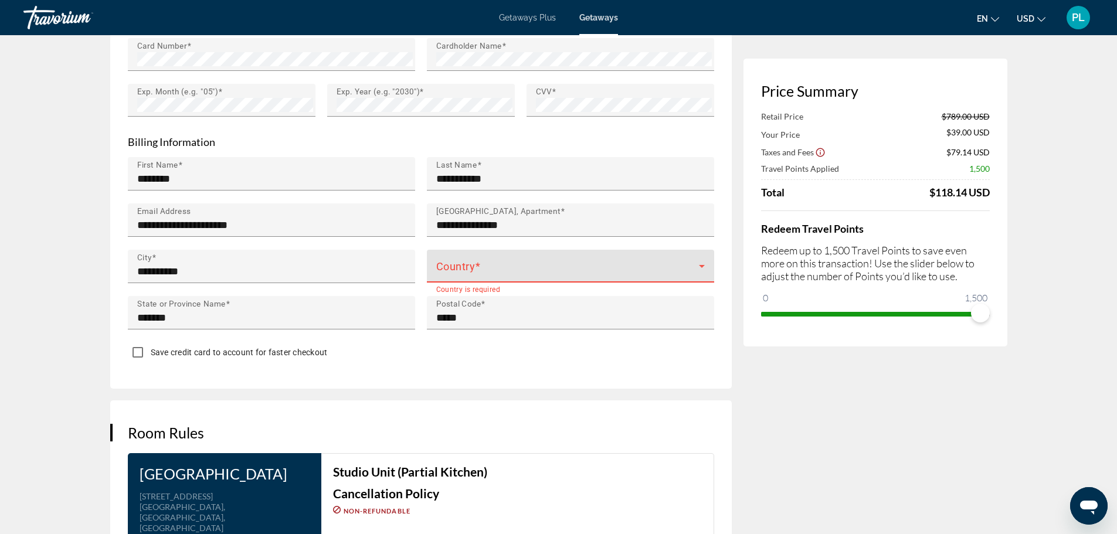
click at [473, 264] on span "Main content" at bounding box center [567, 271] width 263 height 14
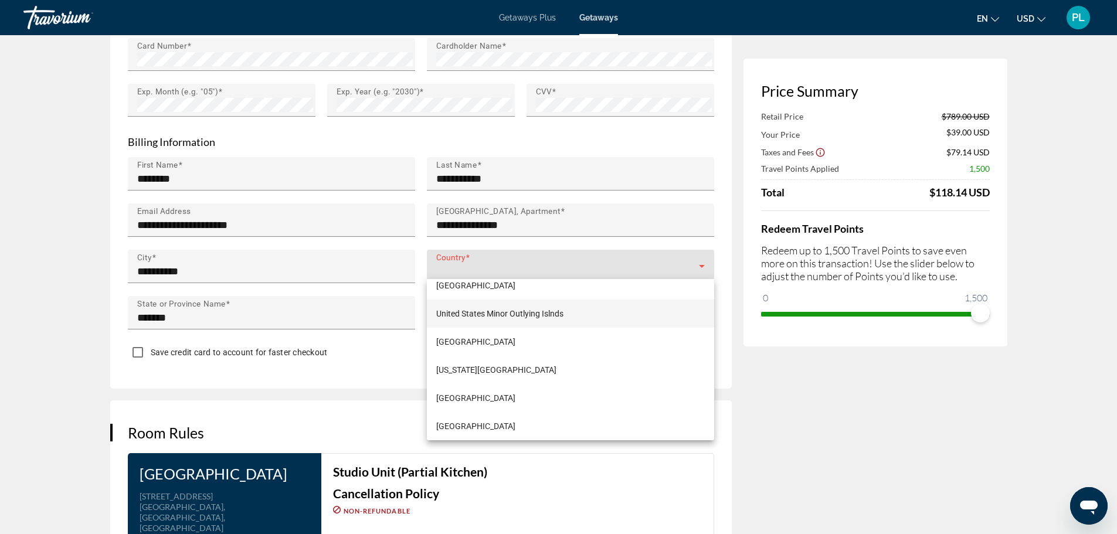
scroll to position [6799, 0]
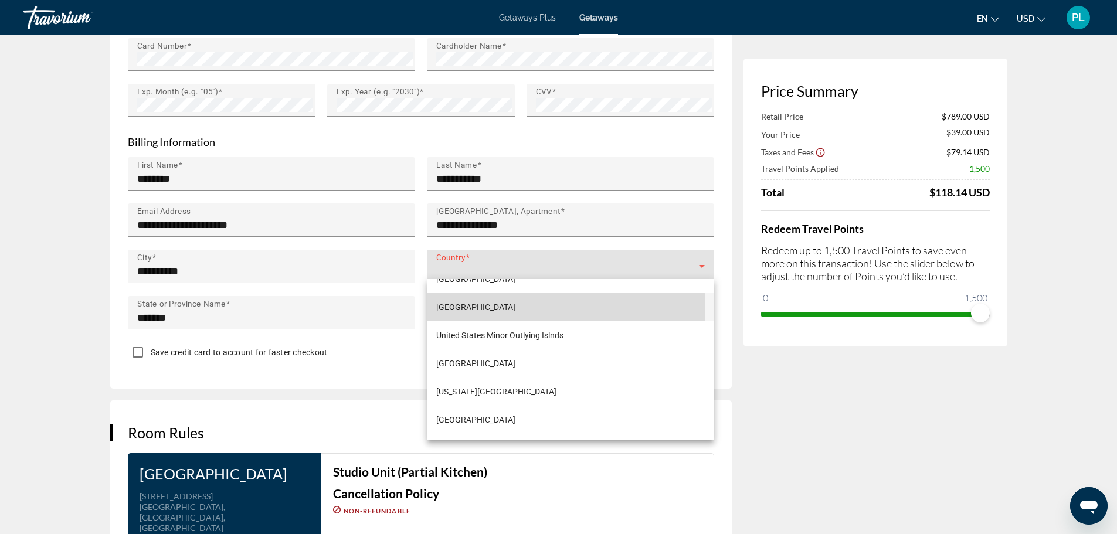
click at [489, 308] on span "[GEOGRAPHIC_DATA]" at bounding box center [475, 307] width 79 height 14
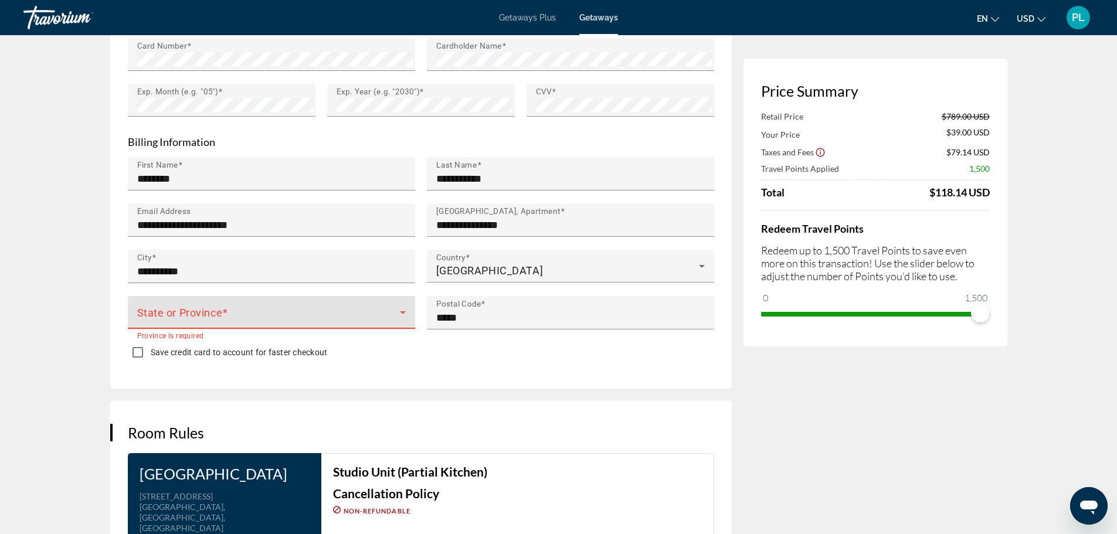
click at [182, 310] on span "Main content" at bounding box center [268, 317] width 263 height 14
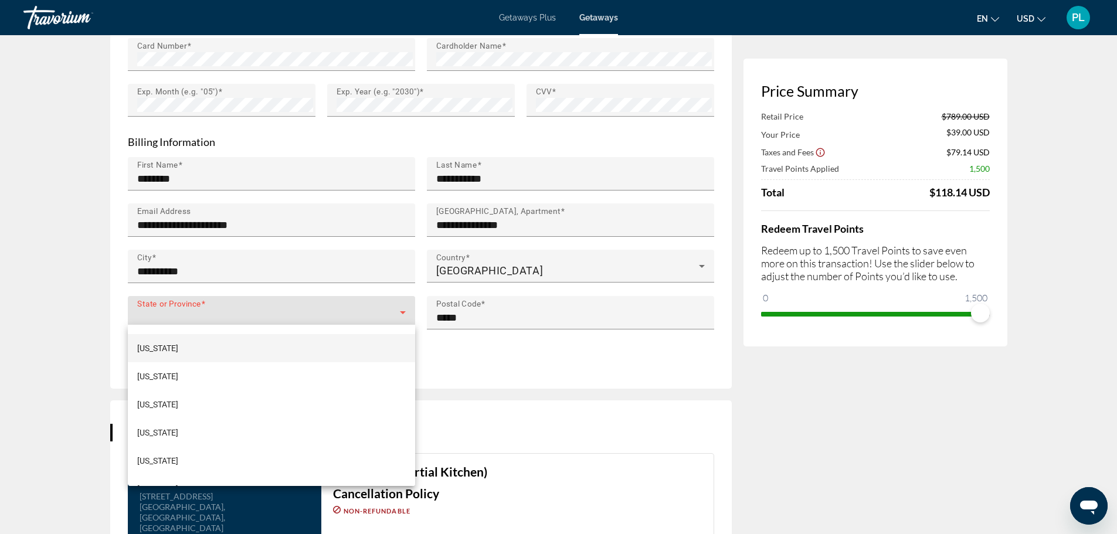
scroll to position [176, 0]
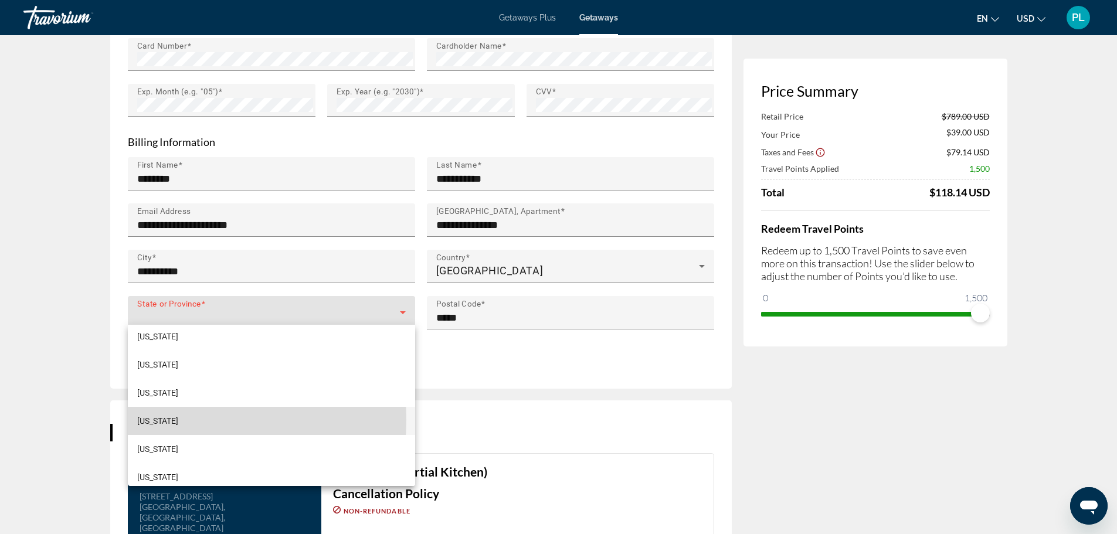
click at [140, 420] on span "[US_STATE]" at bounding box center [157, 421] width 41 height 14
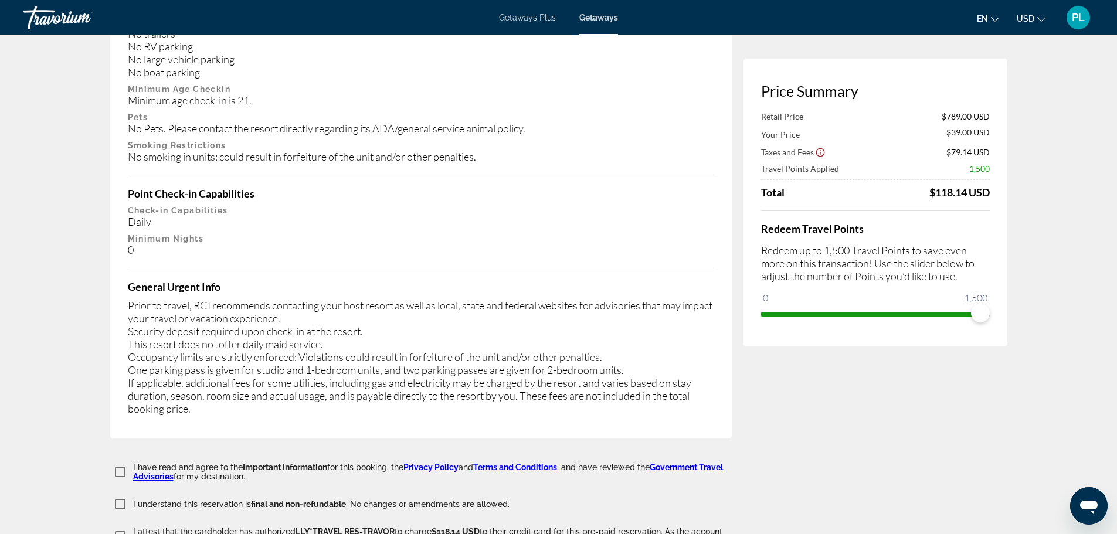
scroll to position [2180, 0]
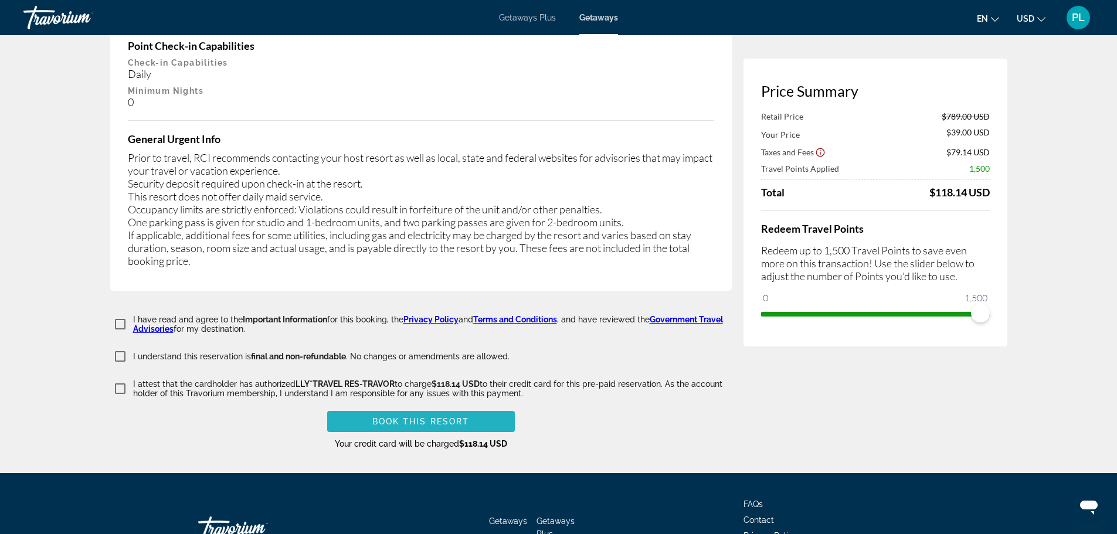
click at [421, 417] on span "Book this Resort" at bounding box center [420, 421] width 97 height 9
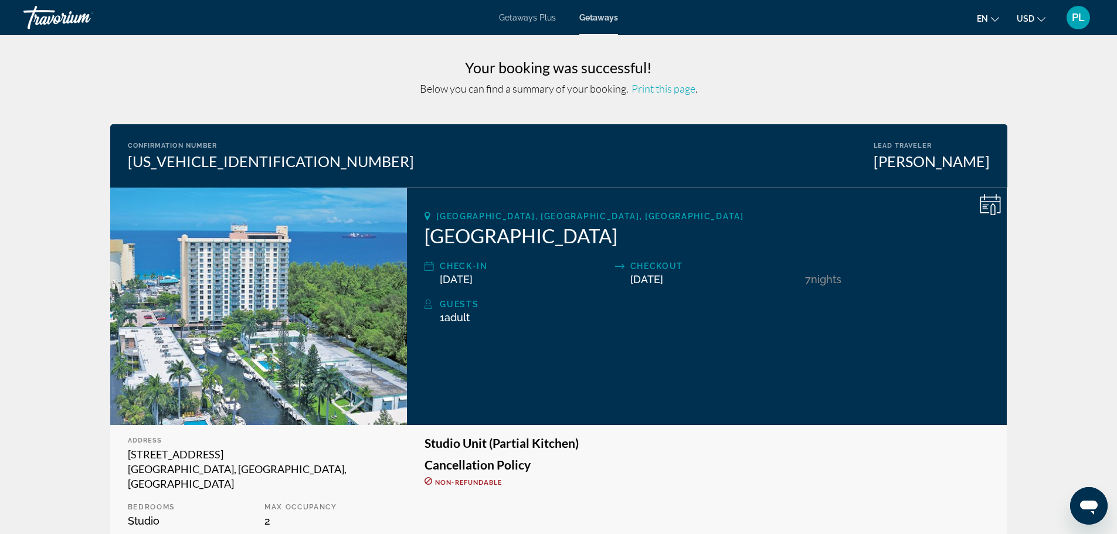
click at [661, 89] on span "Print this page" at bounding box center [663, 88] width 64 height 13
